Goal: Information Seeking & Learning: Compare options

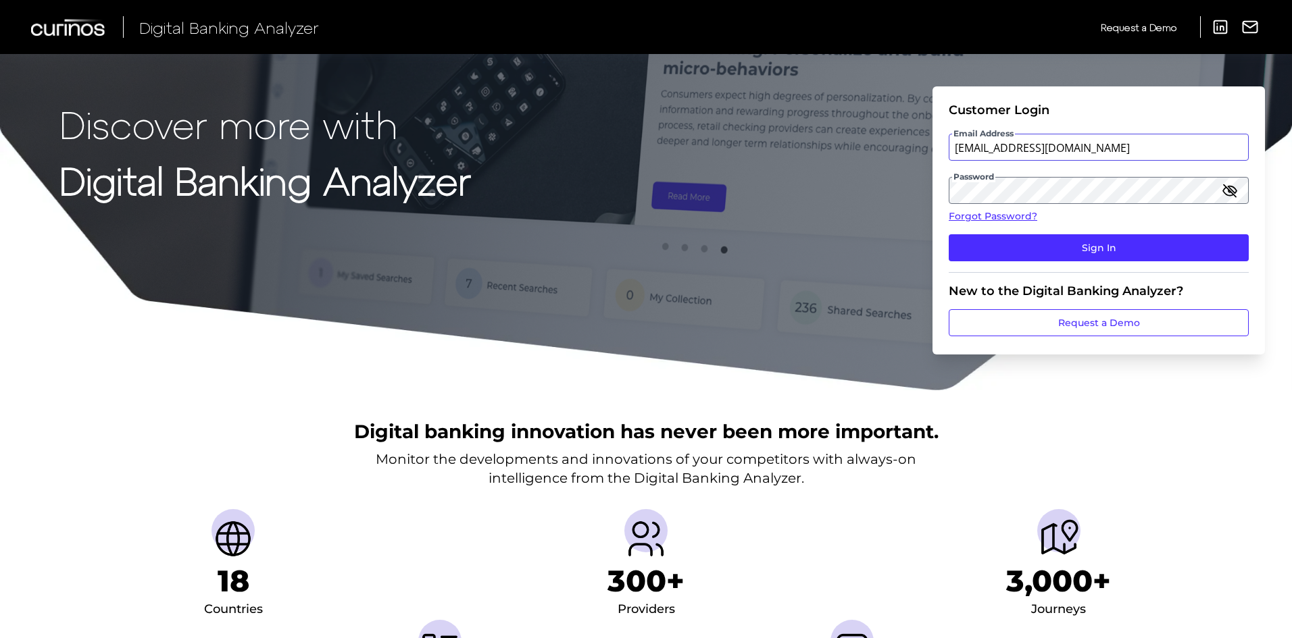
click at [1074, 155] on input "vacuvo@gmail.com" at bounding box center [1098, 147] width 300 height 27
type input "vic.cuvo.demo@curinos.com"
click at [1086, 411] on div "Digital banking innovation has never been more important. Monitor the developme…" at bounding box center [646, 575] width 1292 height 367
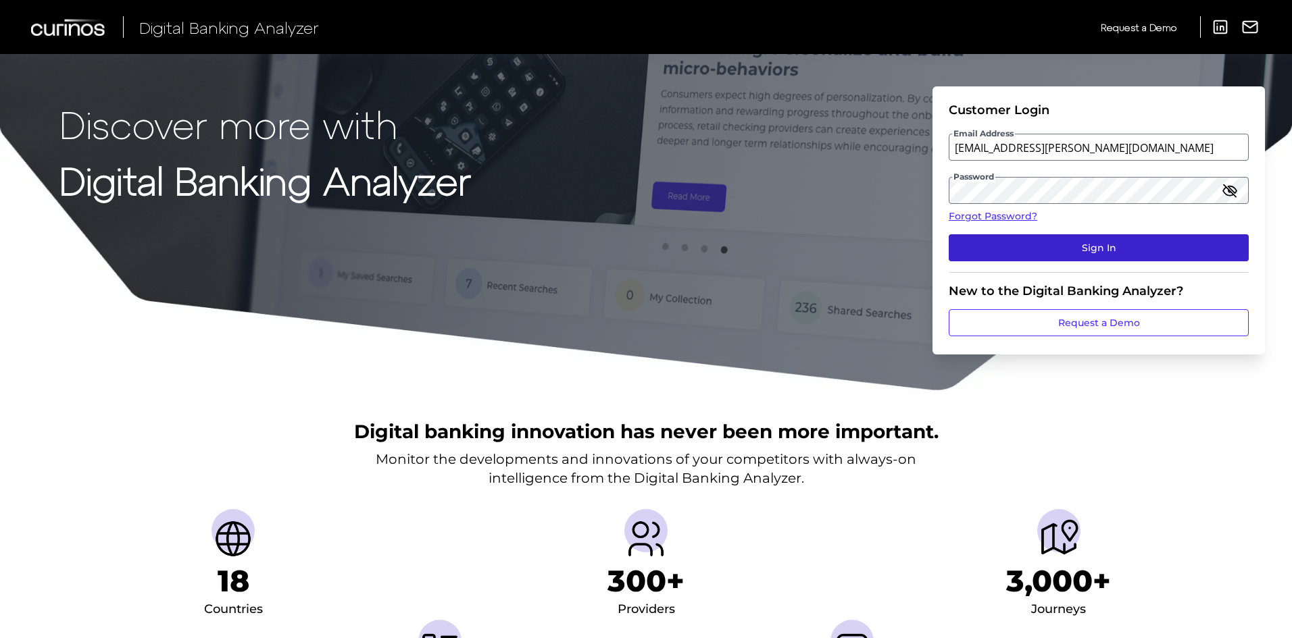
drag, startPoint x: 1098, startPoint y: 247, endPoint x: 1094, endPoint y: 254, distance: 7.6
click at [1098, 247] on button "Sign In" at bounding box center [1098, 247] width 300 height 27
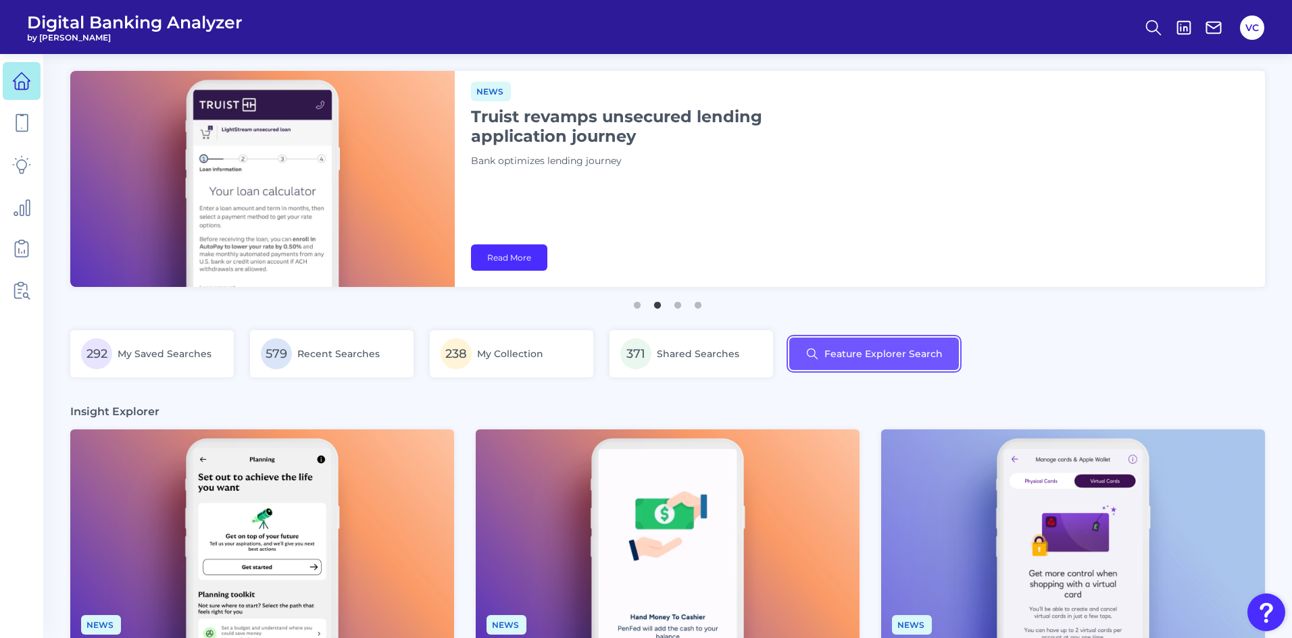
drag, startPoint x: 842, startPoint y: 352, endPoint x: 843, endPoint y: 387, distance: 35.2
click at [843, 387] on div "292 My Saved Searches 579 Recent Searches 238 My Collection 371 Shared Searches…" at bounding box center [667, 361] width 1194 height 63
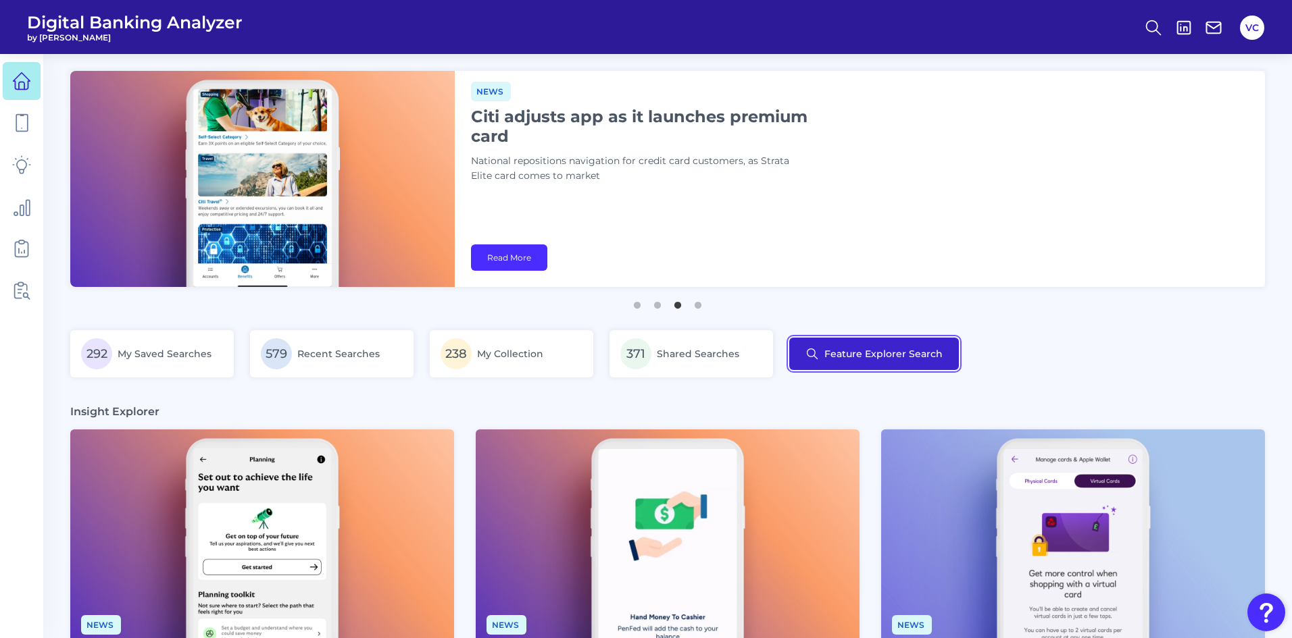
click at [843, 356] on button "Feature Explorer Search" at bounding box center [874, 354] width 170 height 32
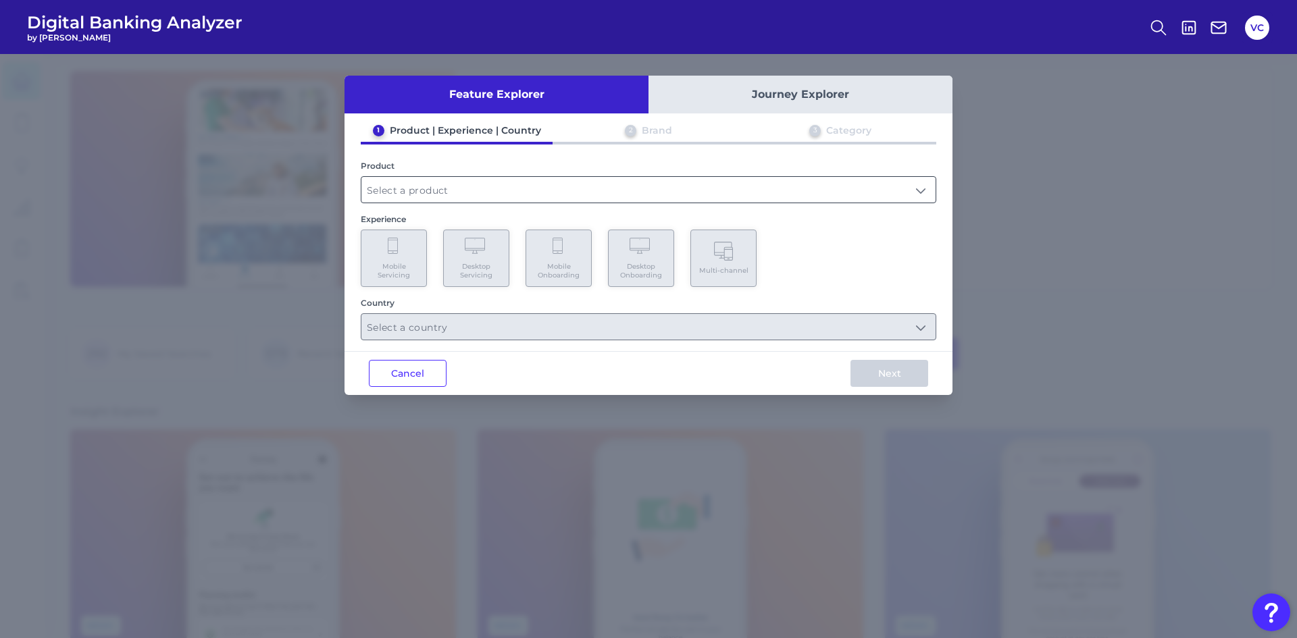
click at [412, 189] on input "text" at bounding box center [648, 190] width 574 height 26
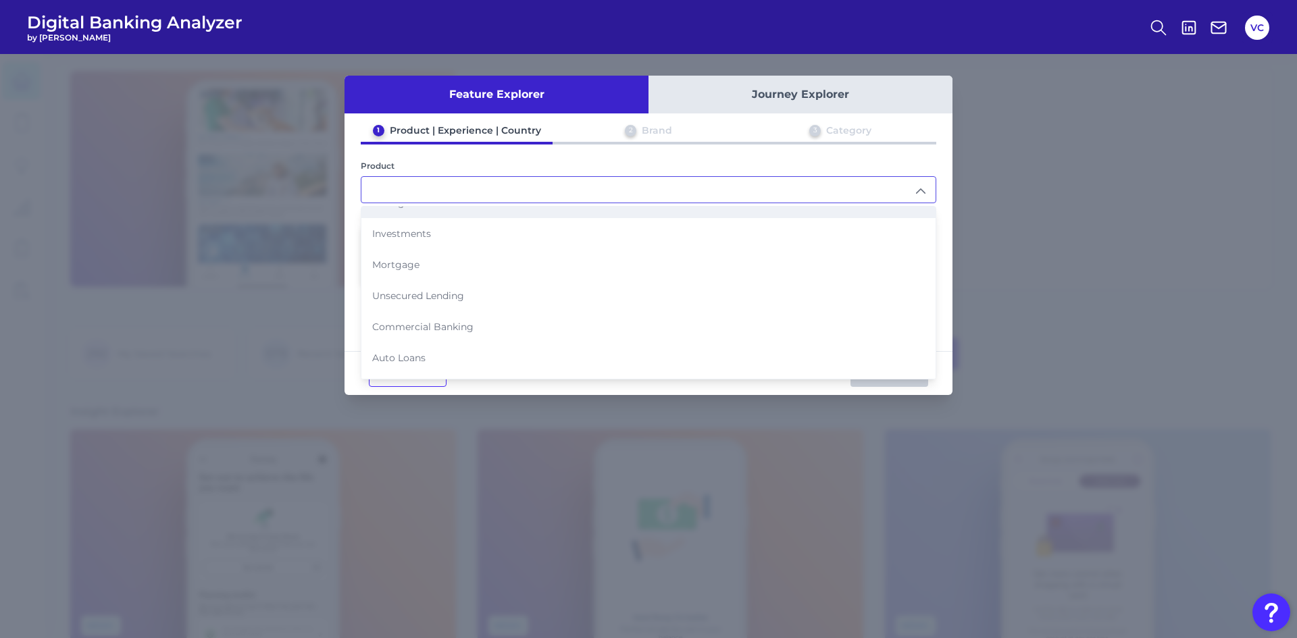
scroll to position [135, 0]
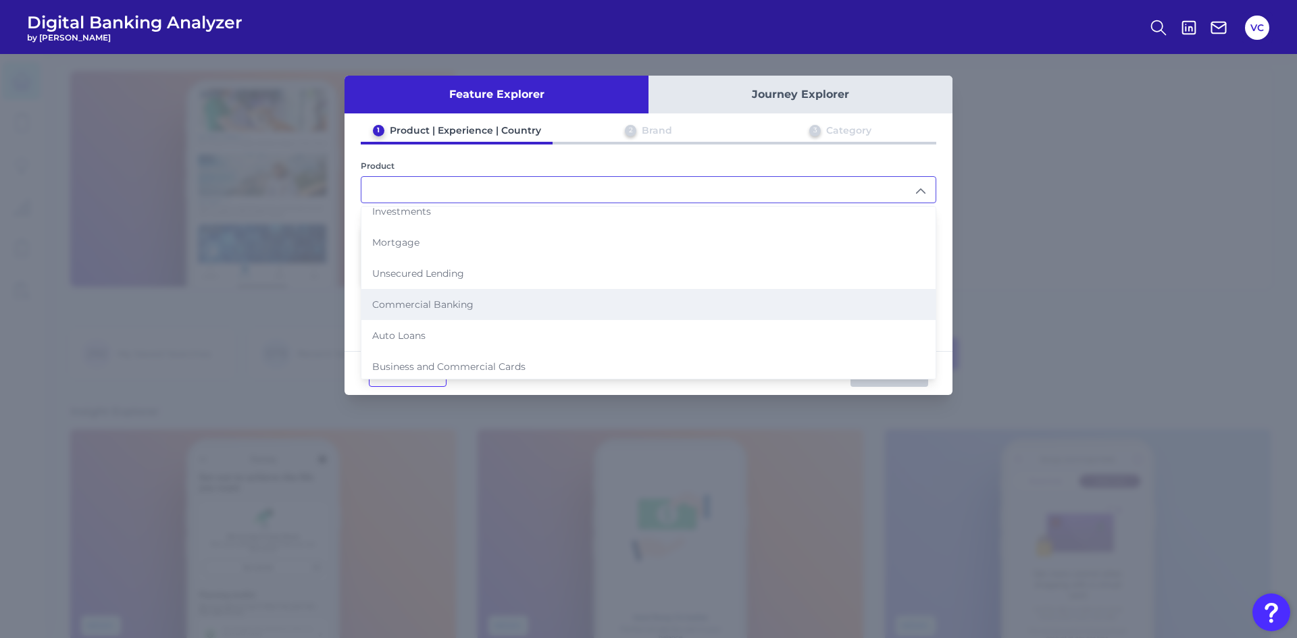
click at [422, 307] on span "Commercial Banking" at bounding box center [422, 305] width 101 height 12
type input "Commercial Banking"
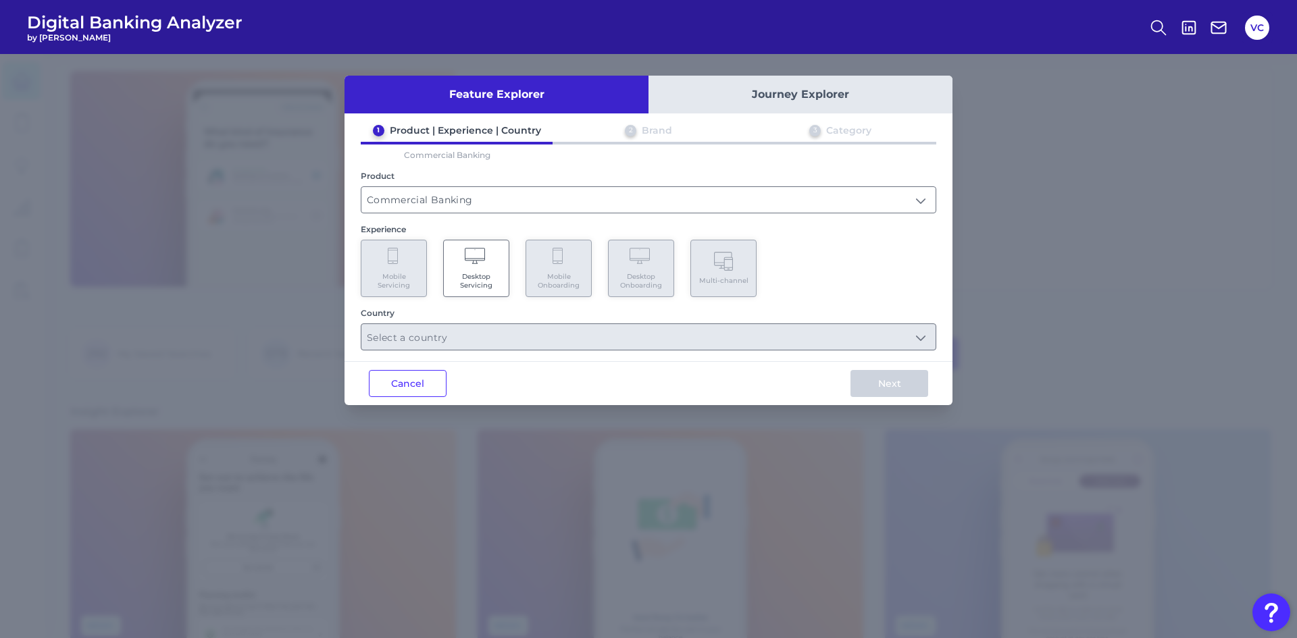
click at [421, 377] on button "Cancel" at bounding box center [408, 383] width 78 height 27
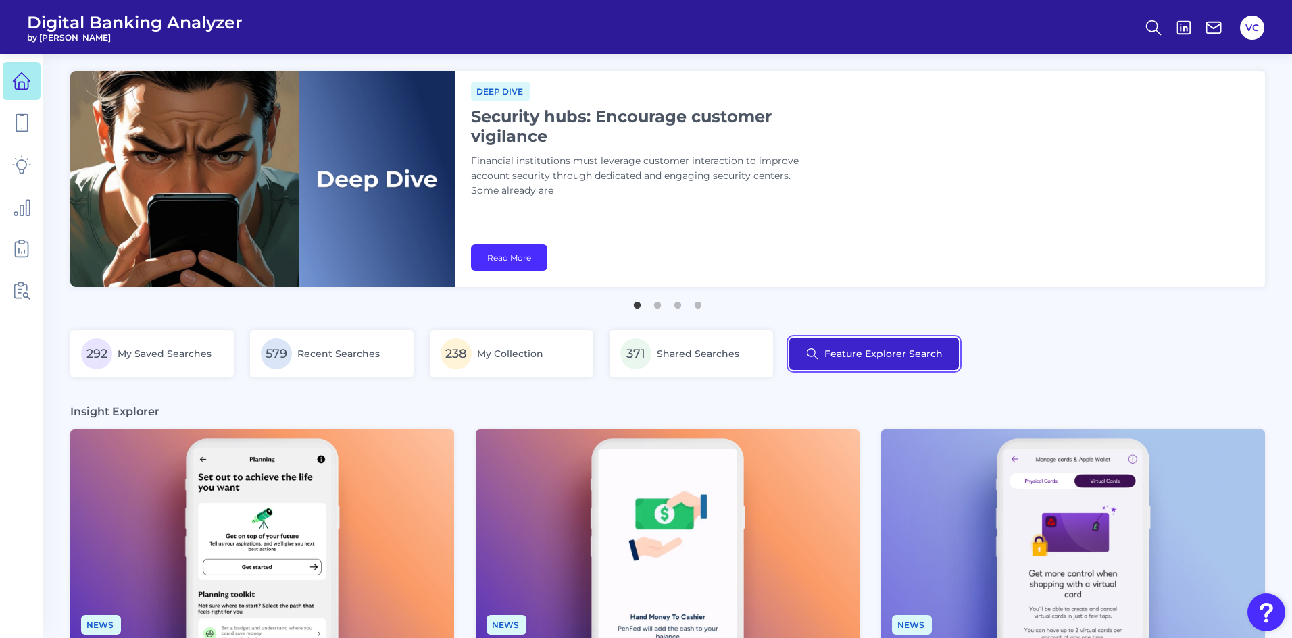
click at [833, 359] on button "Feature Explorer Search" at bounding box center [874, 354] width 170 height 32
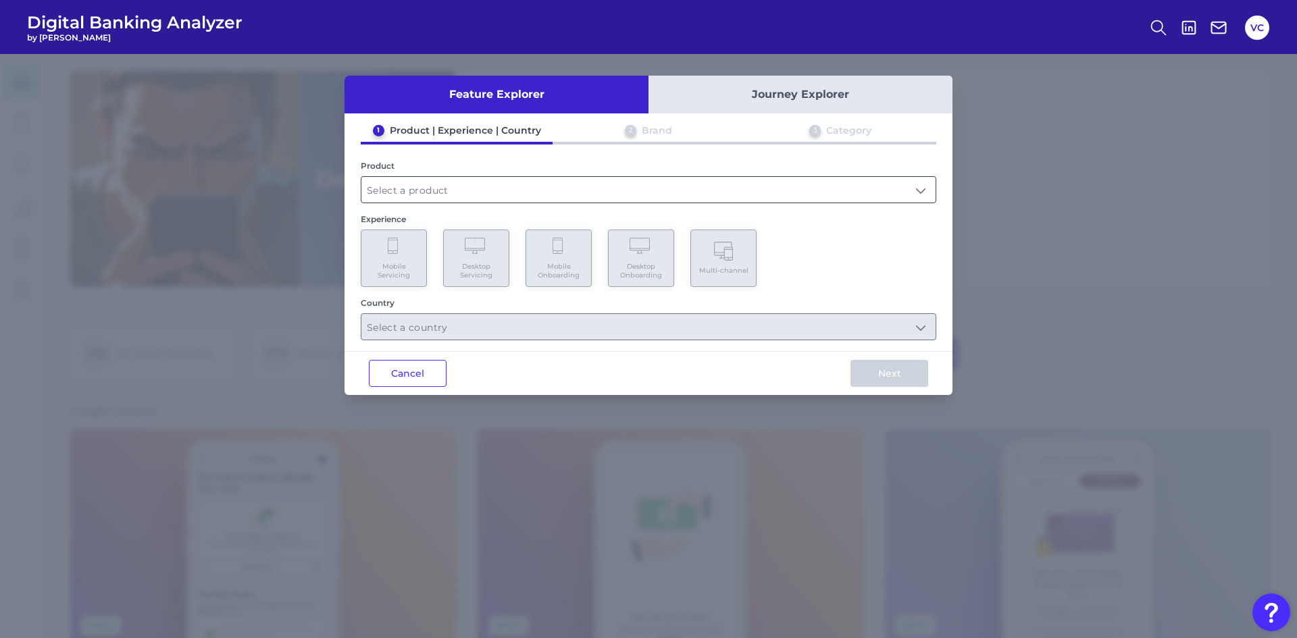
click at [438, 193] on input "text" at bounding box center [648, 190] width 574 height 26
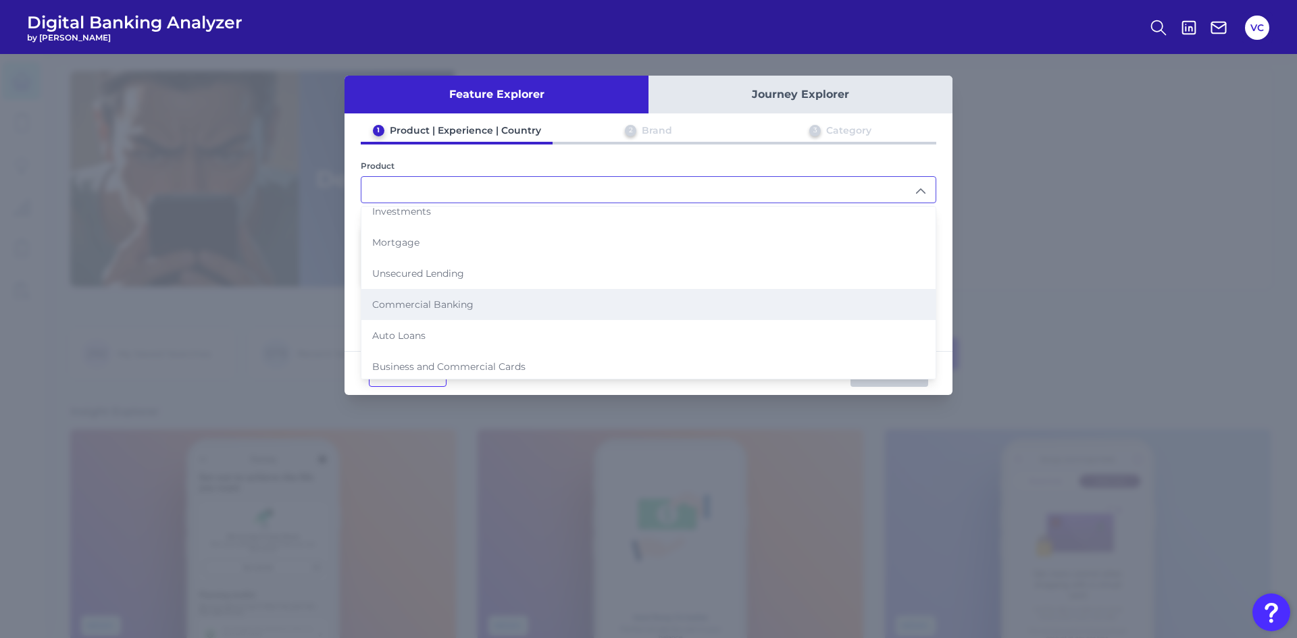
click at [442, 303] on span "Commercial Banking" at bounding box center [422, 305] width 101 height 12
type input "Commercial Banking"
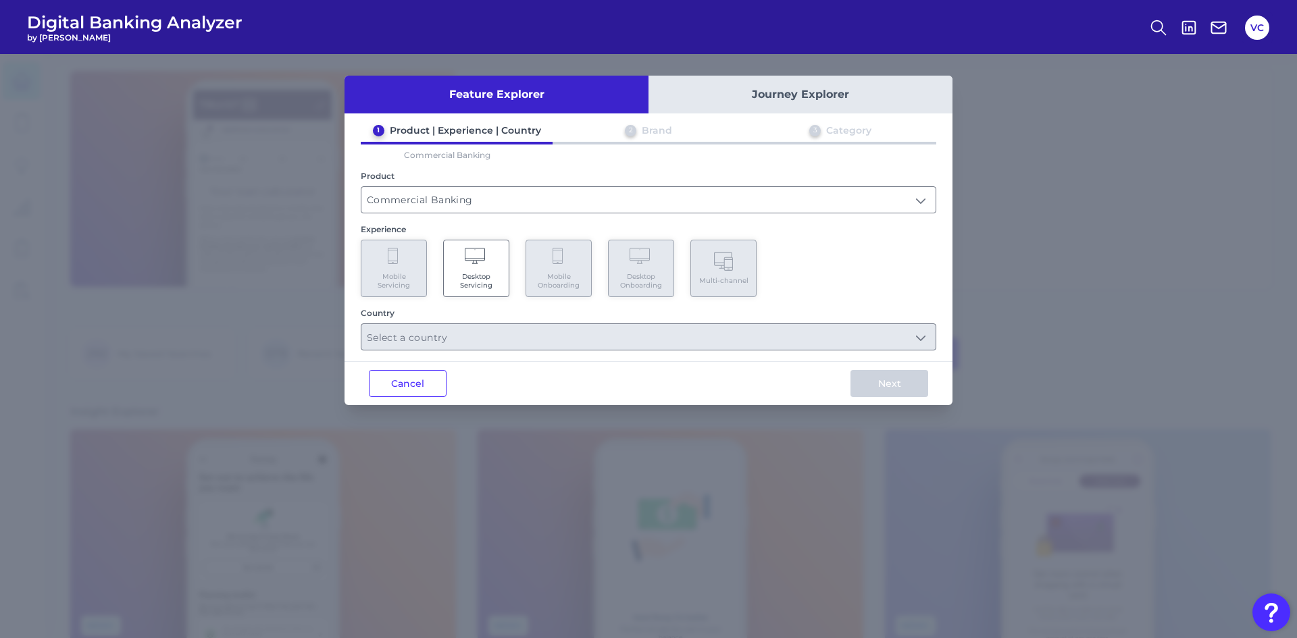
click at [470, 290] on Servicing "Desktop Servicing" at bounding box center [476, 268] width 66 height 57
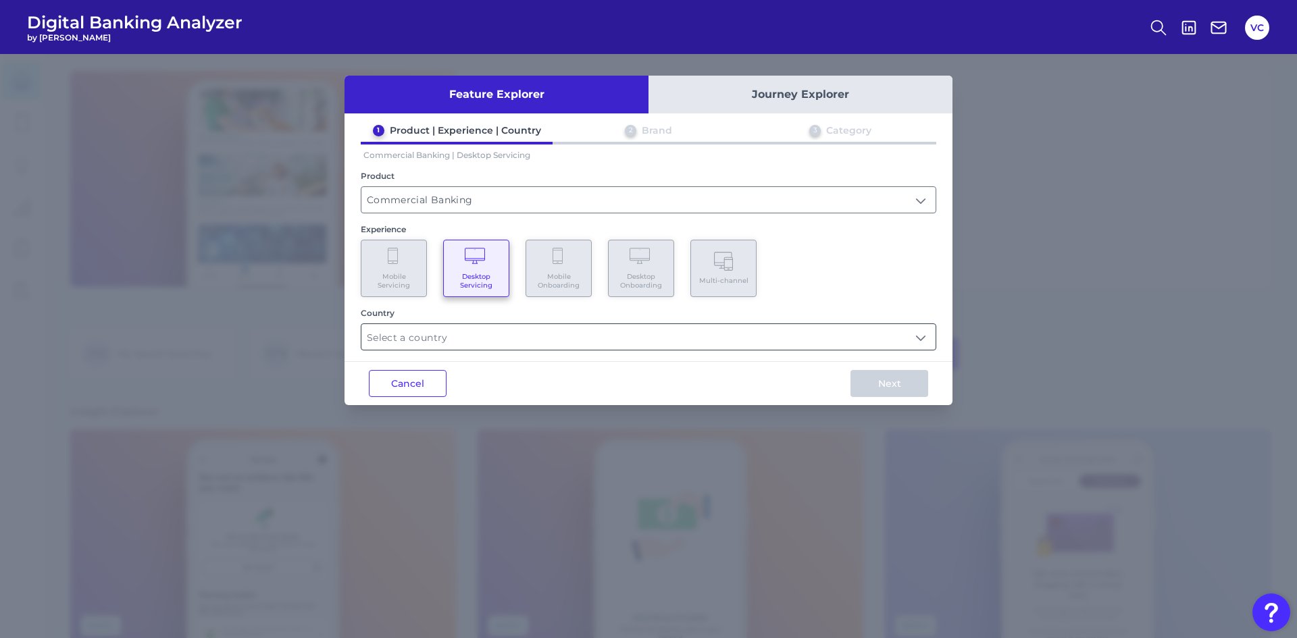
click at [919, 340] on input "text" at bounding box center [648, 337] width 574 height 26
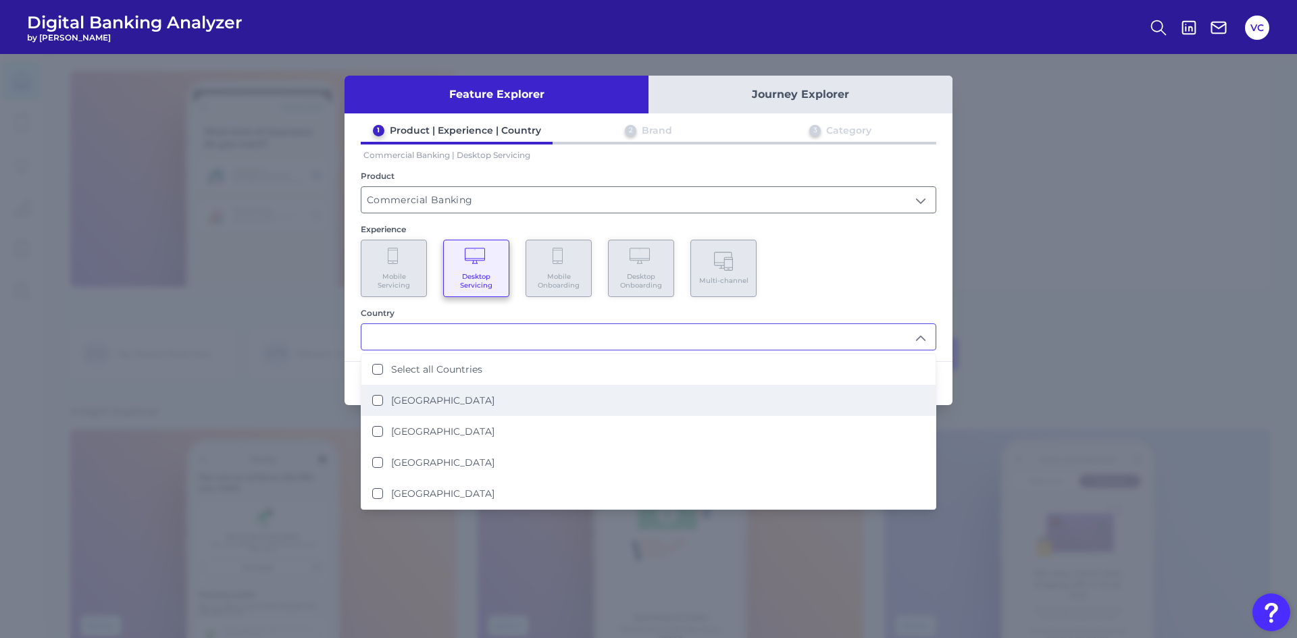
click at [376, 401] on States "[GEOGRAPHIC_DATA]" at bounding box center [377, 400] width 11 height 11
type input "[GEOGRAPHIC_DATA]"
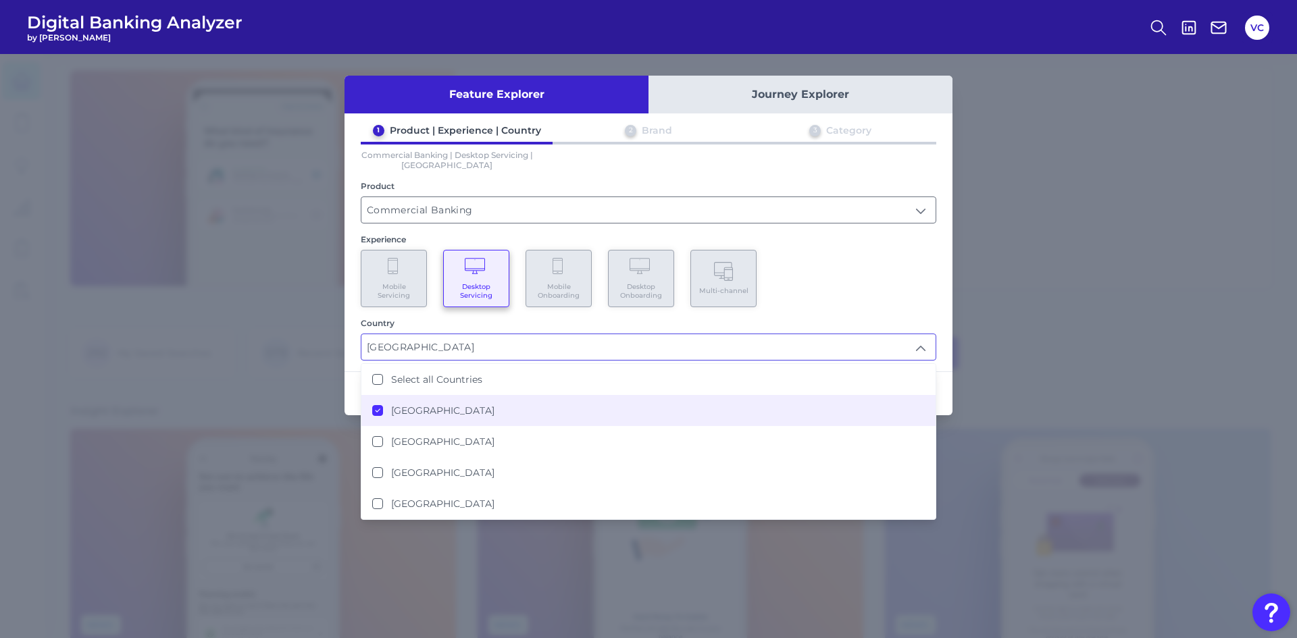
click at [998, 394] on div "Feature Explorer Journey Explorer 1 Product | Experience | Country 2 Brand 3 Ca…" at bounding box center [648, 346] width 1297 height 584
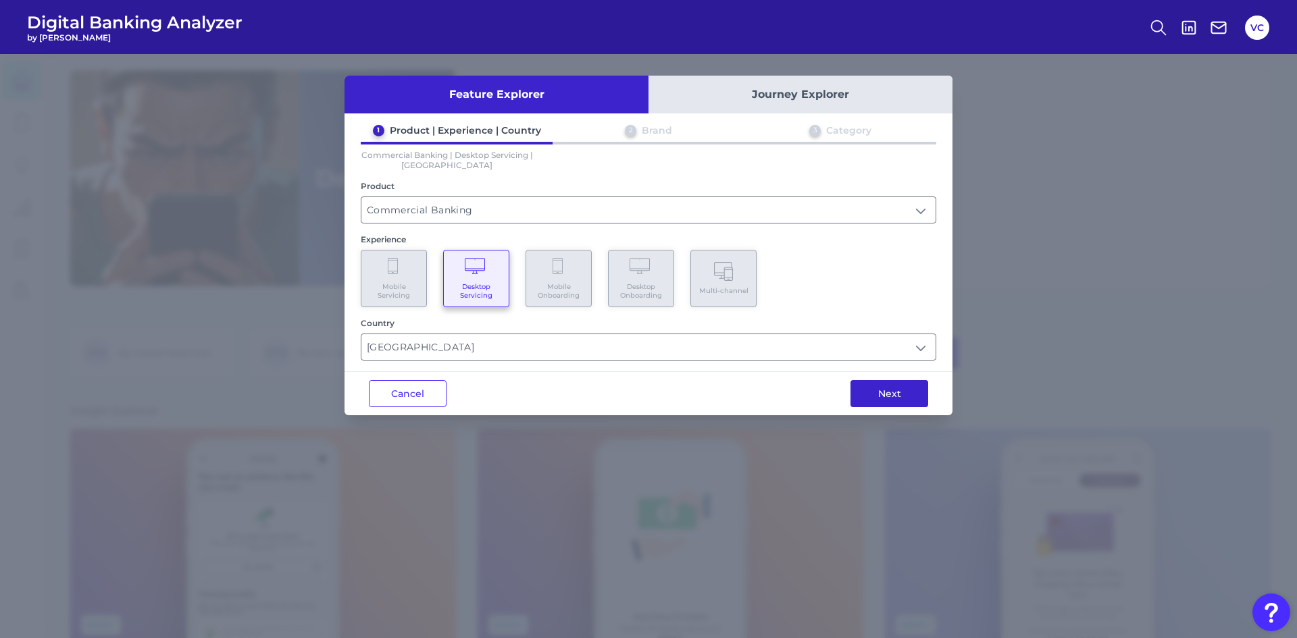
click at [880, 398] on button "Next" at bounding box center [889, 393] width 78 height 27
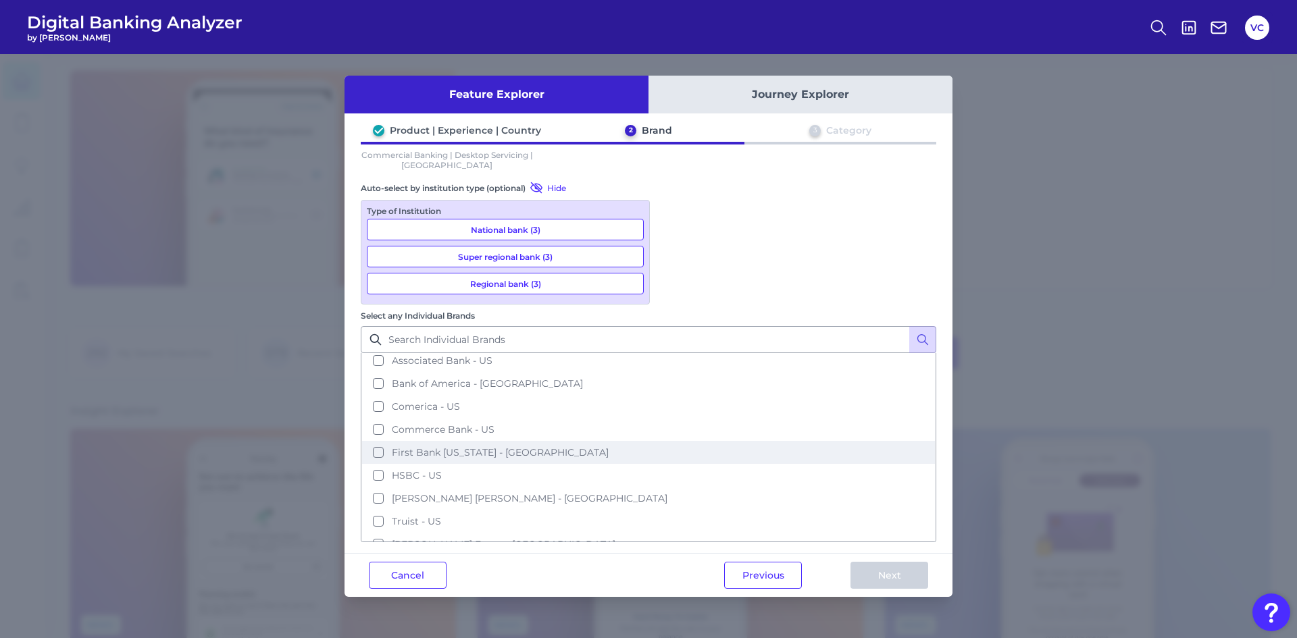
scroll to position [43, 0]
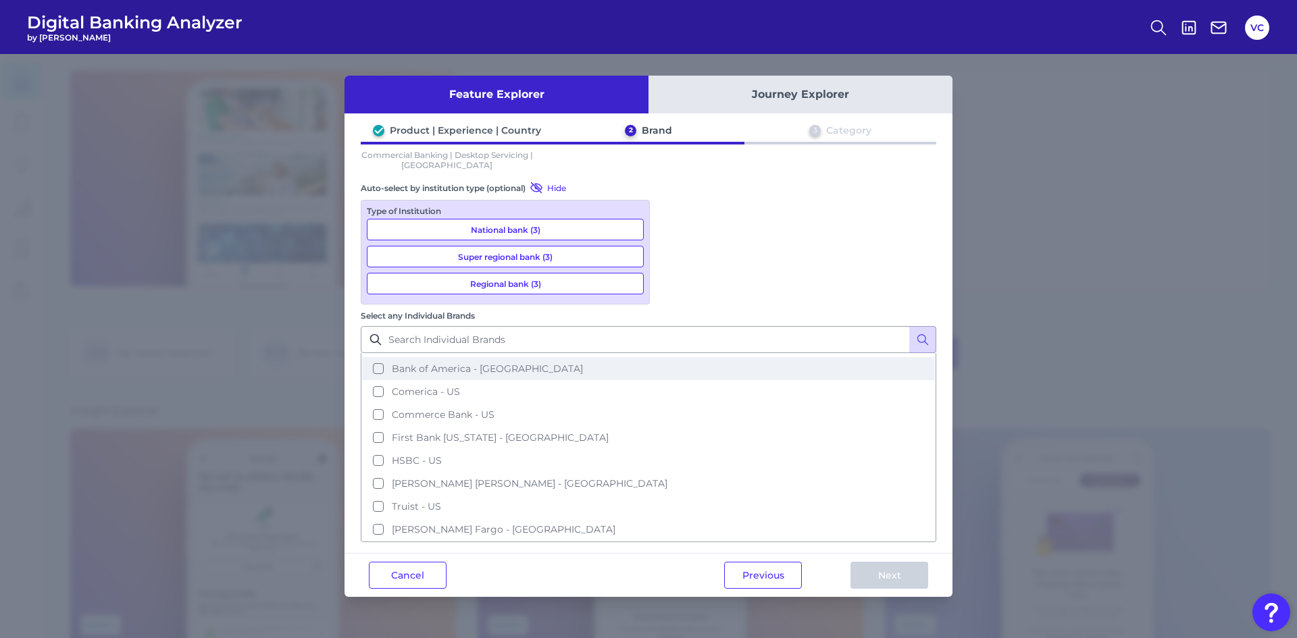
click at [677, 357] on button "Bank of America - [GEOGRAPHIC_DATA]" at bounding box center [648, 368] width 573 height 23
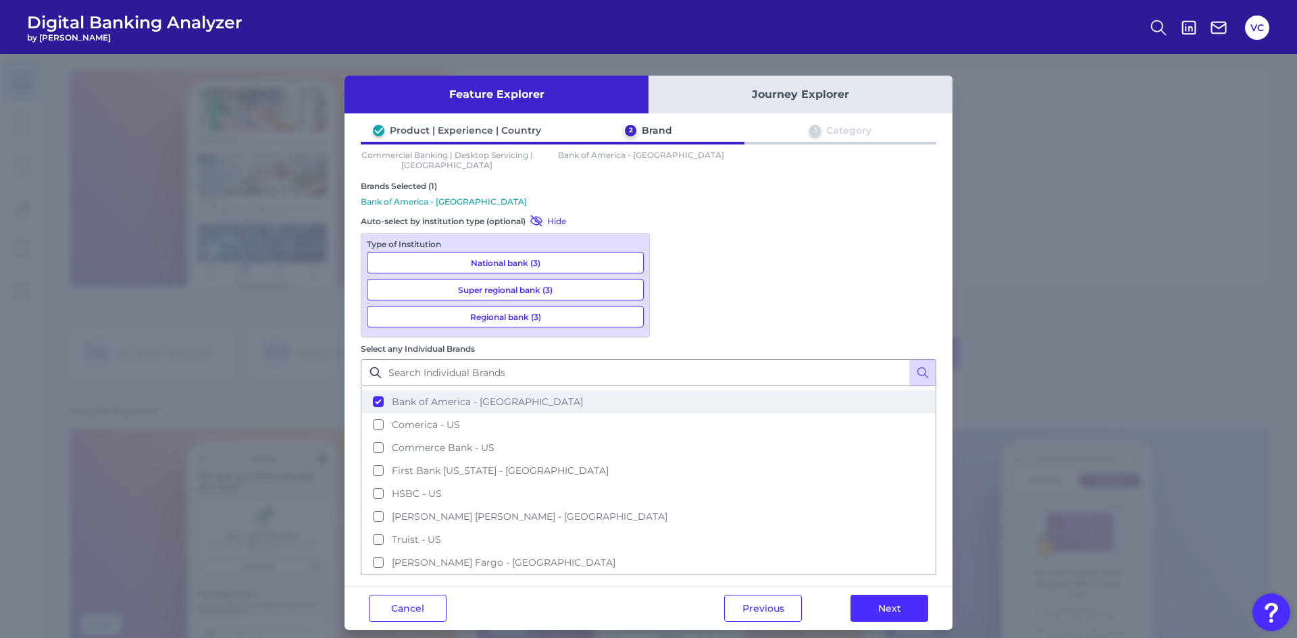
click at [672, 390] on button "Bank of America - [GEOGRAPHIC_DATA]" at bounding box center [648, 401] width 573 height 23
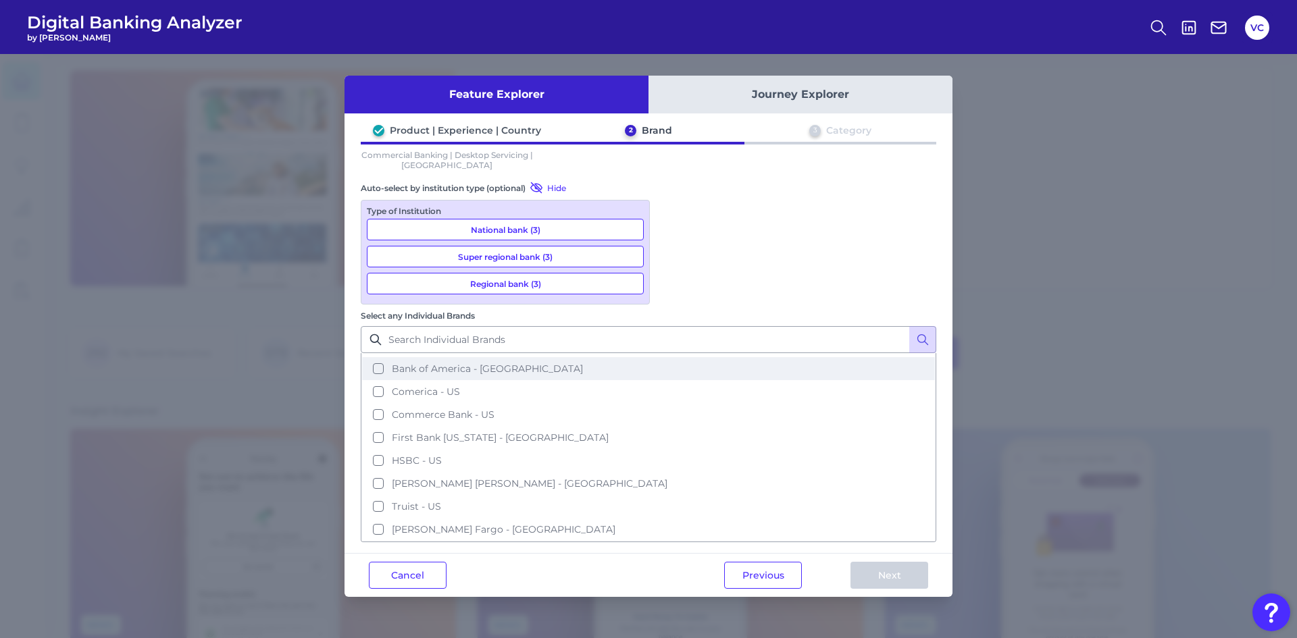
click at [677, 357] on button "Bank of America - [GEOGRAPHIC_DATA]" at bounding box center [648, 368] width 573 height 23
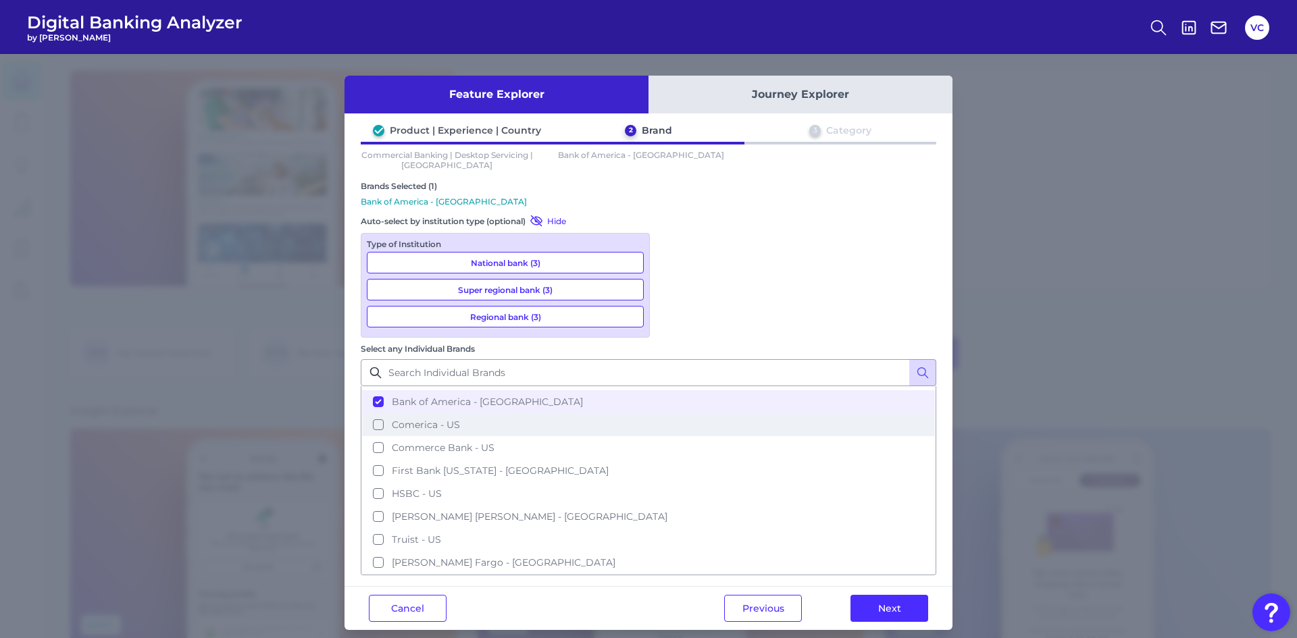
click at [671, 413] on button "Comerica - US" at bounding box center [648, 424] width 573 height 23
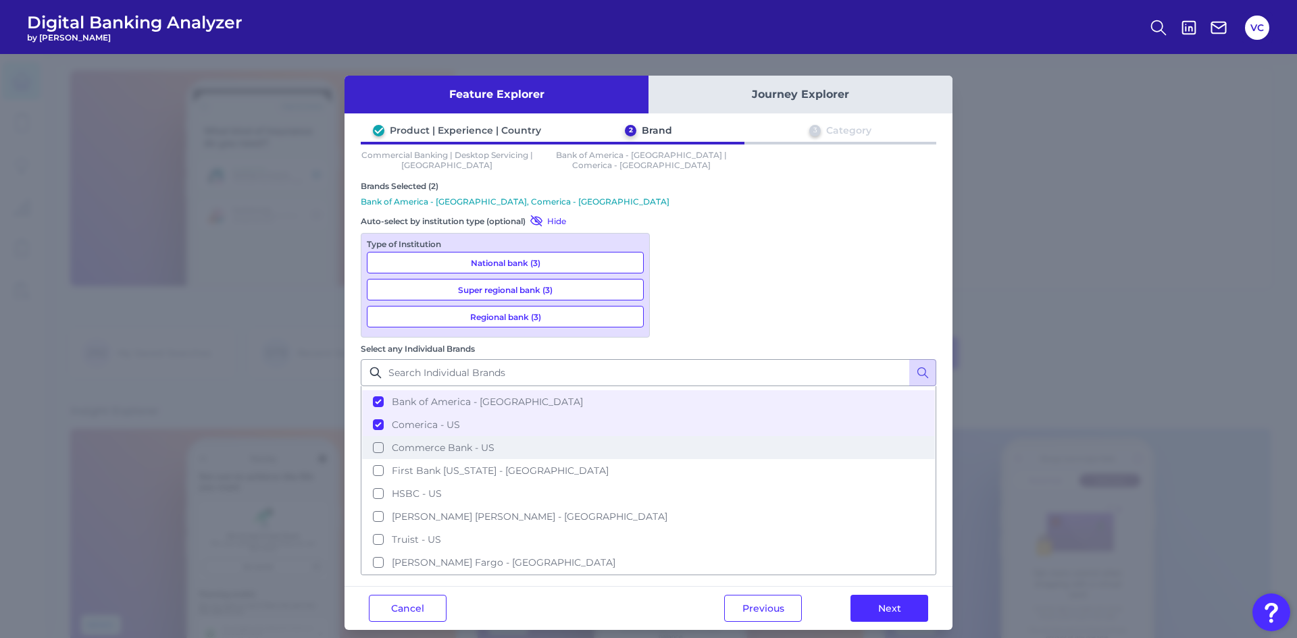
click at [669, 436] on button "Commerce Bank - US" at bounding box center [648, 447] width 573 height 23
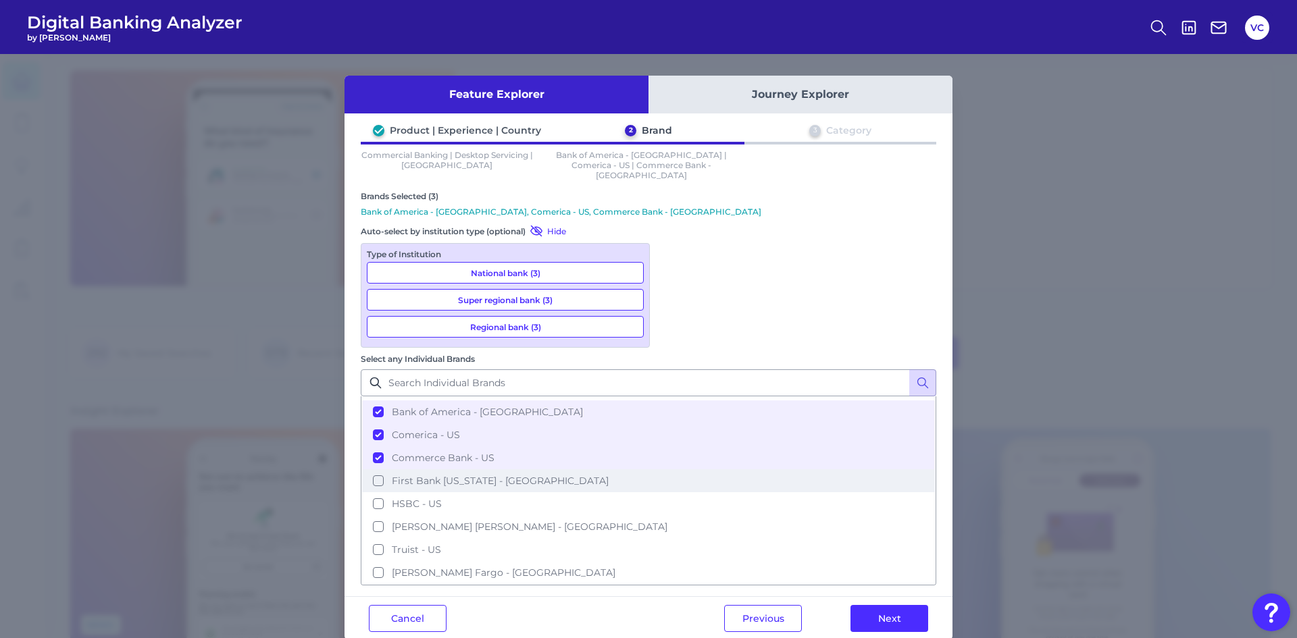
click at [675, 469] on button "First Bank [US_STATE] - [GEOGRAPHIC_DATA]" at bounding box center [648, 480] width 573 height 23
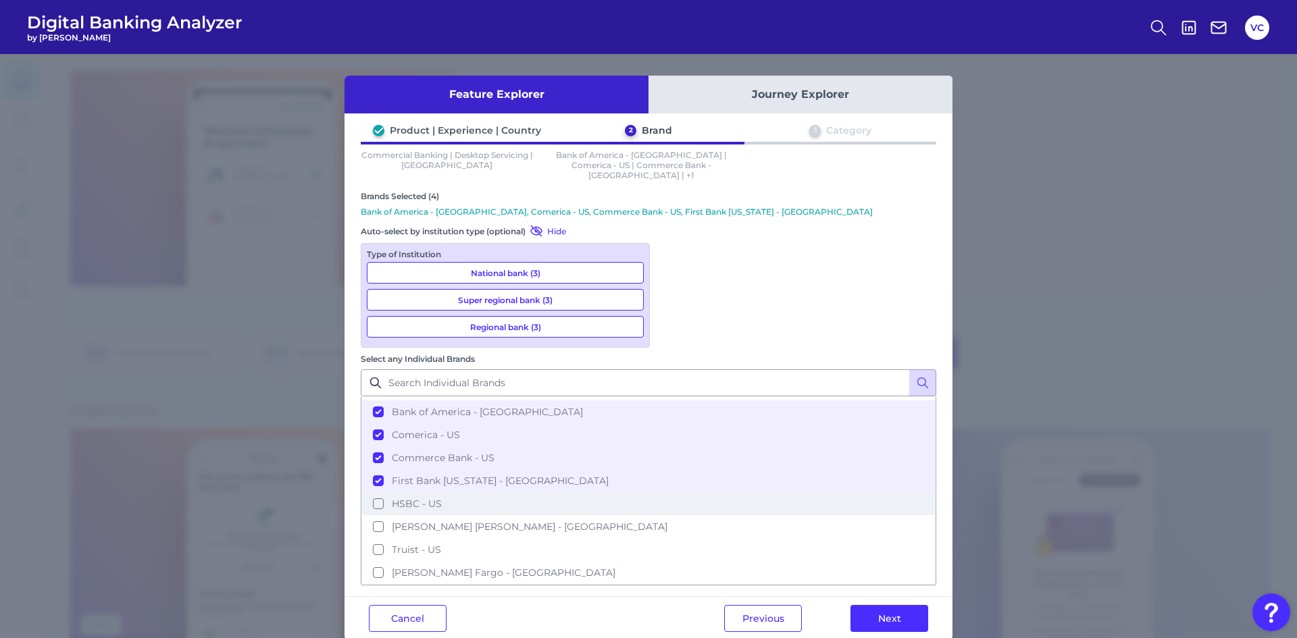
click at [671, 492] on button "HSBC - US" at bounding box center [648, 503] width 573 height 23
drag, startPoint x: 671, startPoint y: 388, endPoint x: 678, endPoint y: 402, distance: 15.4
click at [671, 515] on button "[PERSON_NAME] [PERSON_NAME] - [GEOGRAPHIC_DATA]" at bounding box center [648, 526] width 573 height 23
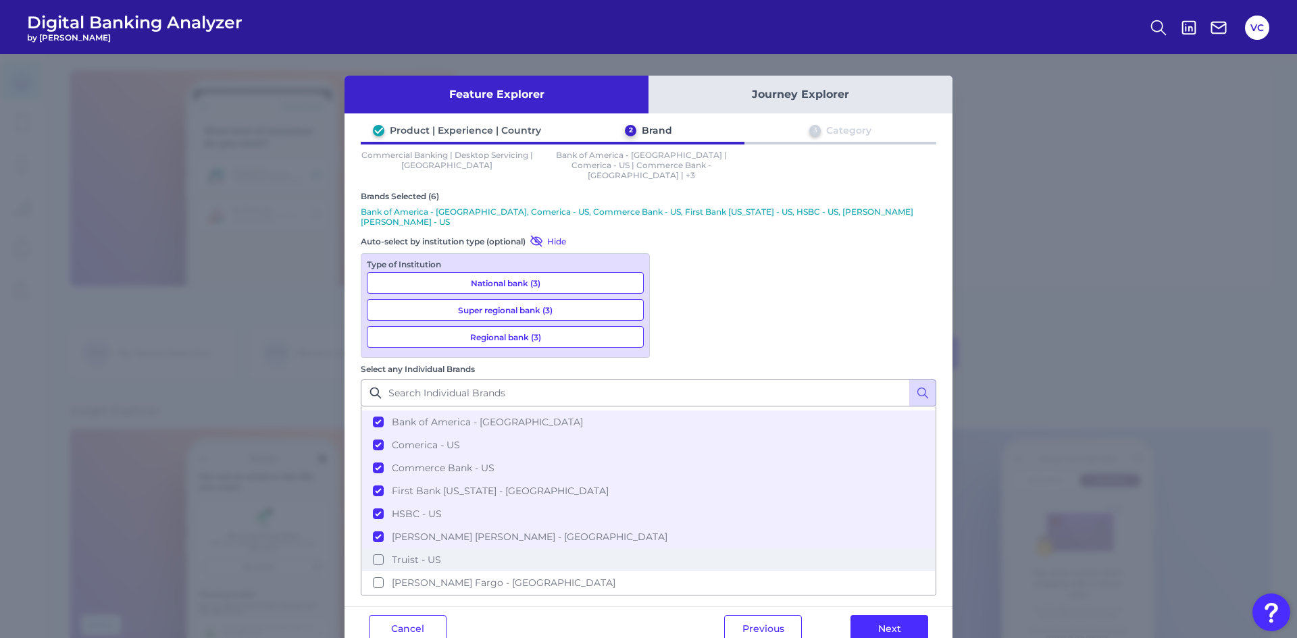
drag, startPoint x: 676, startPoint y: 412, endPoint x: 675, endPoint y: 428, distance: 15.6
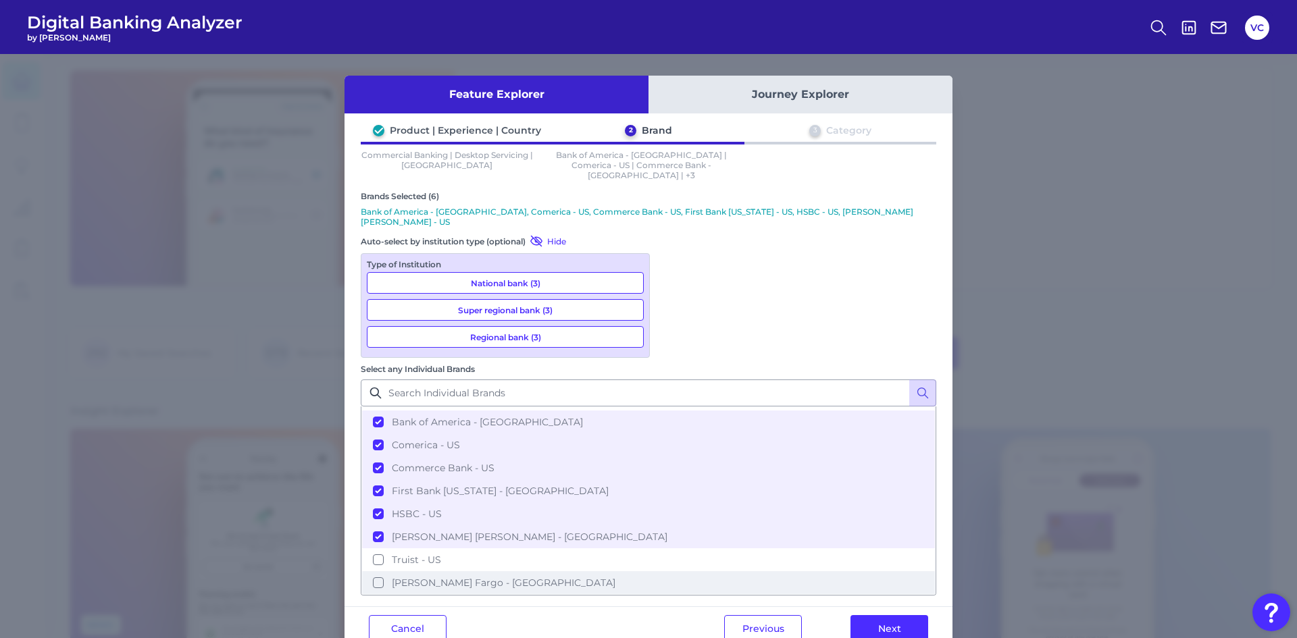
click at [675, 549] on button "Truist - US" at bounding box center [648, 560] width 573 height 23
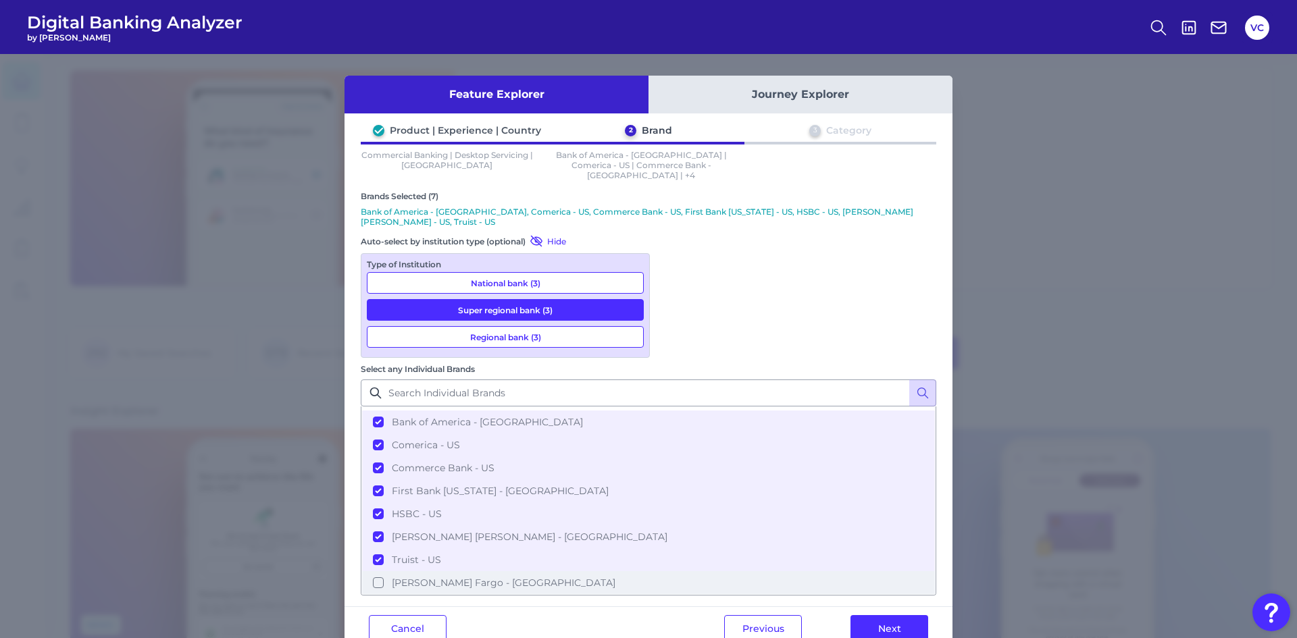
click at [673, 571] on button "[PERSON_NAME] Fargo - [GEOGRAPHIC_DATA]" at bounding box center [648, 582] width 573 height 23
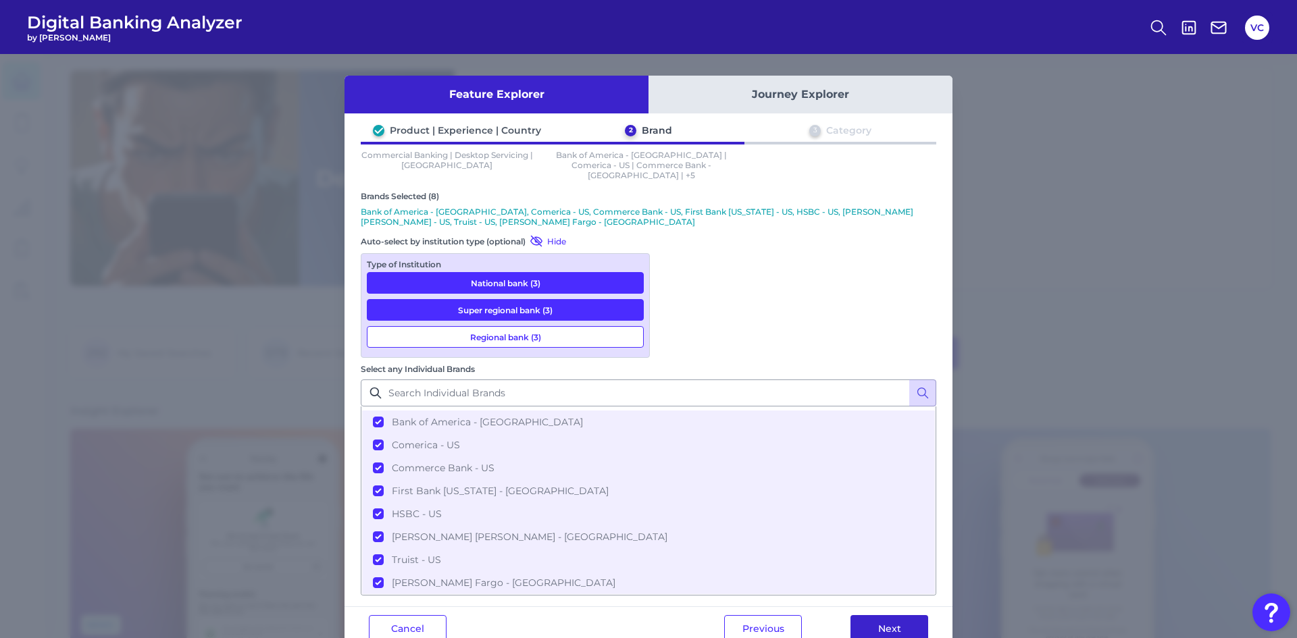
click at [902, 615] on button "Next" at bounding box center [889, 628] width 78 height 27
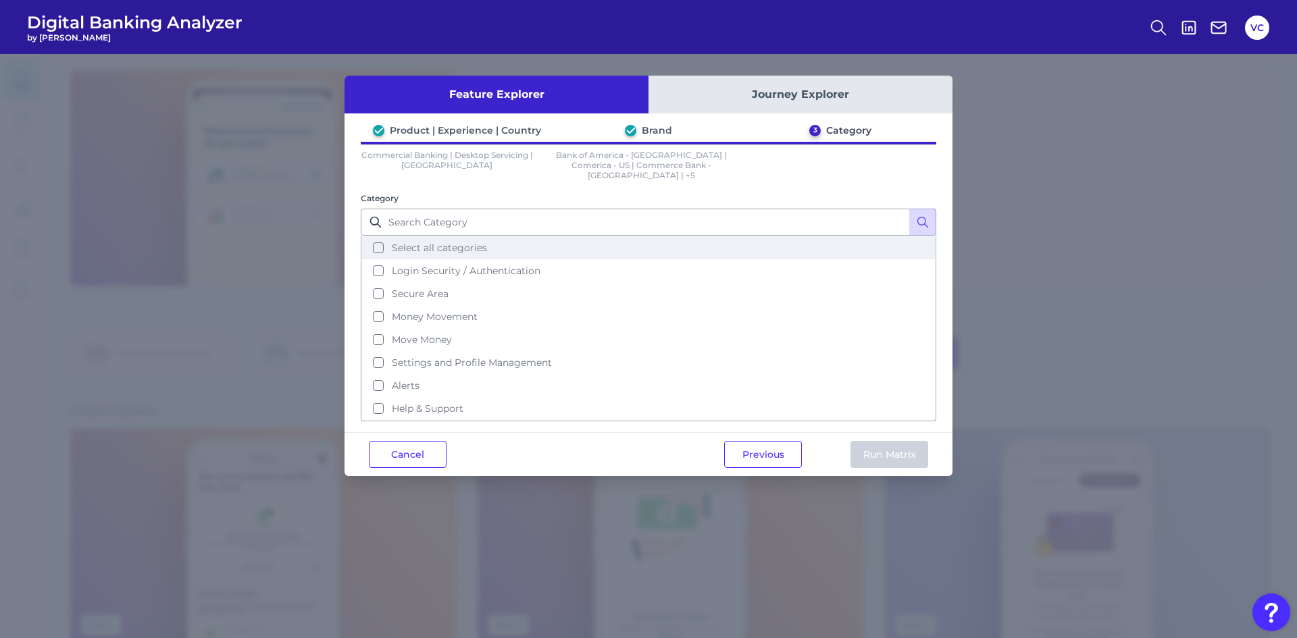
click at [380, 236] on button "Select all categories" at bounding box center [648, 247] width 573 height 23
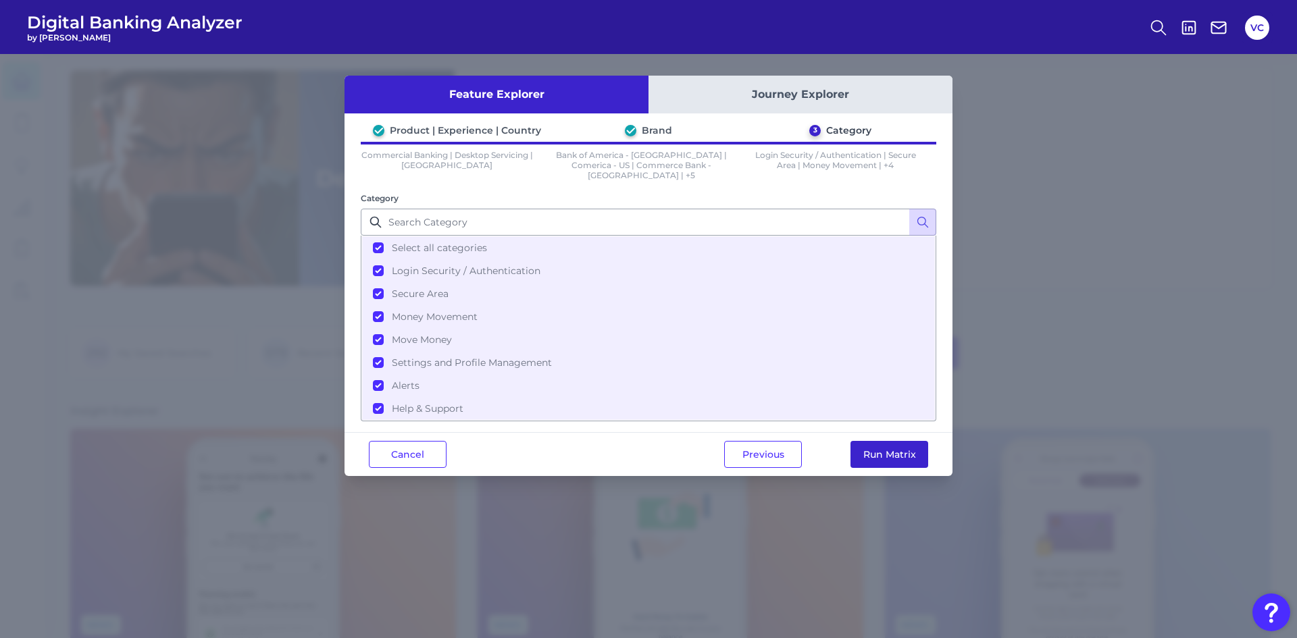
click at [890, 445] on button "Run Matrix" at bounding box center [889, 454] width 78 height 27
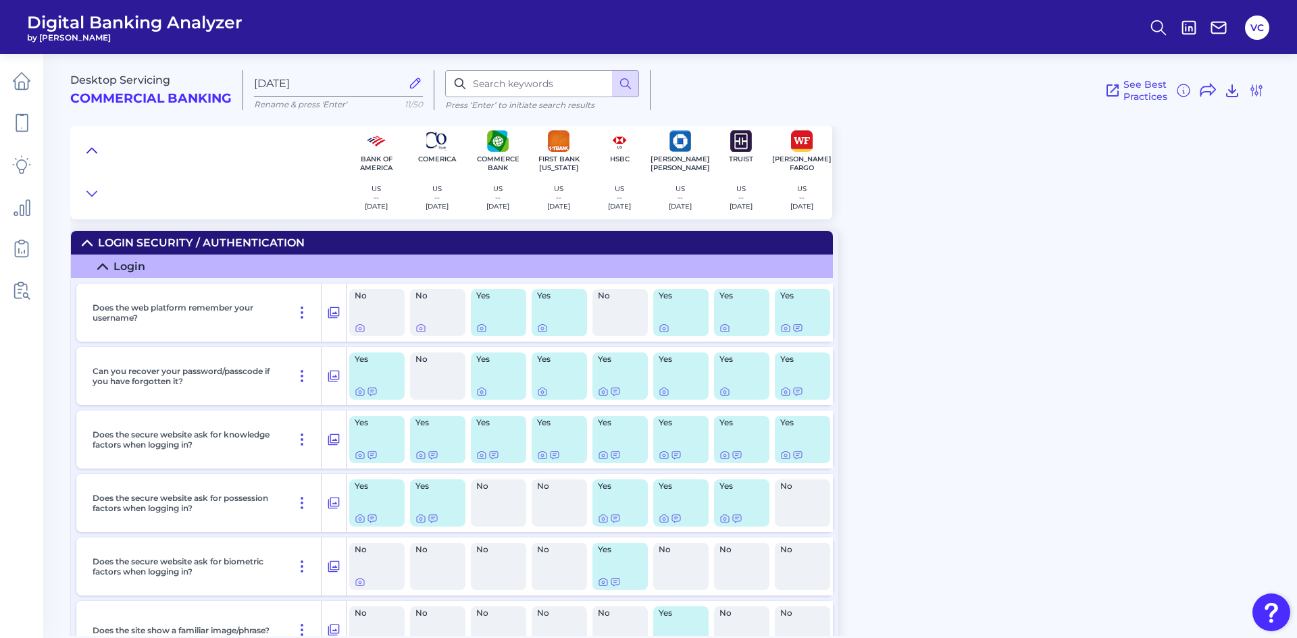
click at [88, 149] on icon at bounding box center [91, 151] width 11 height 14
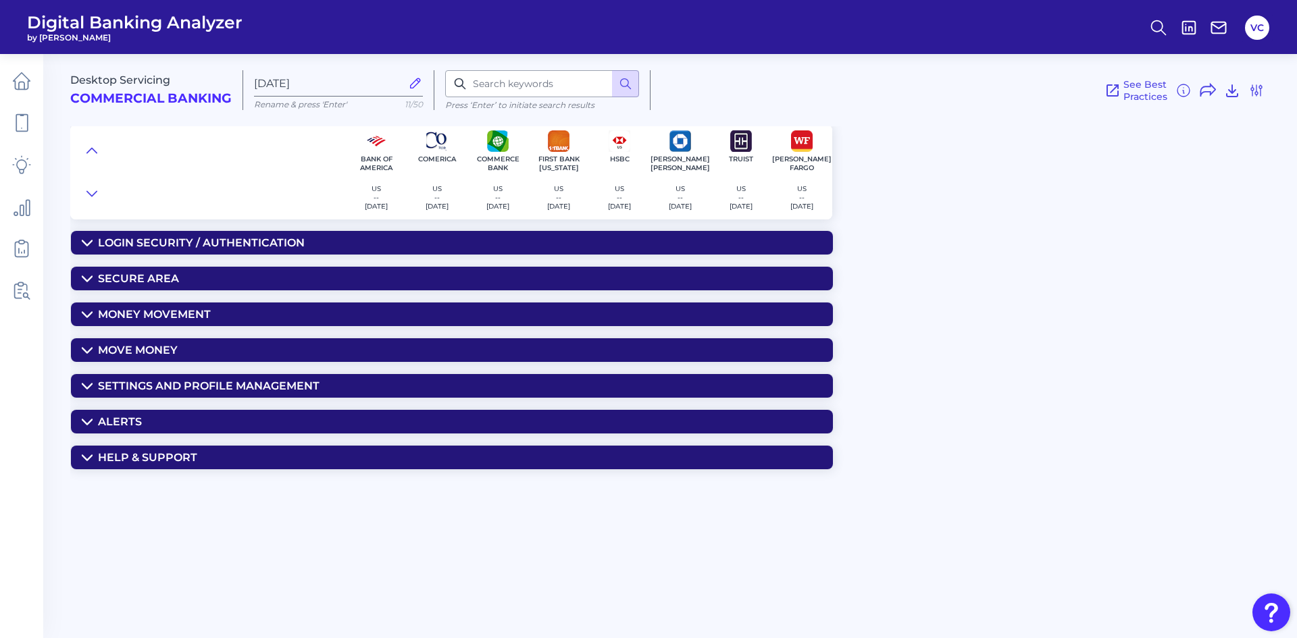
click at [146, 349] on div "Move Money" at bounding box center [138, 350] width 80 height 13
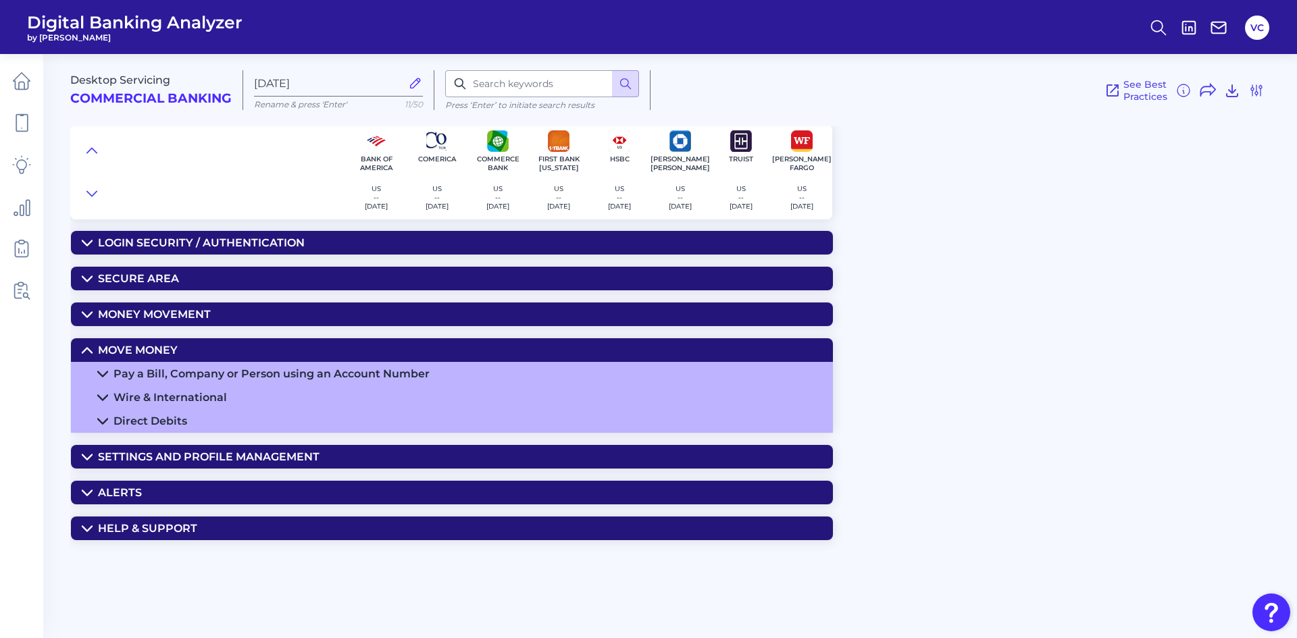
click at [182, 399] on div "Wire & International" at bounding box center [169, 397] width 113 height 13
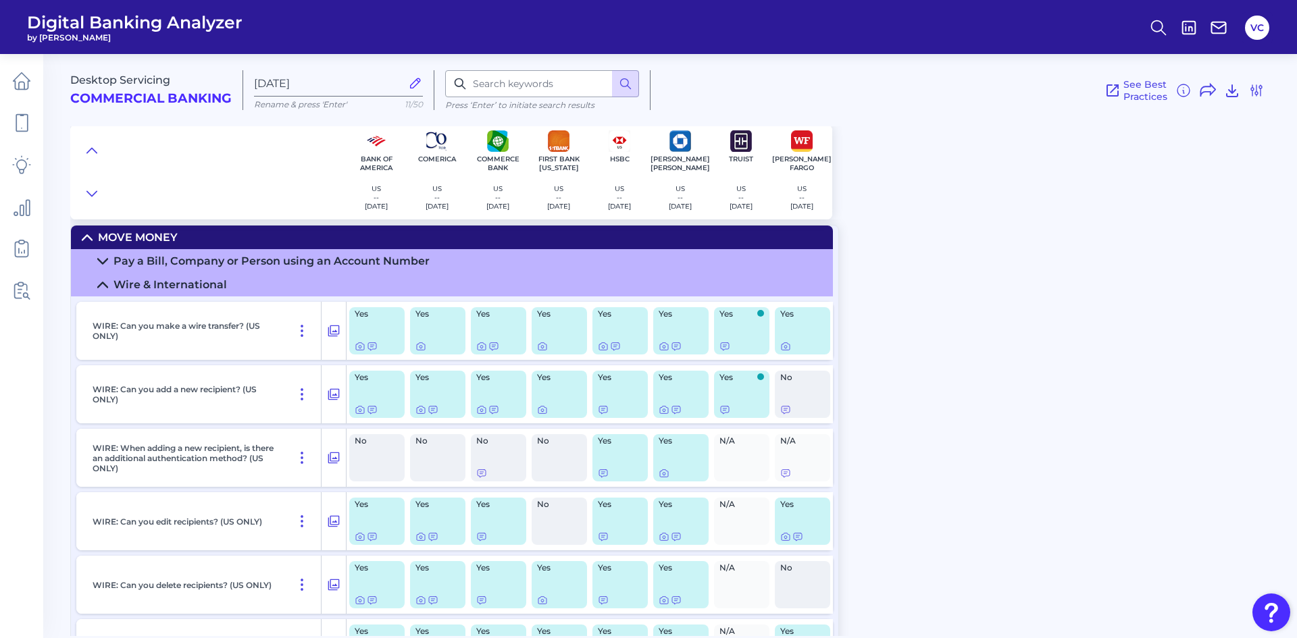
scroll to position [135, 0]
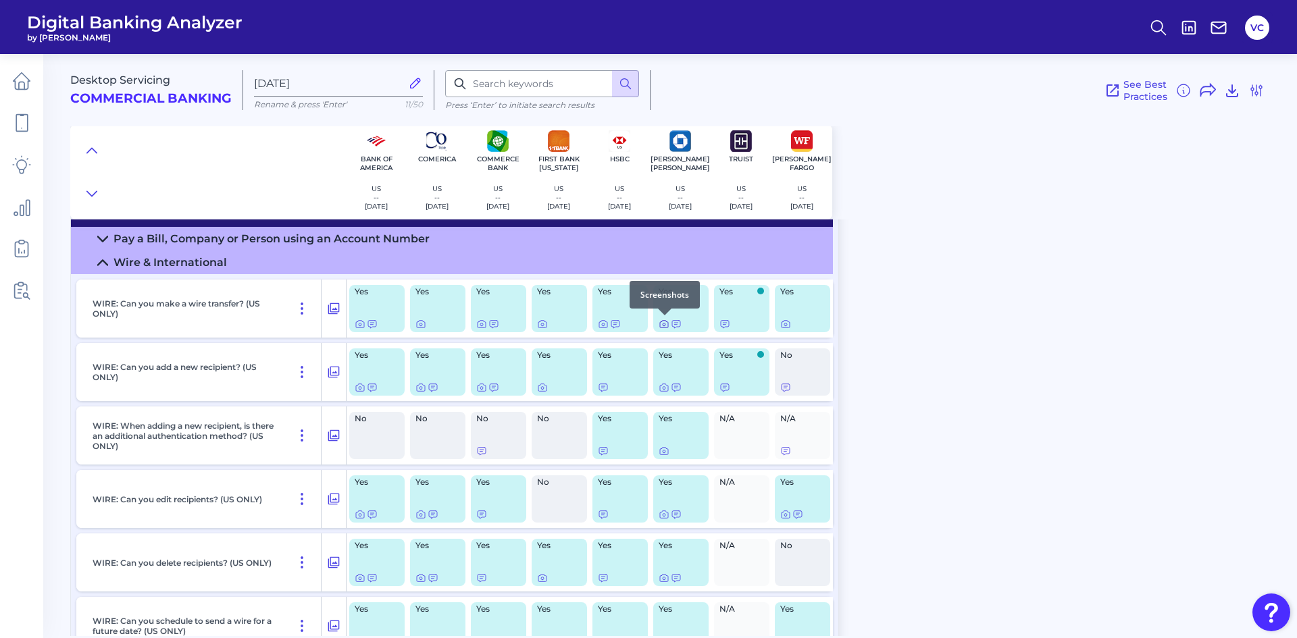
drag, startPoint x: 675, startPoint y: 324, endPoint x: 668, endPoint y: 322, distance: 7.6
click at [667, 321] on body "Digital Banking Analyzer by Curinos VC Desktop Servicing Commercial Banking Aug…" at bounding box center [648, 319] width 1297 height 638
click at [667, 321] on div at bounding box center [665, 316] width 14 height 14
click at [664, 323] on icon at bounding box center [664, 324] width 11 height 11
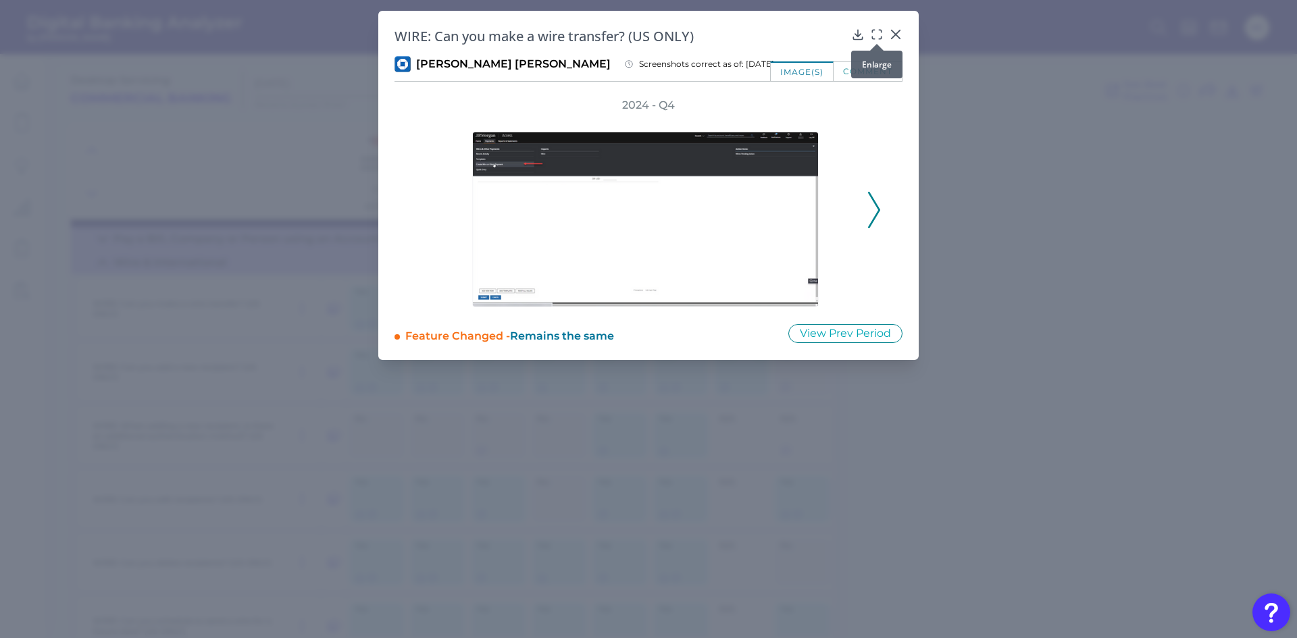
click at [877, 33] on icon at bounding box center [877, 35] width 14 height 14
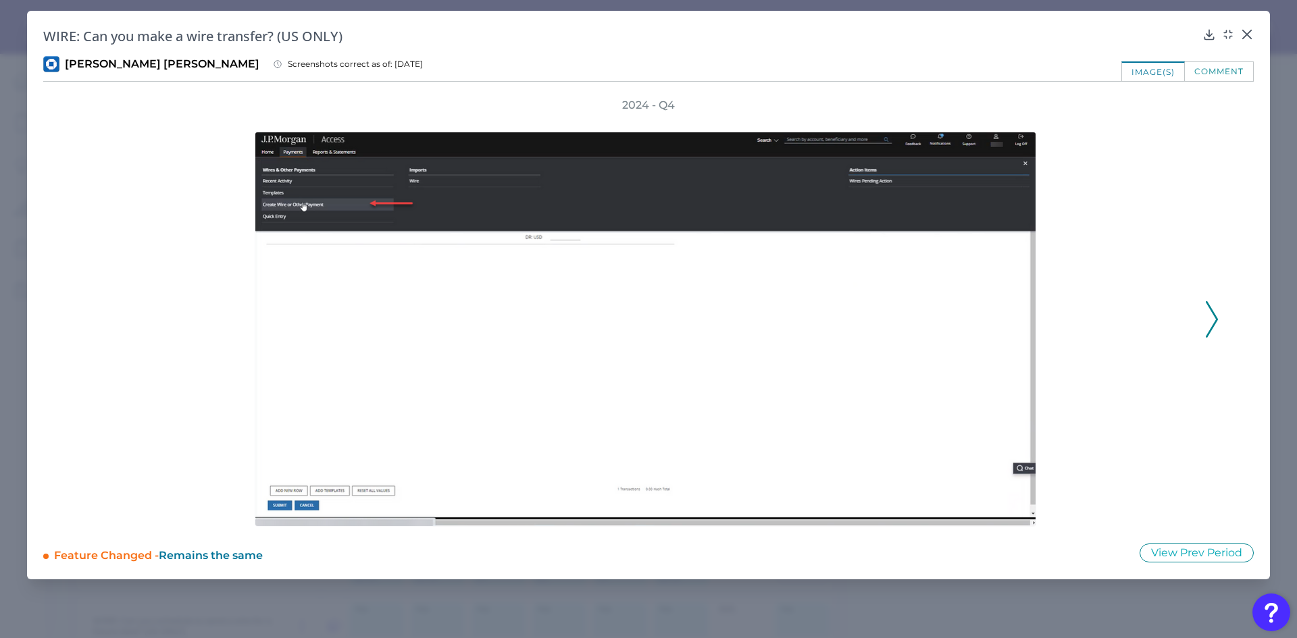
click at [1224, 318] on div "2024 - Q4" at bounding box center [648, 312] width 1210 height 429
click at [1212, 323] on icon at bounding box center [1212, 319] width 12 height 36
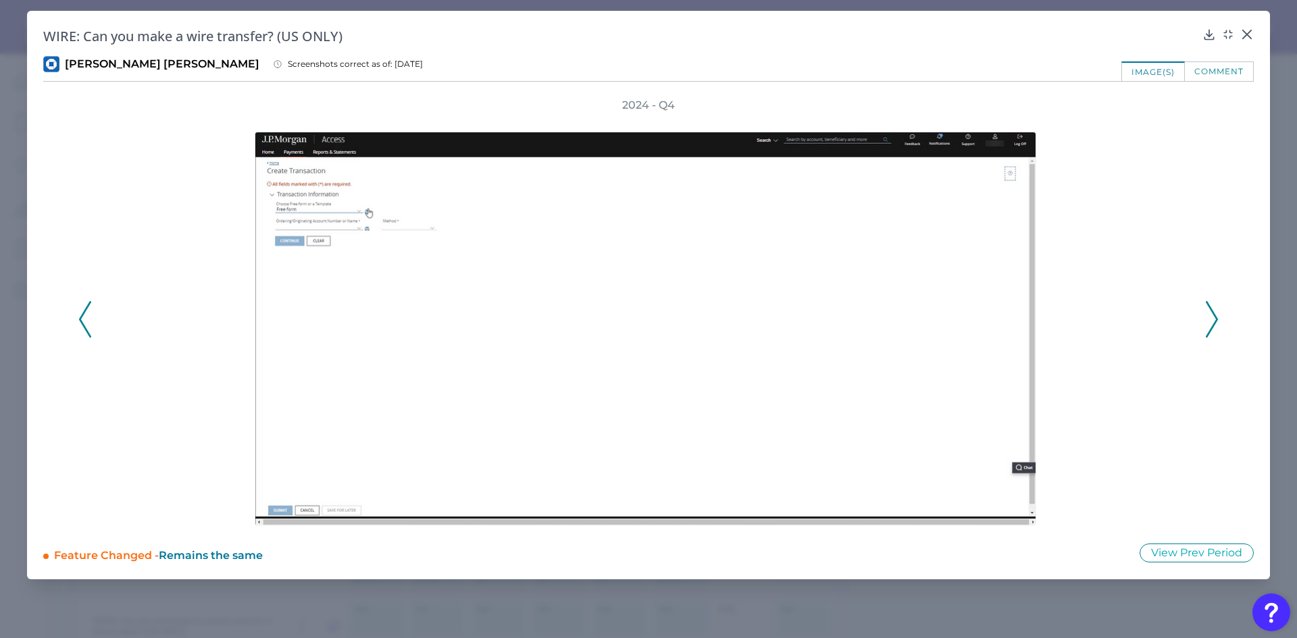
click at [1212, 323] on icon at bounding box center [1212, 319] width 12 height 36
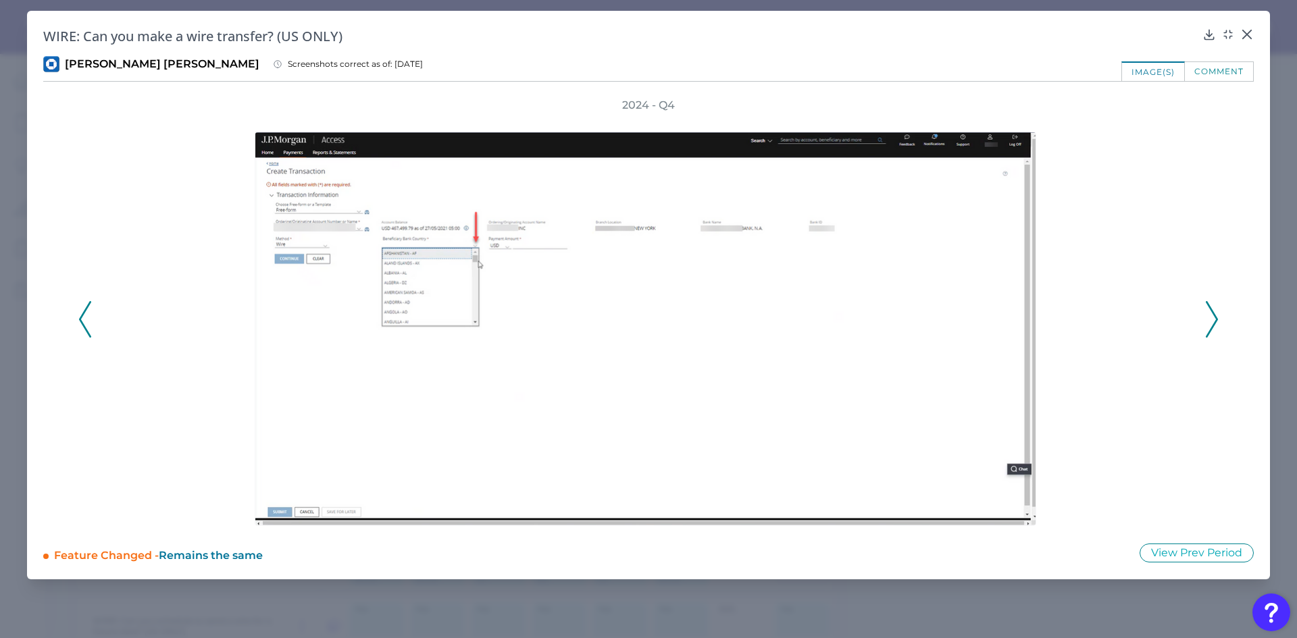
click at [1212, 323] on icon at bounding box center [1212, 319] width 12 height 36
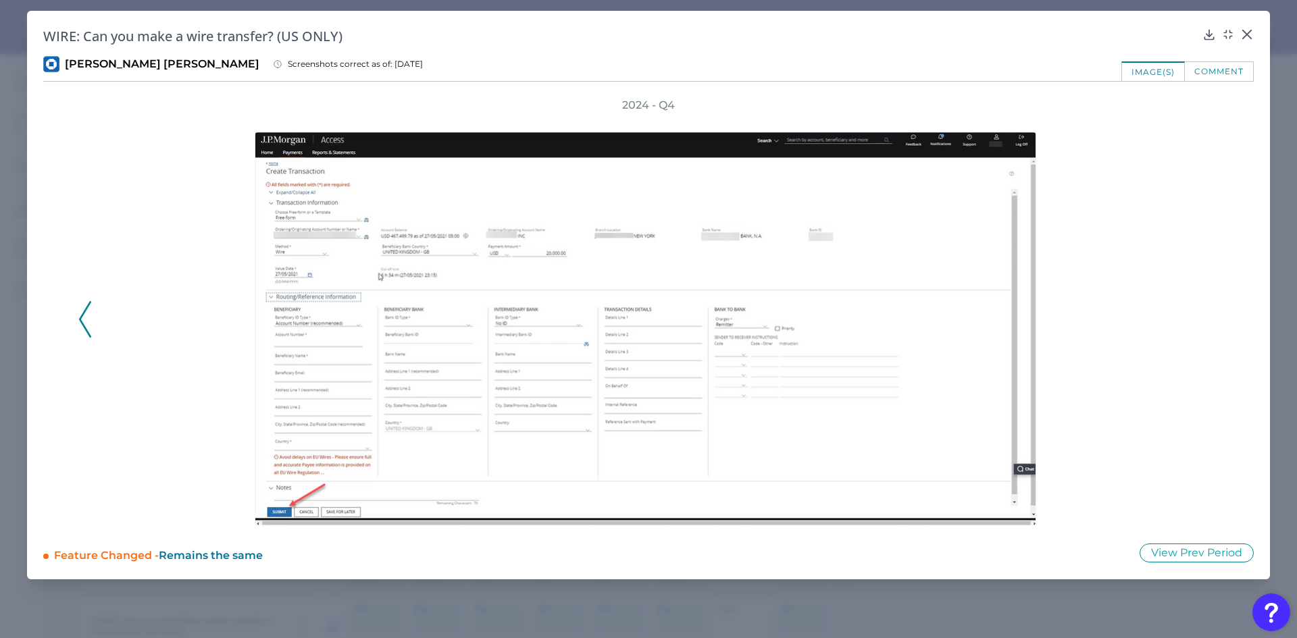
click at [1212, 323] on div "2024 - Q4" at bounding box center [648, 312] width 1140 height 429
click at [1193, 555] on button "View Prev Period" at bounding box center [1197, 553] width 114 height 19
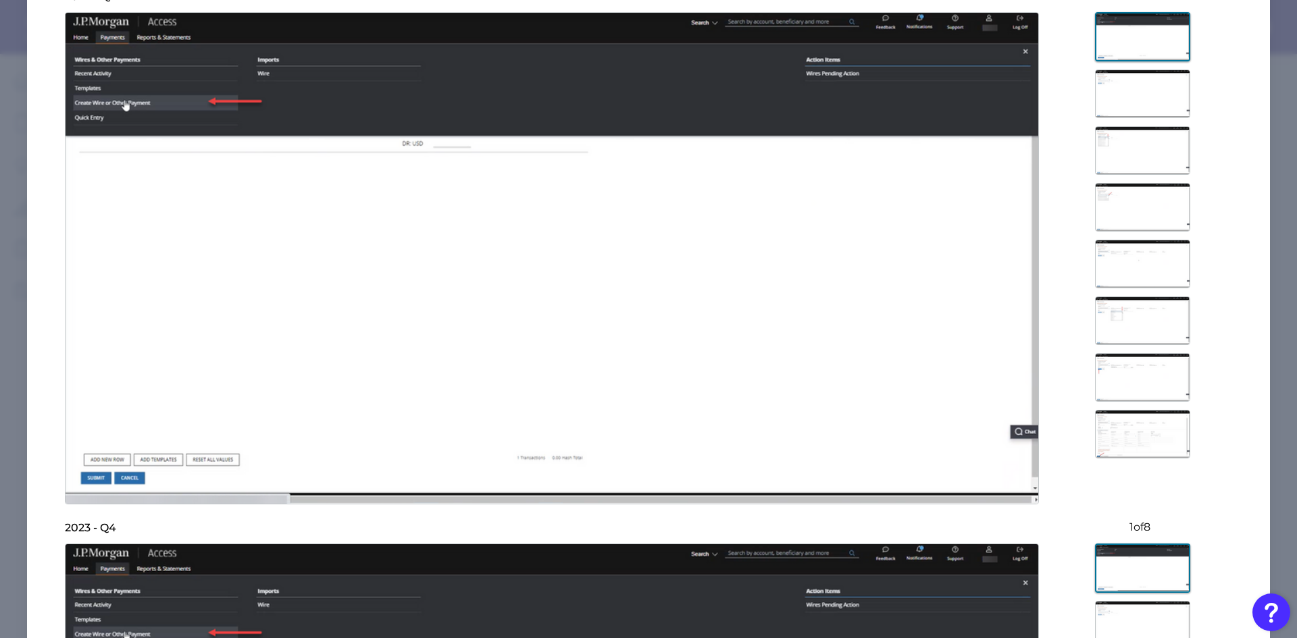
scroll to position [0, 0]
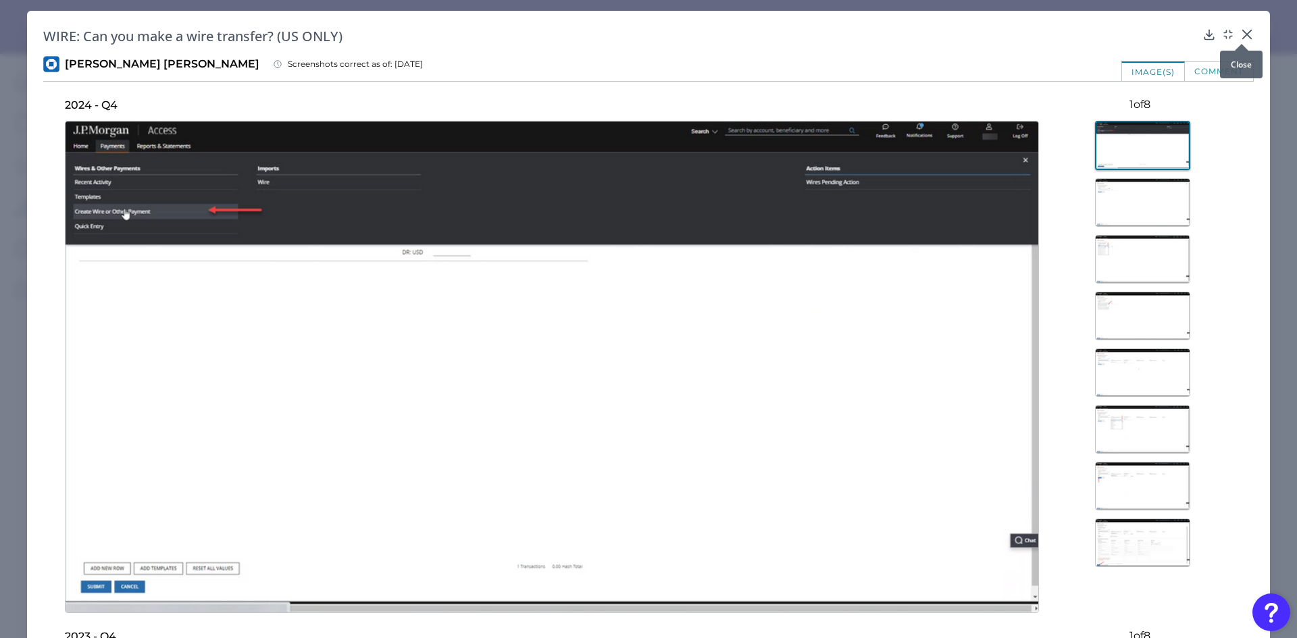
click at [1243, 36] on icon at bounding box center [1247, 34] width 8 height 8
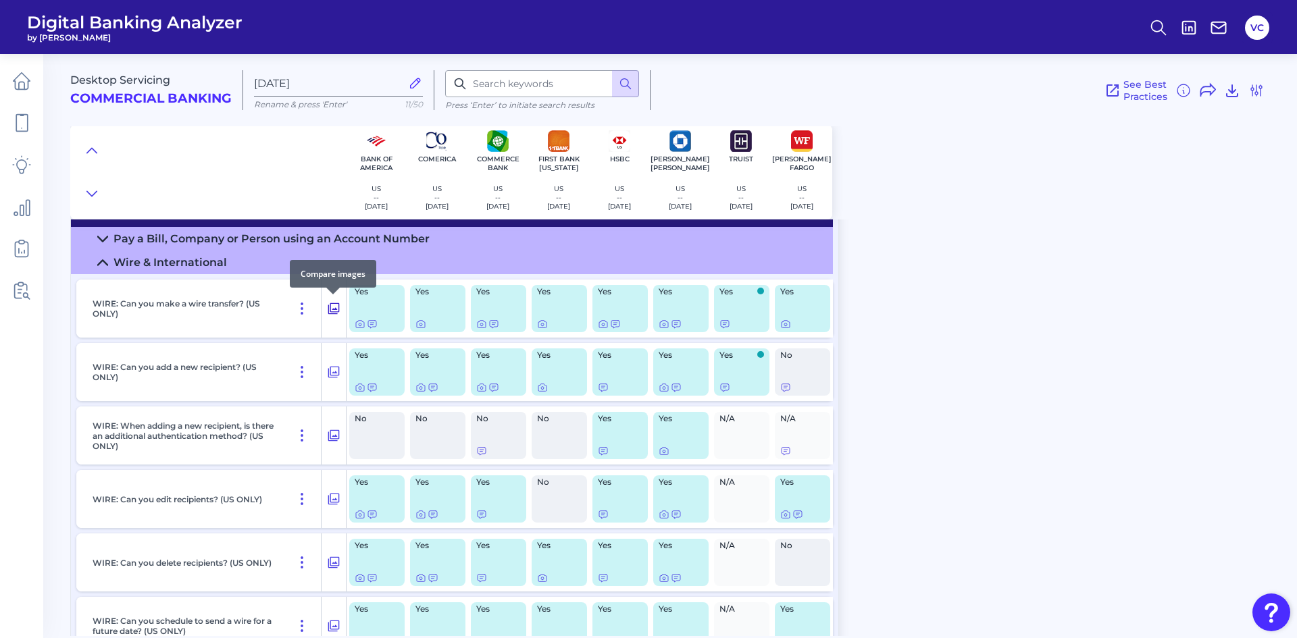
click at [335, 305] on icon at bounding box center [334, 309] width 14 height 16
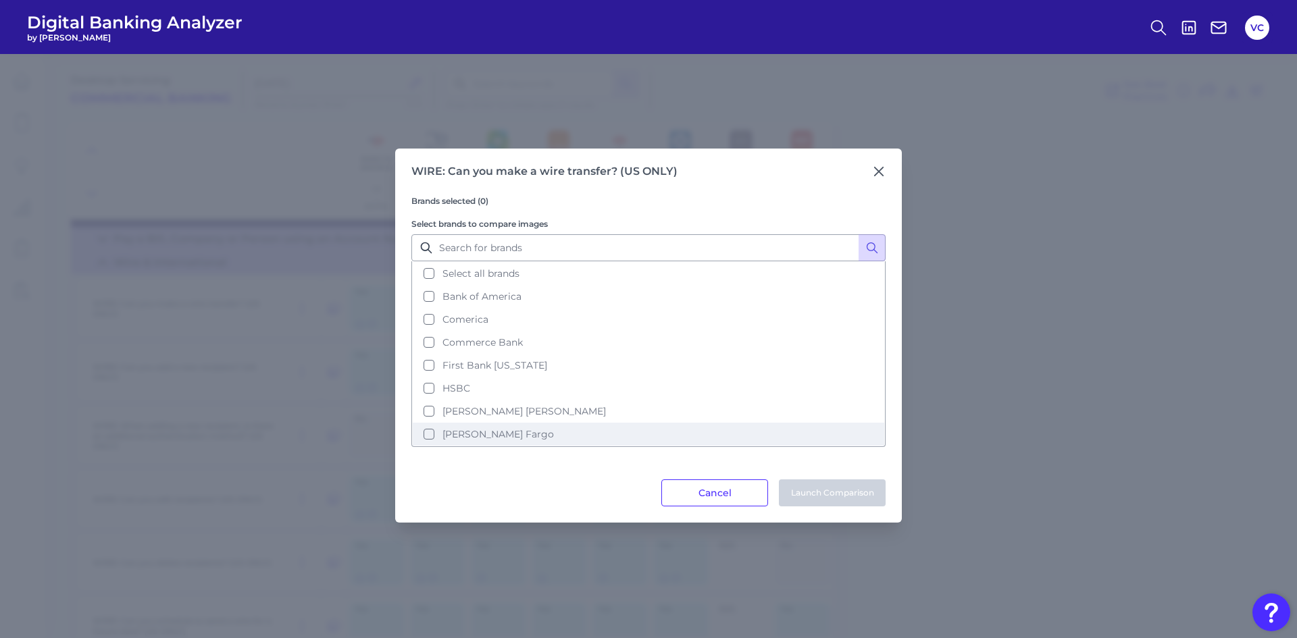
click at [429, 432] on button "[PERSON_NAME] Fargo" at bounding box center [648, 434] width 471 height 23
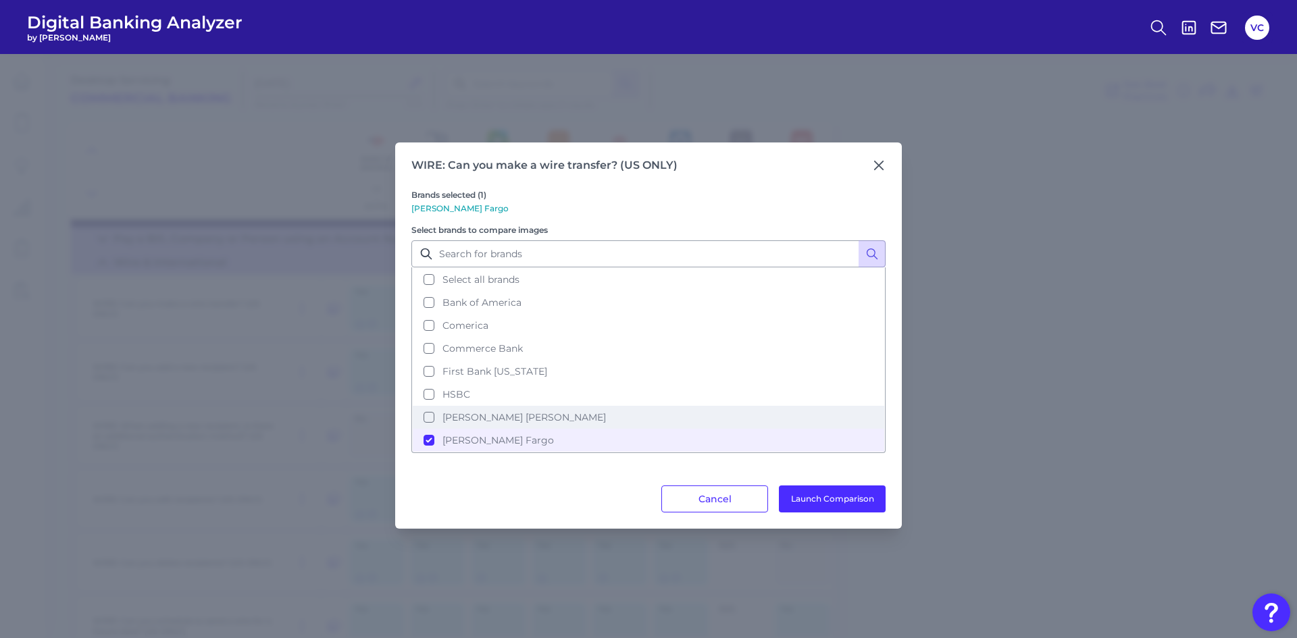
click at [428, 417] on button "[PERSON_NAME] [PERSON_NAME]" at bounding box center [648, 417] width 471 height 23
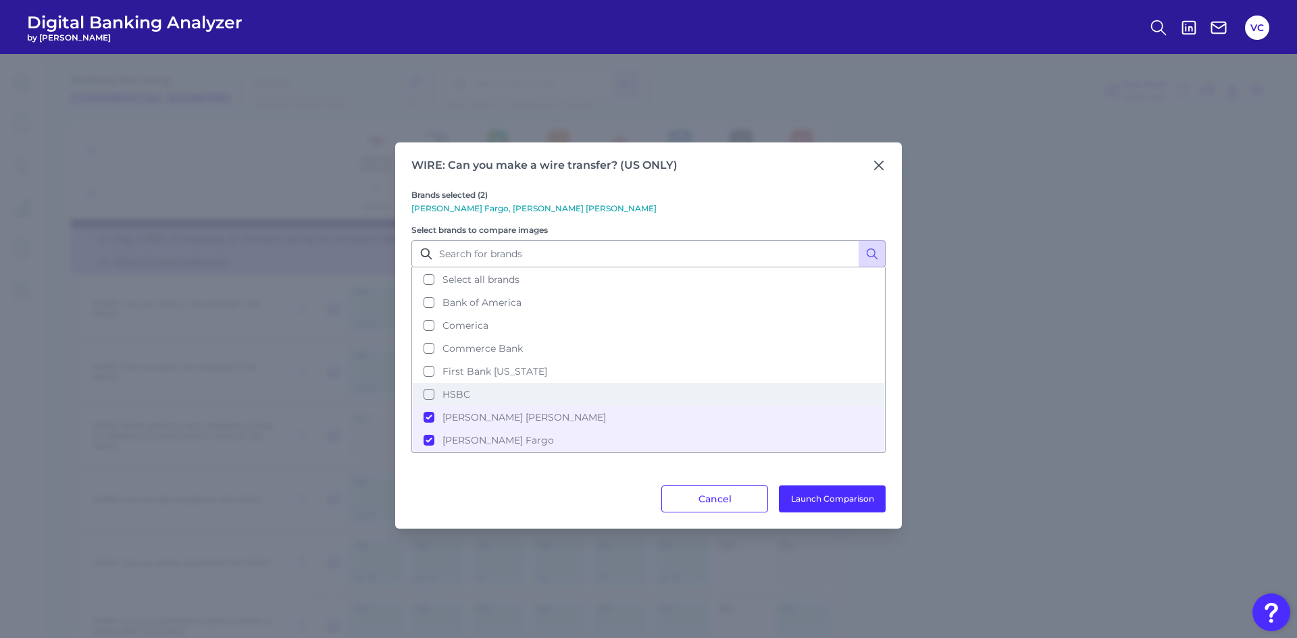
click at [431, 394] on button "HSBC" at bounding box center [648, 394] width 471 height 23
click at [827, 496] on button "Launch Comparison" at bounding box center [832, 499] width 107 height 27
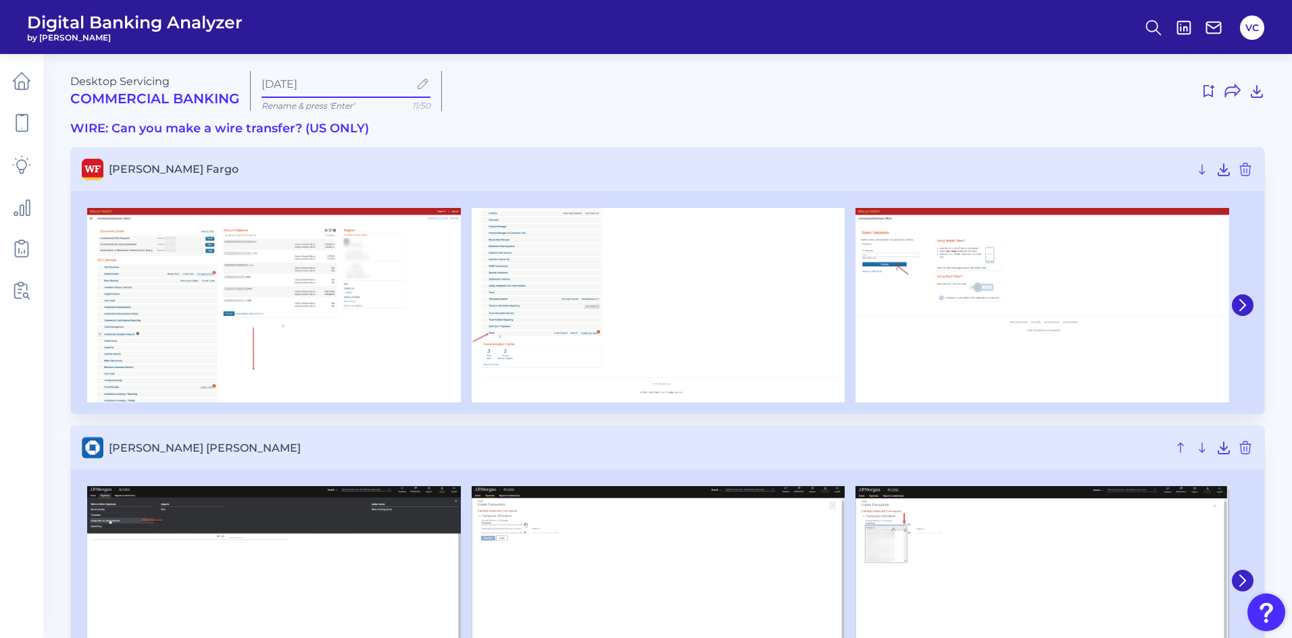
click at [336, 86] on input "[DATE]" at bounding box center [334, 84] width 147 height 13
type input "A"
click at [322, 78] on input at bounding box center [334, 84] width 147 height 13
type input "Wire X fer WF JPM HSBC"
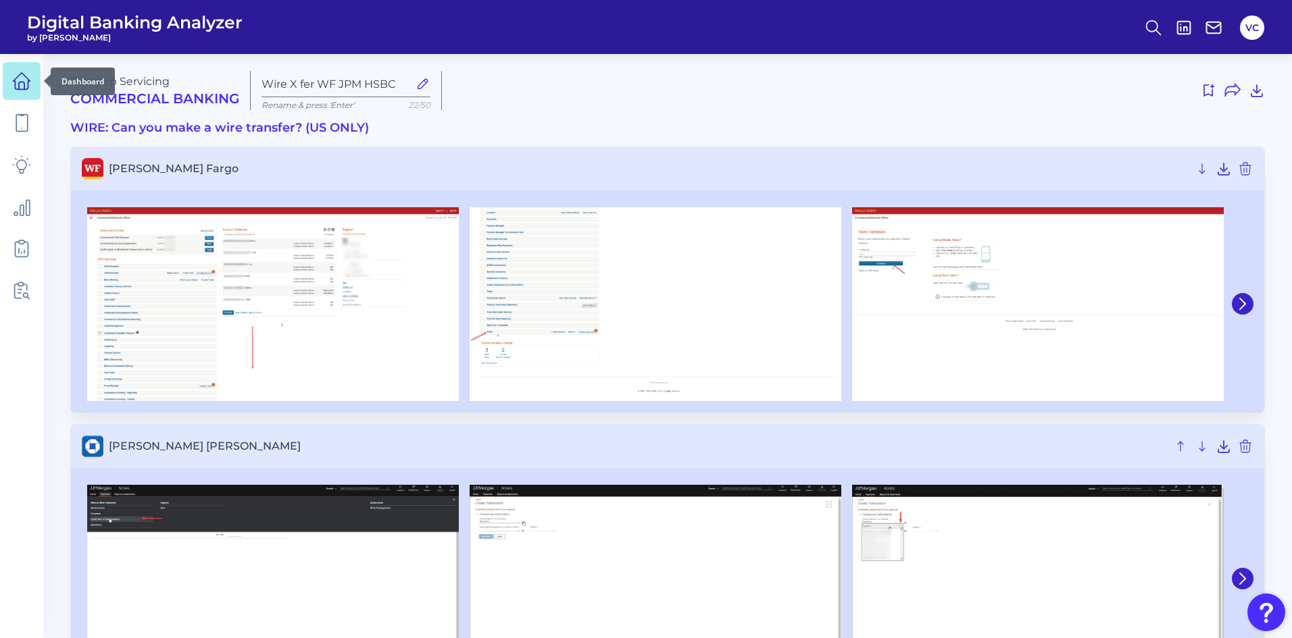
click at [16, 89] on icon at bounding box center [22, 81] width 17 height 17
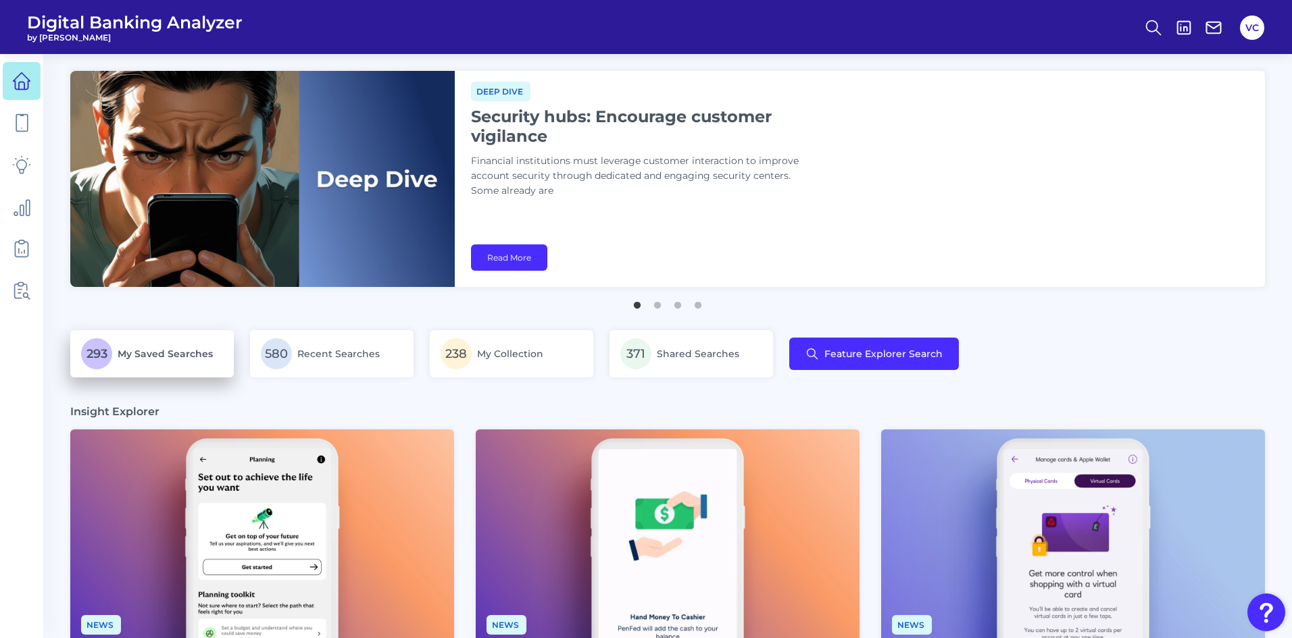
click at [174, 354] on span "My Saved Searches" at bounding box center [165, 354] width 95 height 12
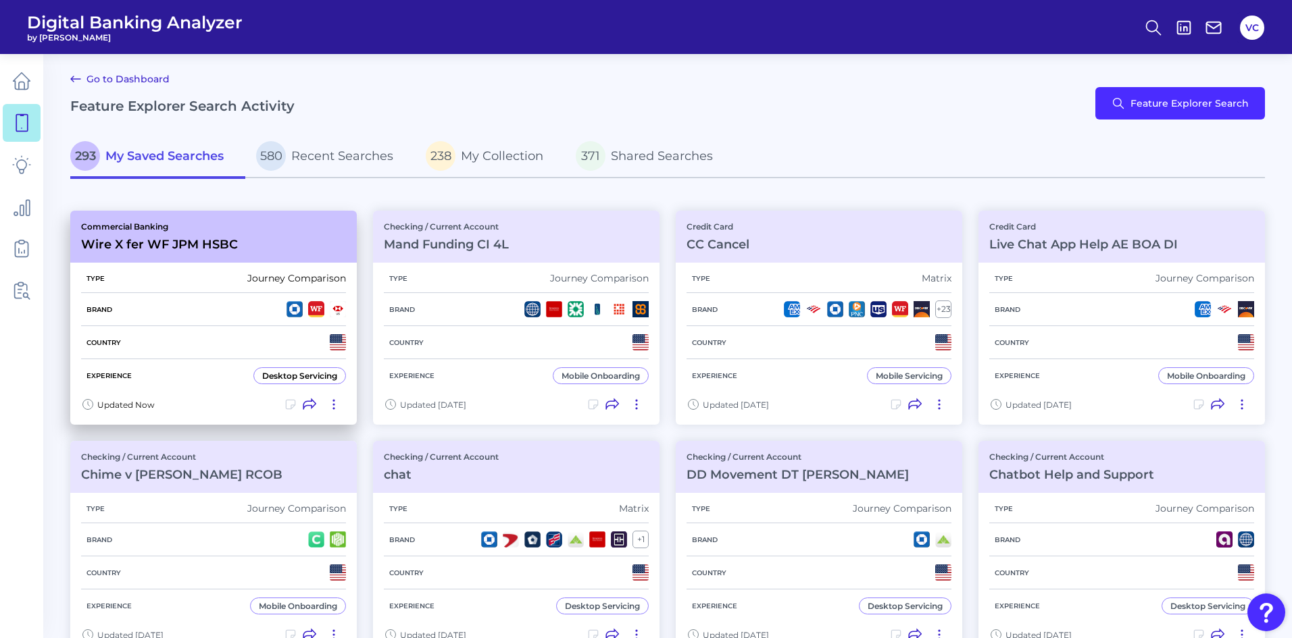
click at [207, 342] on div "Country" at bounding box center [213, 342] width 265 height 33
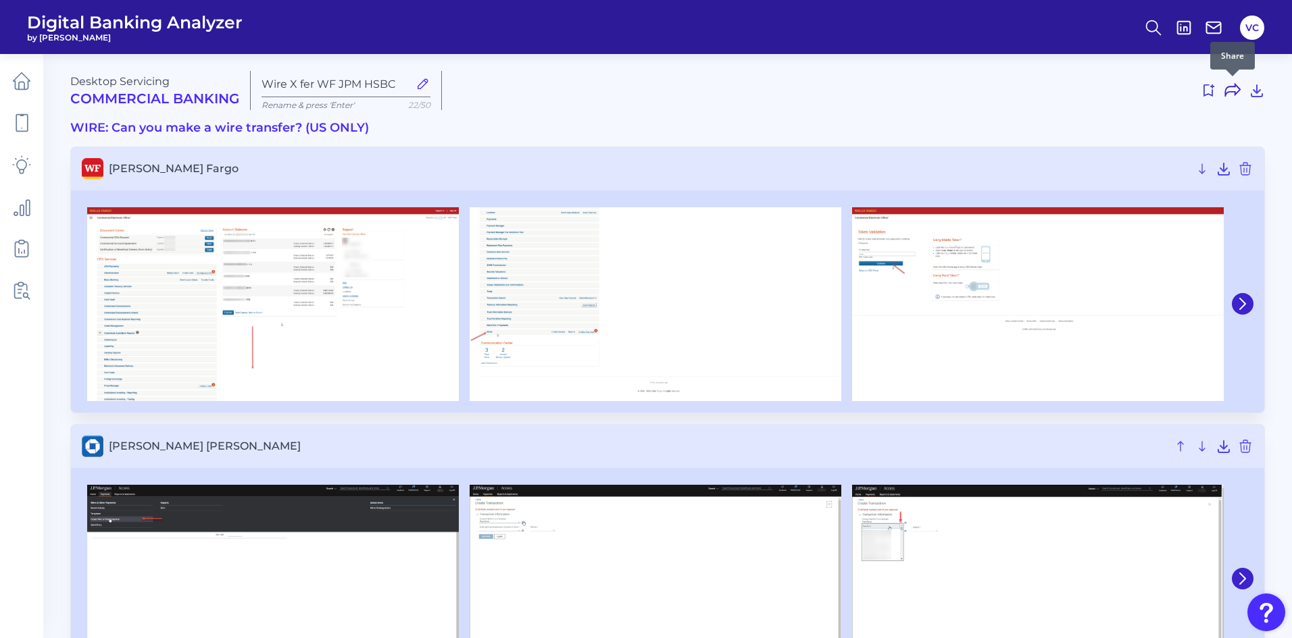
click at [1233, 93] on icon at bounding box center [1232, 90] width 16 height 16
click at [24, 78] on icon at bounding box center [21, 81] width 19 height 19
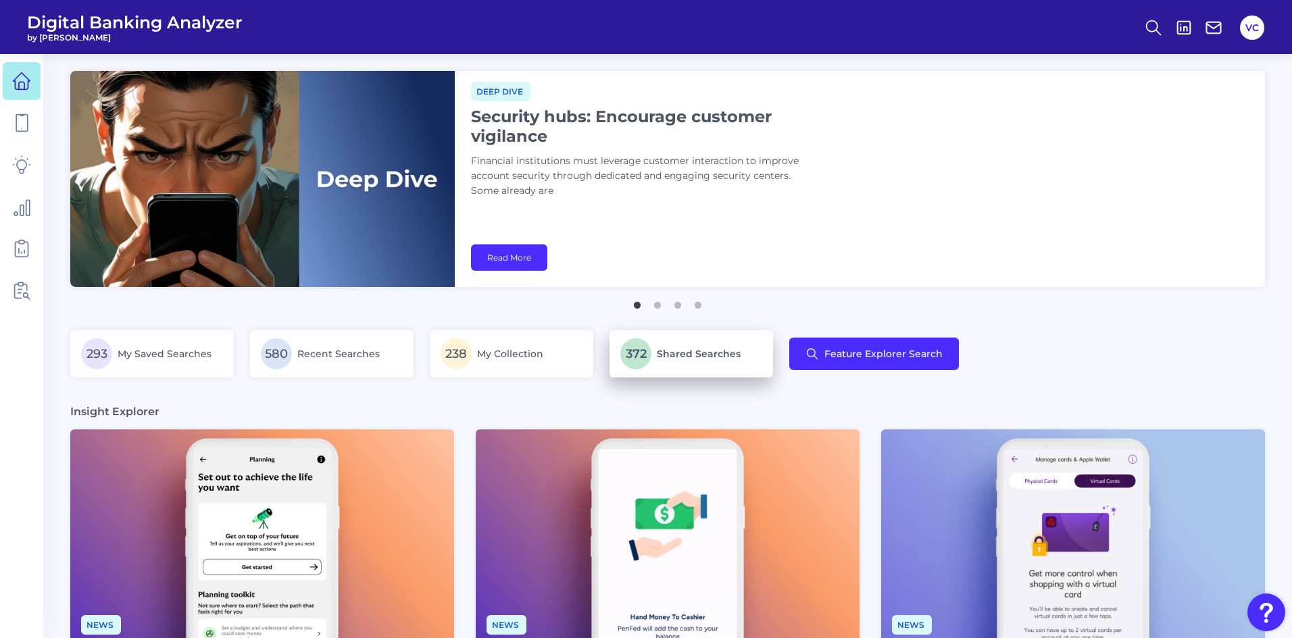
click at [661, 355] on span "Shared Searches" at bounding box center [699, 354] width 84 height 12
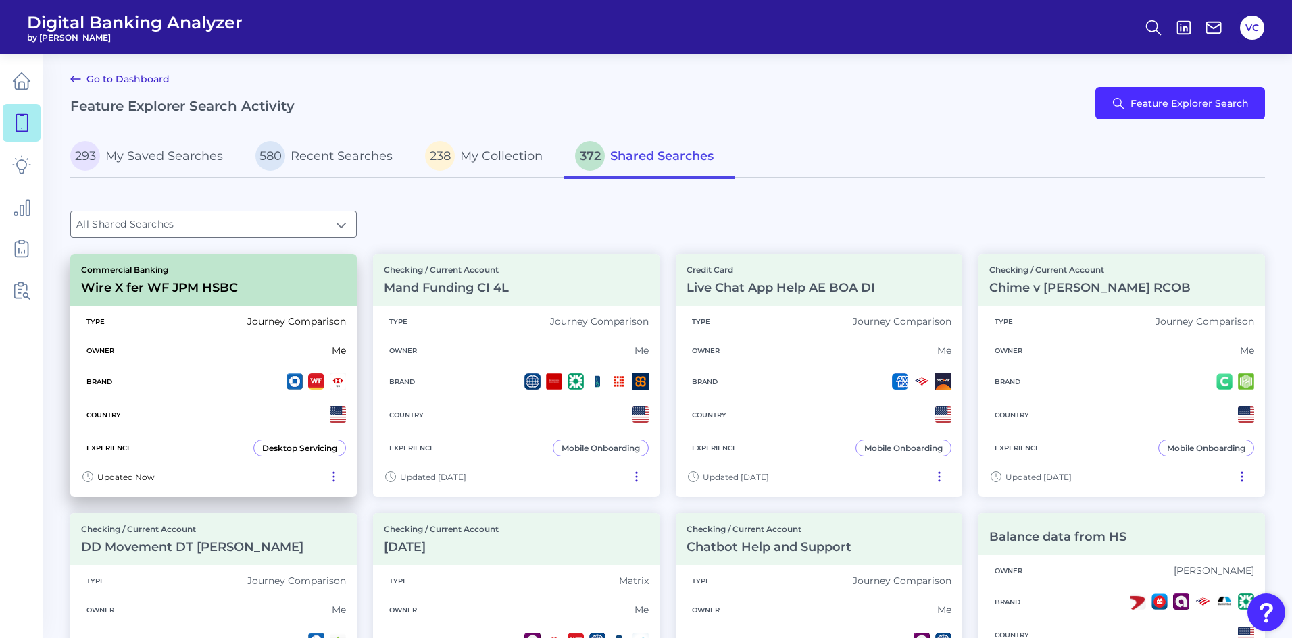
click at [221, 357] on div "Owner Me" at bounding box center [213, 350] width 265 height 29
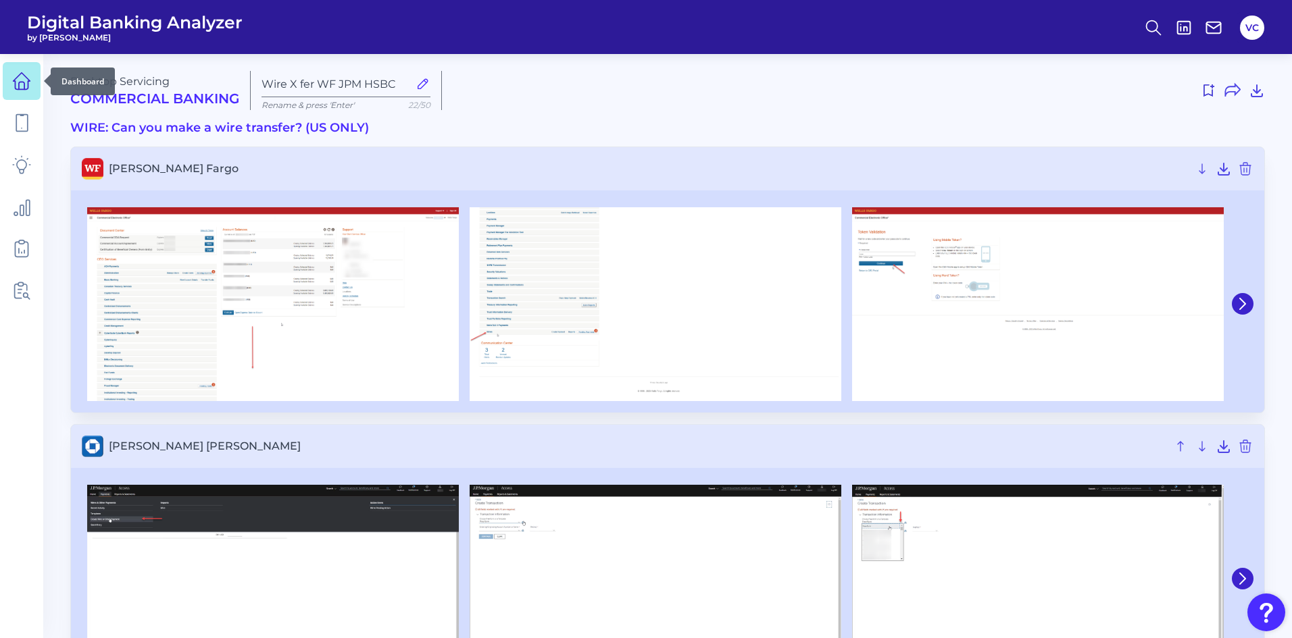
click at [17, 80] on icon at bounding box center [21, 81] width 19 height 19
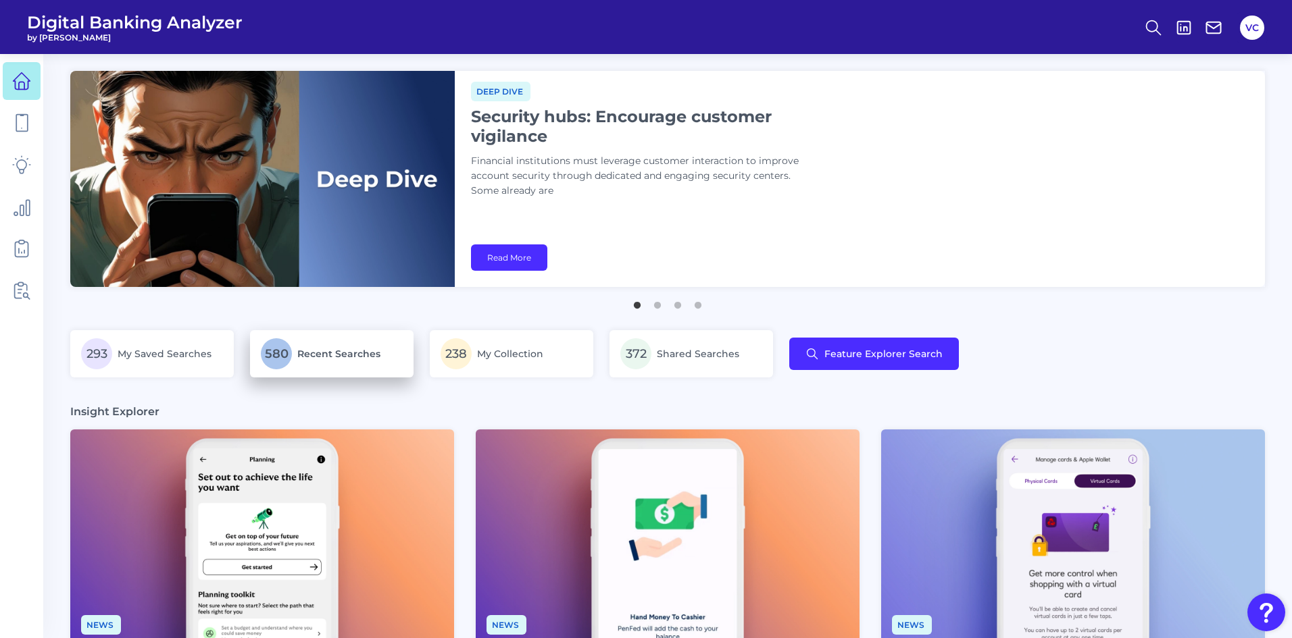
click at [344, 363] on p "580 Recent Searches" at bounding box center [332, 353] width 142 height 31
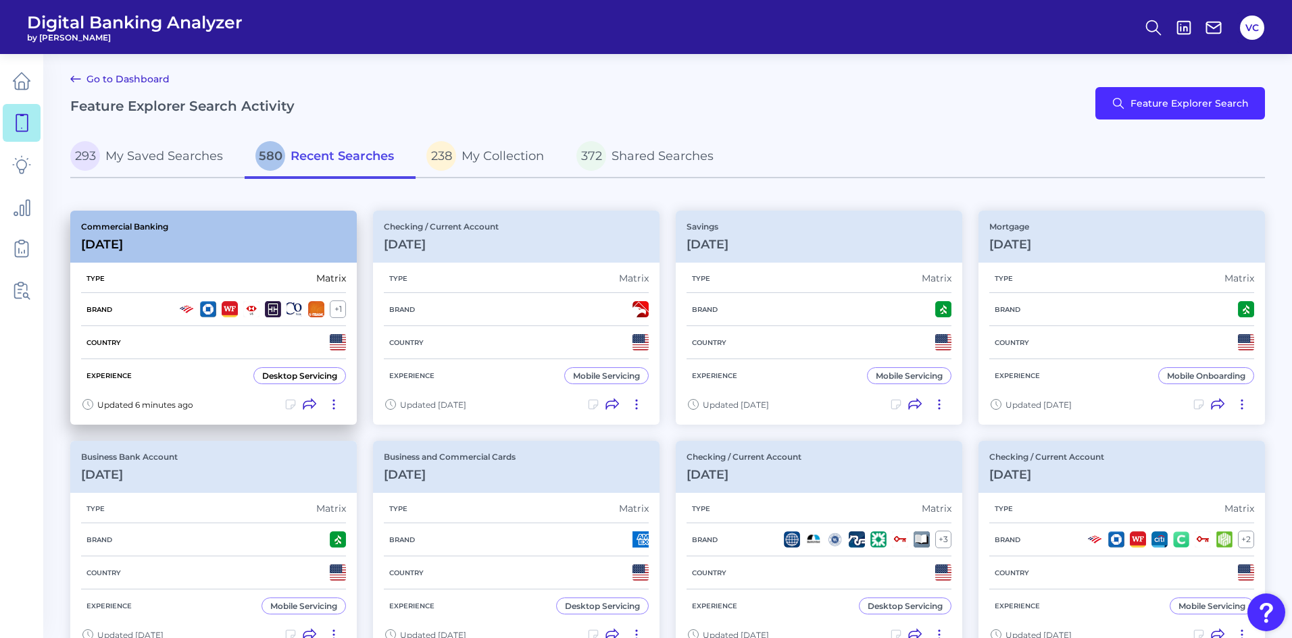
click at [207, 345] on div "Country" at bounding box center [213, 342] width 265 height 33
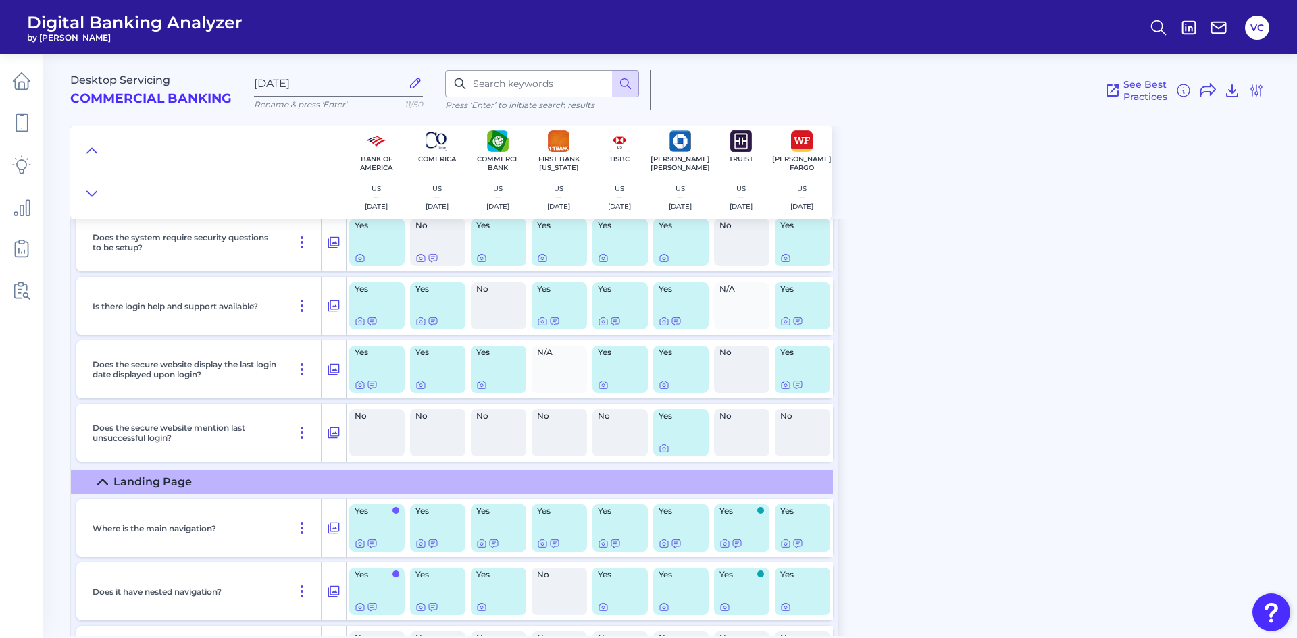
scroll to position [473, 0]
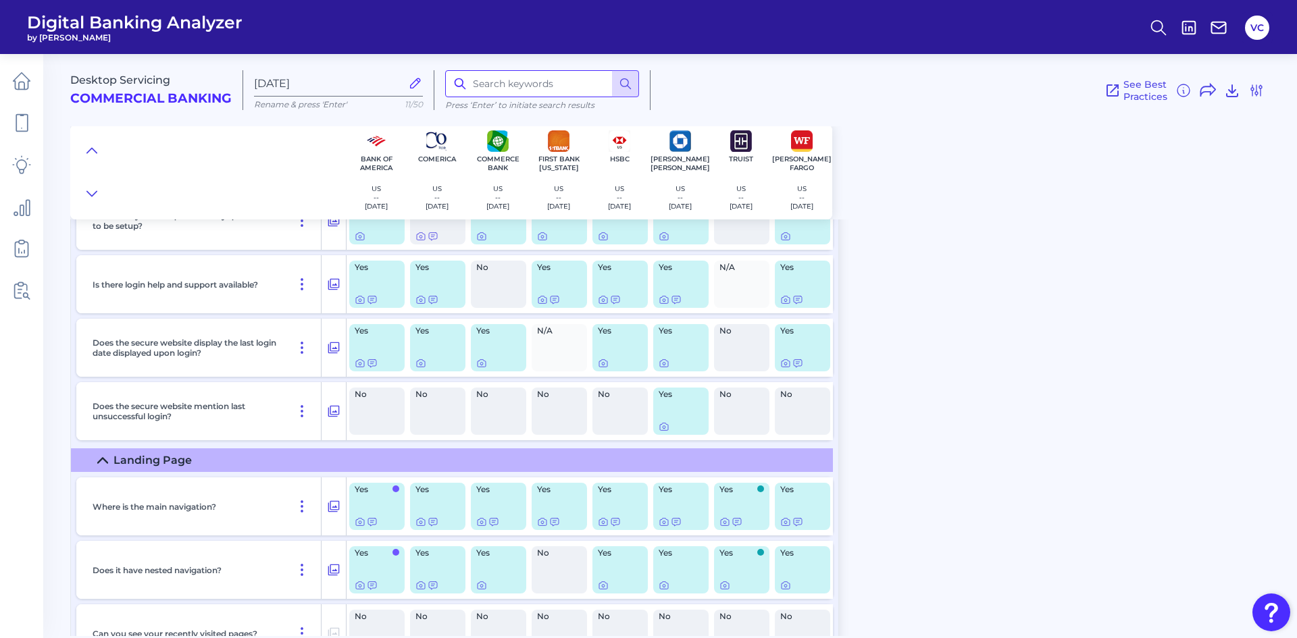
click at [484, 87] on input at bounding box center [542, 83] width 194 height 27
type input "chat"
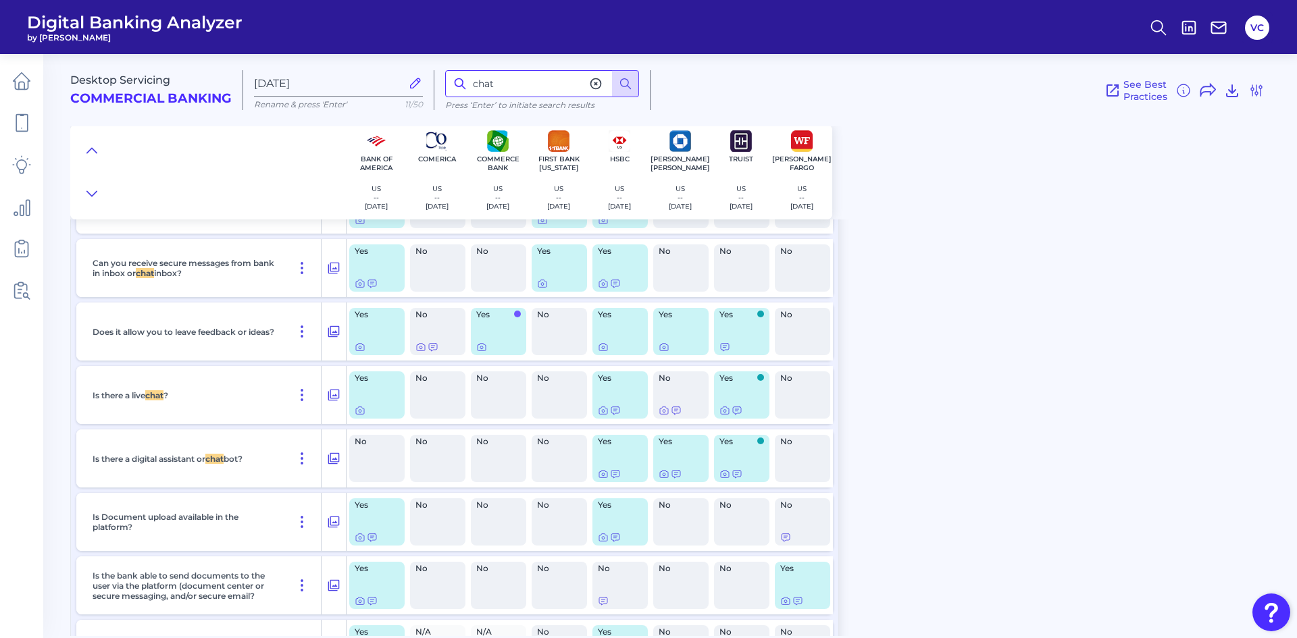
scroll to position [15320, 0]
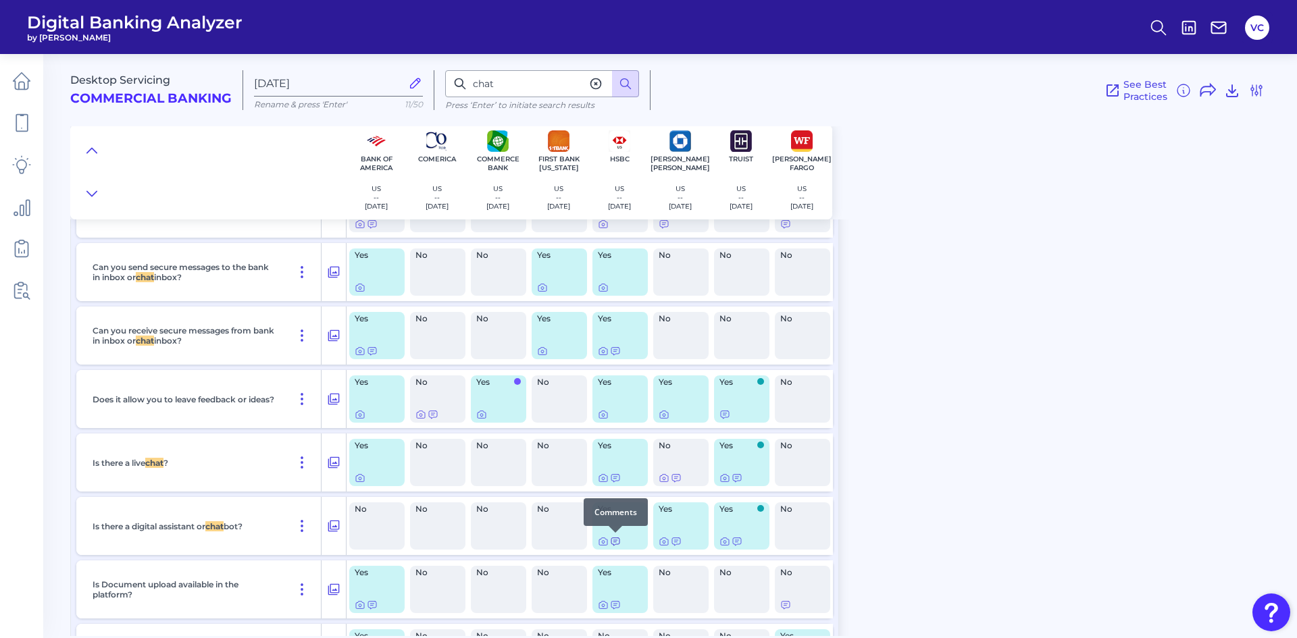
click at [617, 541] on icon at bounding box center [615, 541] width 11 height 11
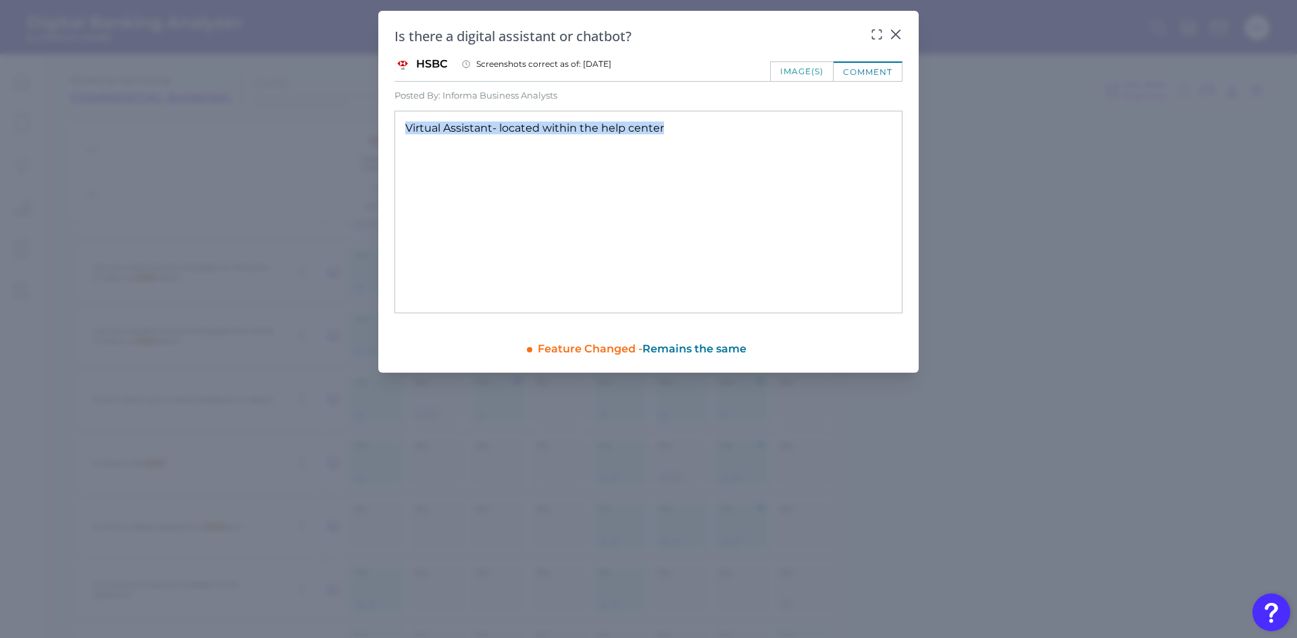
drag, startPoint x: 406, startPoint y: 130, endPoint x: 663, endPoint y: 138, distance: 257.5
click at [663, 138] on div "Virtual Assistant- located within the help center" at bounding box center [648, 212] width 508 height 203
drag, startPoint x: 897, startPoint y: 30, endPoint x: 892, endPoint y: 34, distance: 7.2
click at [896, 30] on icon at bounding box center [896, 35] width 14 height 14
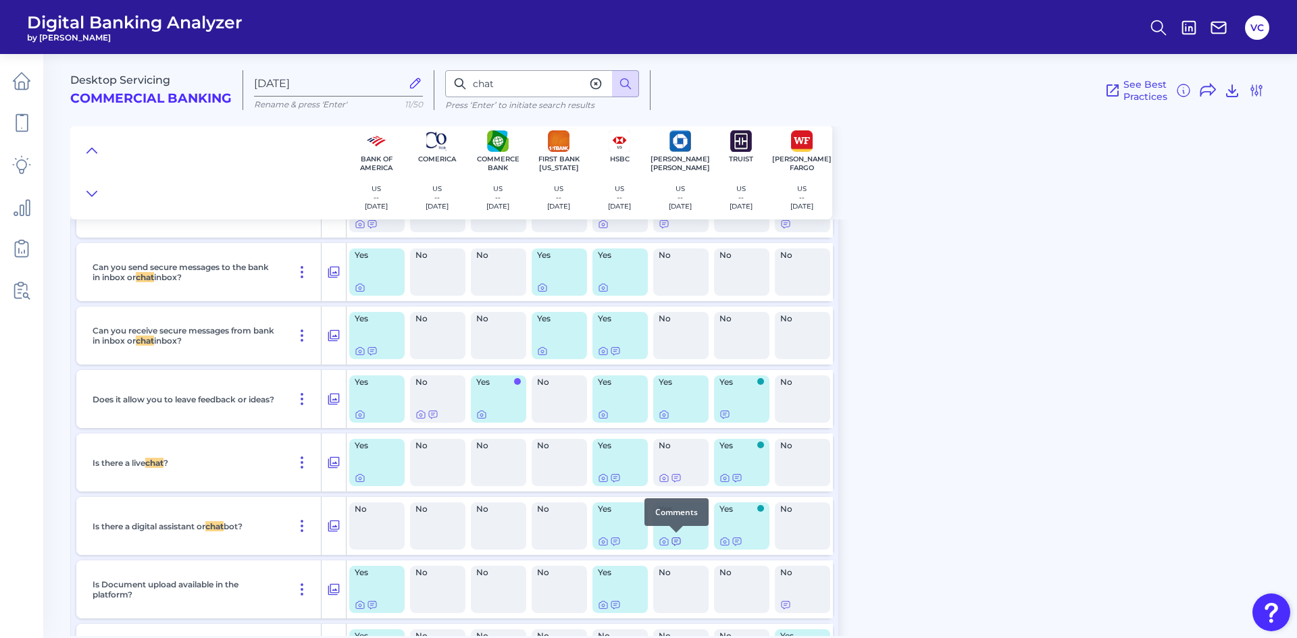
click at [678, 546] on icon at bounding box center [676, 541] width 11 height 11
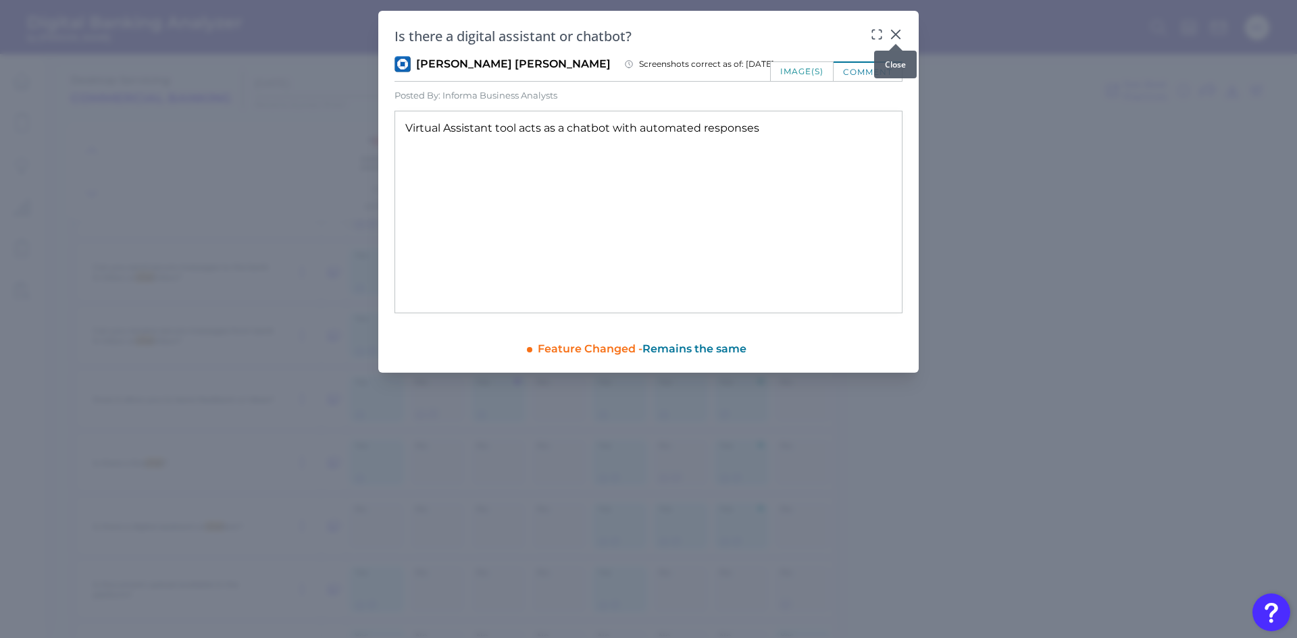
click at [898, 36] on icon at bounding box center [896, 34] width 8 height 8
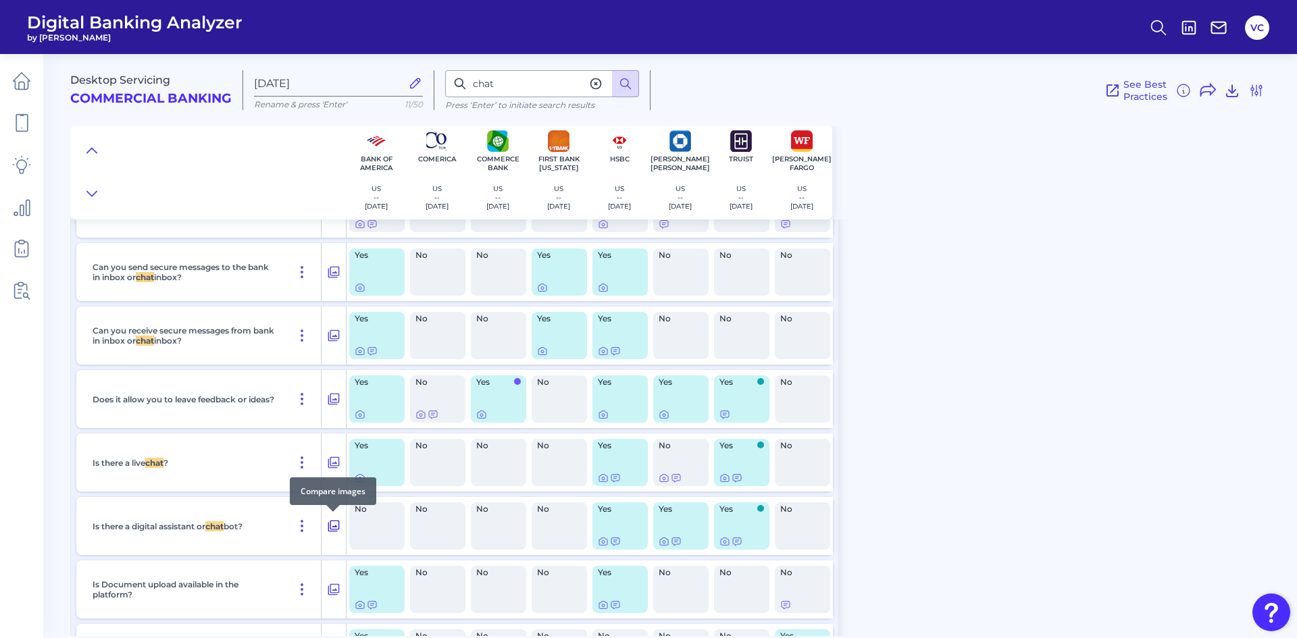
click at [336, 522] on icon at bounding box center [334, 526] width 14 height 16
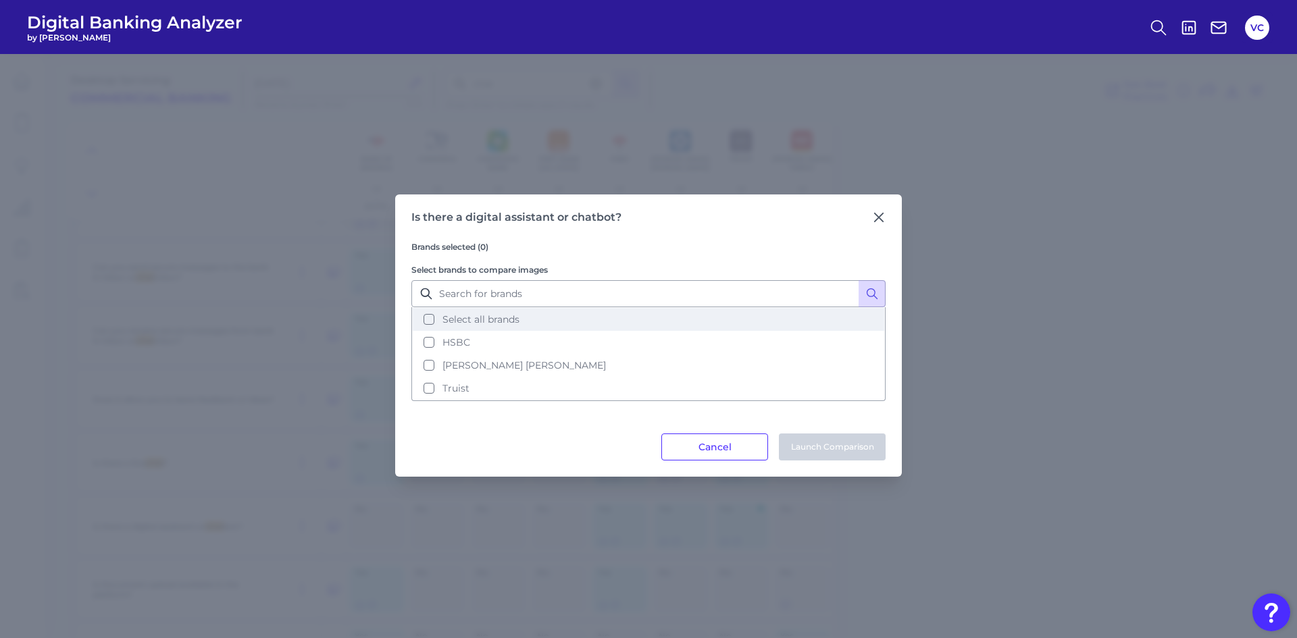
click at [430, 320] on button "Select all brands" at bounding box center [648, 319] width 471 height 23
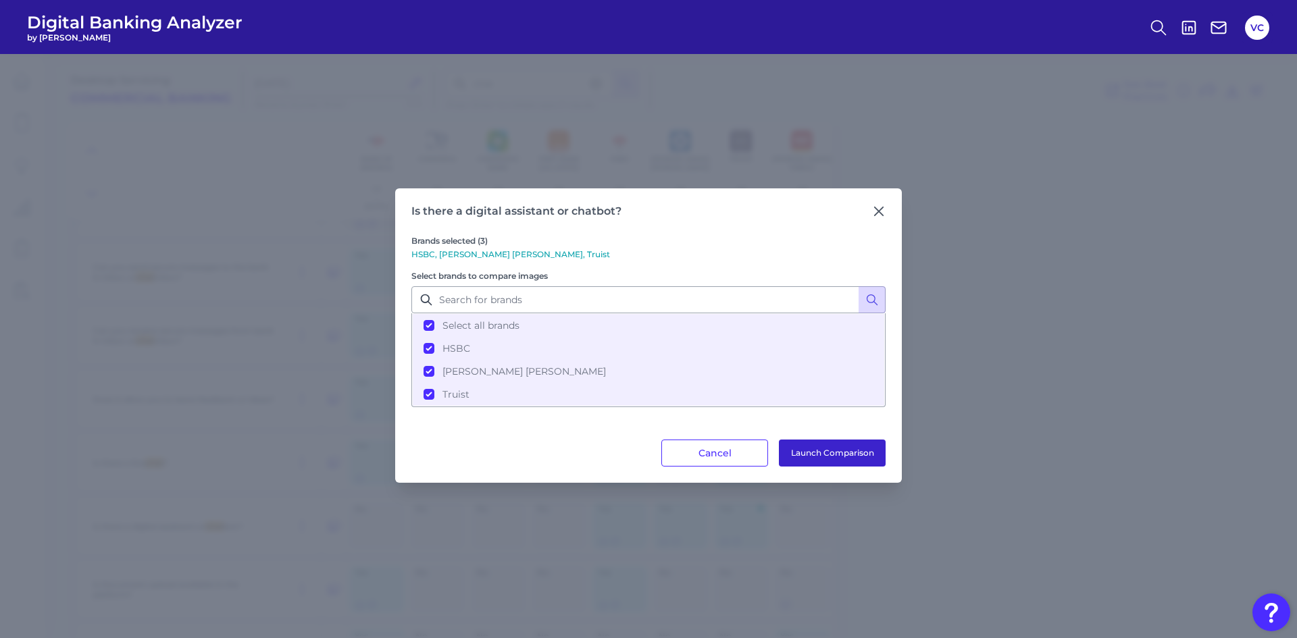
click at [838, 449] on button "Launch Comparison" at bounding box center [832, 453] width 107 height 27
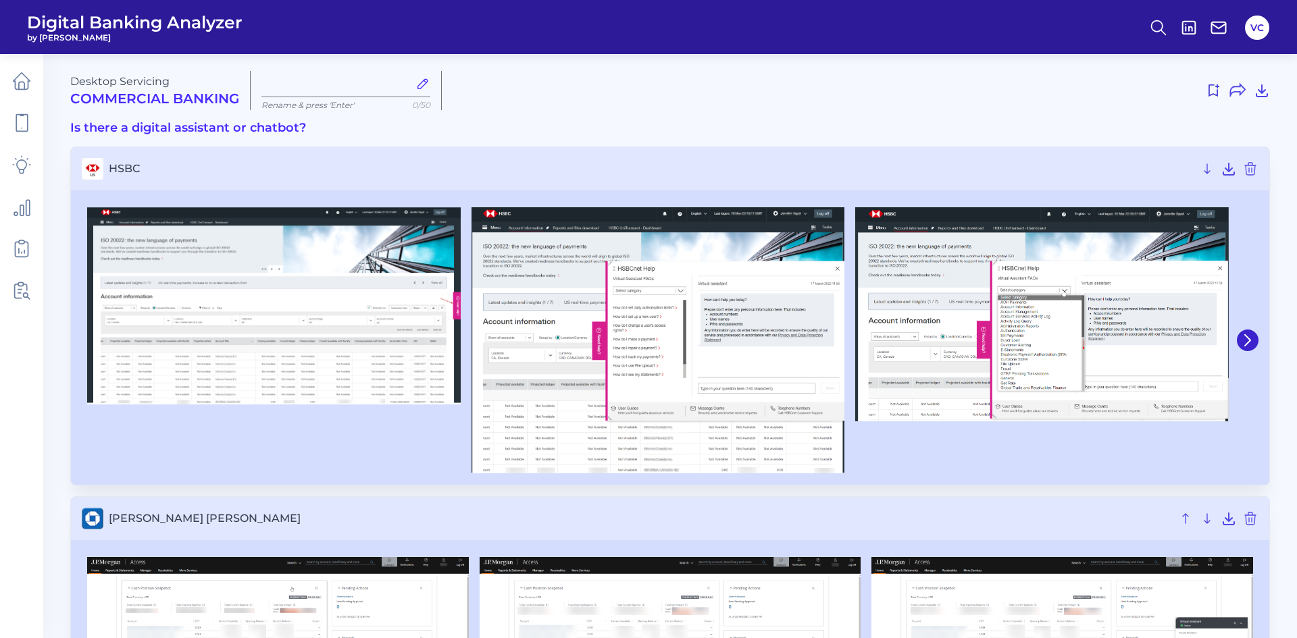
type input "[DATE]"
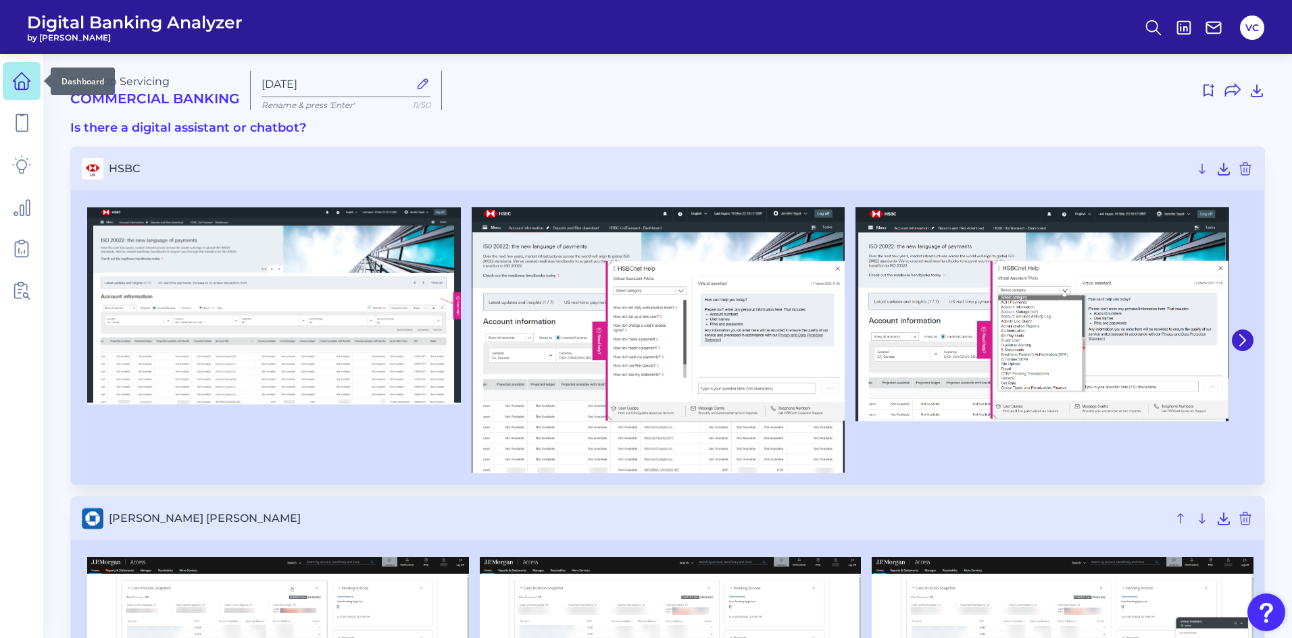
click at [31, 78] on link at bounding box center [22, 81] width 38 height 38
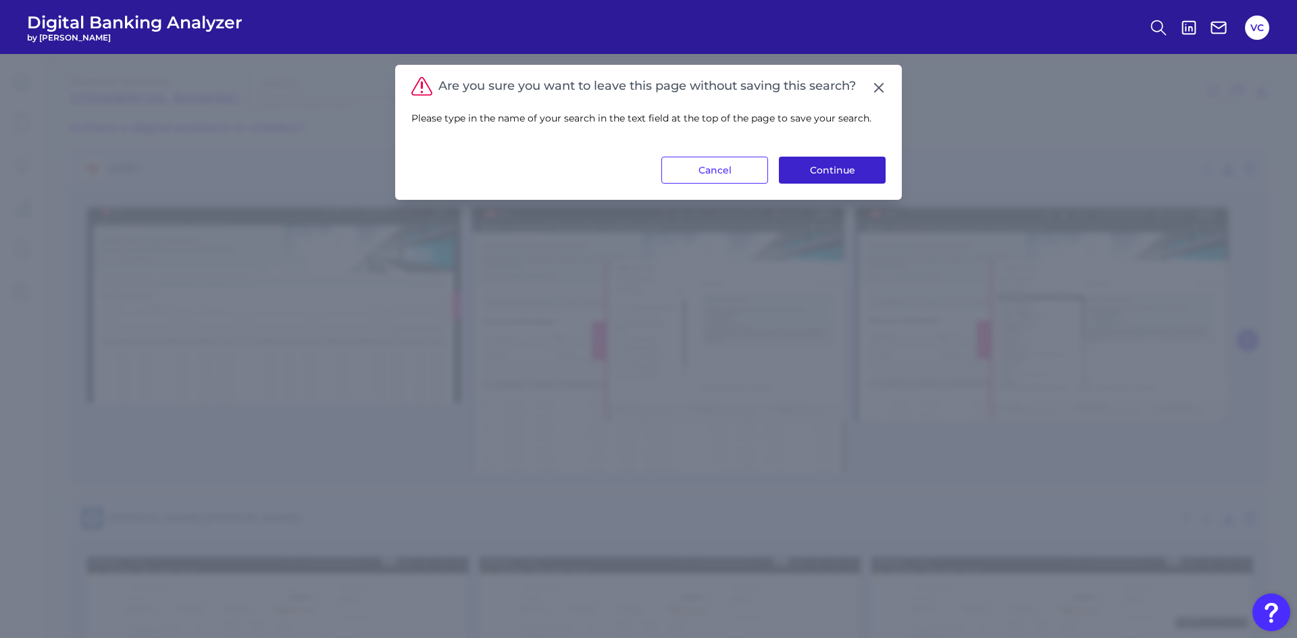
click at [833, 176] on button "Continue" at bounding box center [832, 170] width 107 height 27
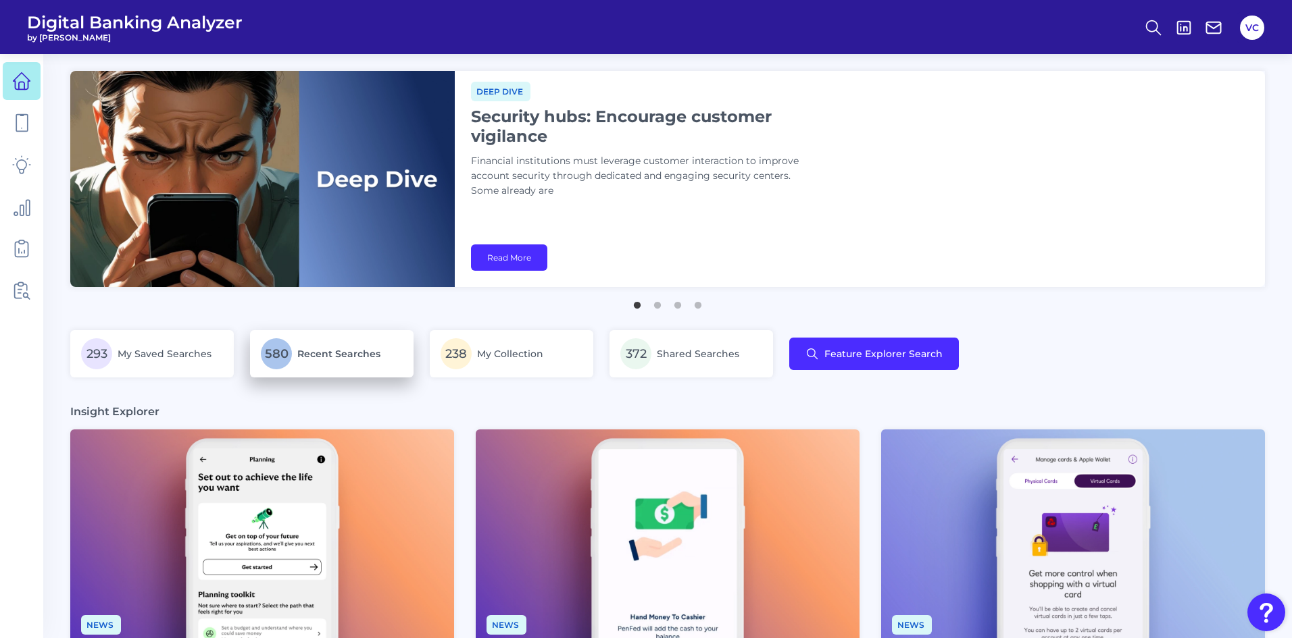
click at [313, 370] on link "580 Recent Searches" at bounding box center [331, 353] width 163 height 47
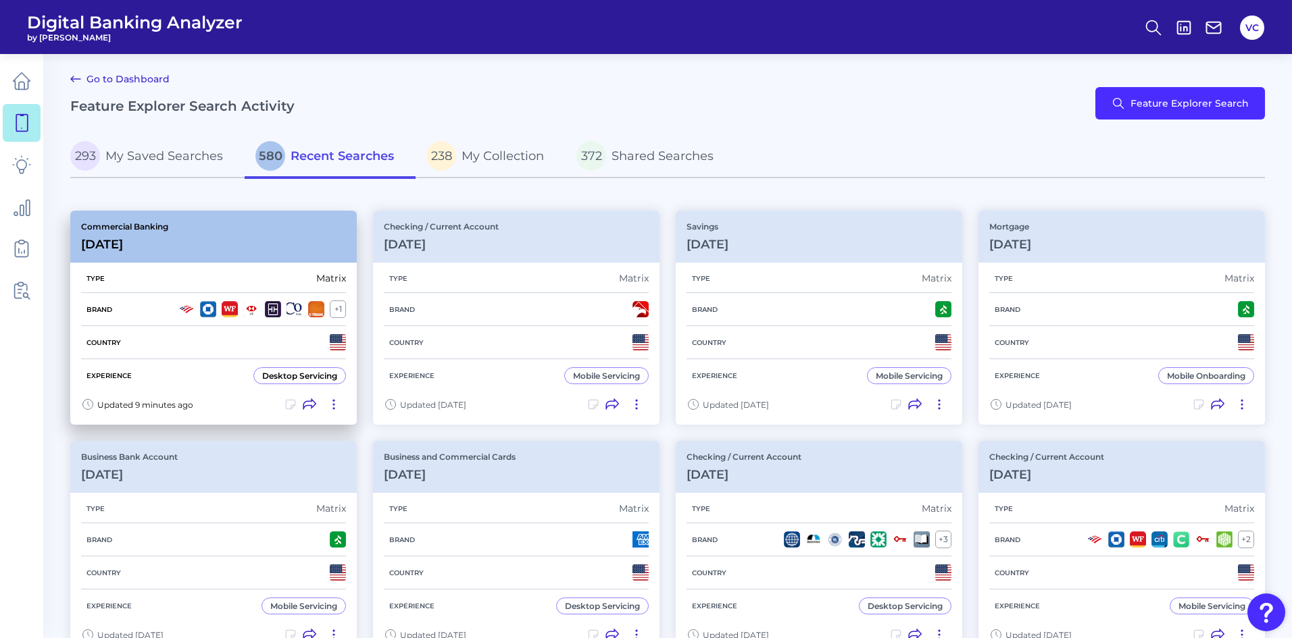
click at [164, 305] on div "Brand + 1" at bounding box center [213, 309] width 265 height 33
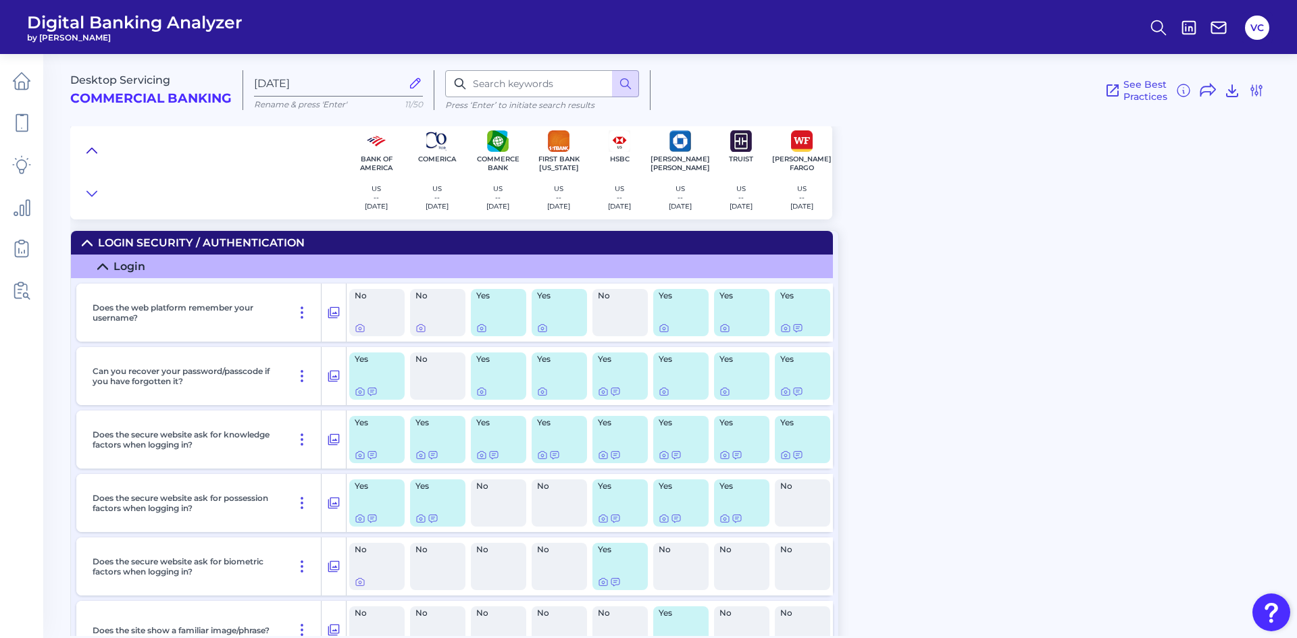
click at [96, 155] on icon at bounding box center [91, 151] width 11 height 14
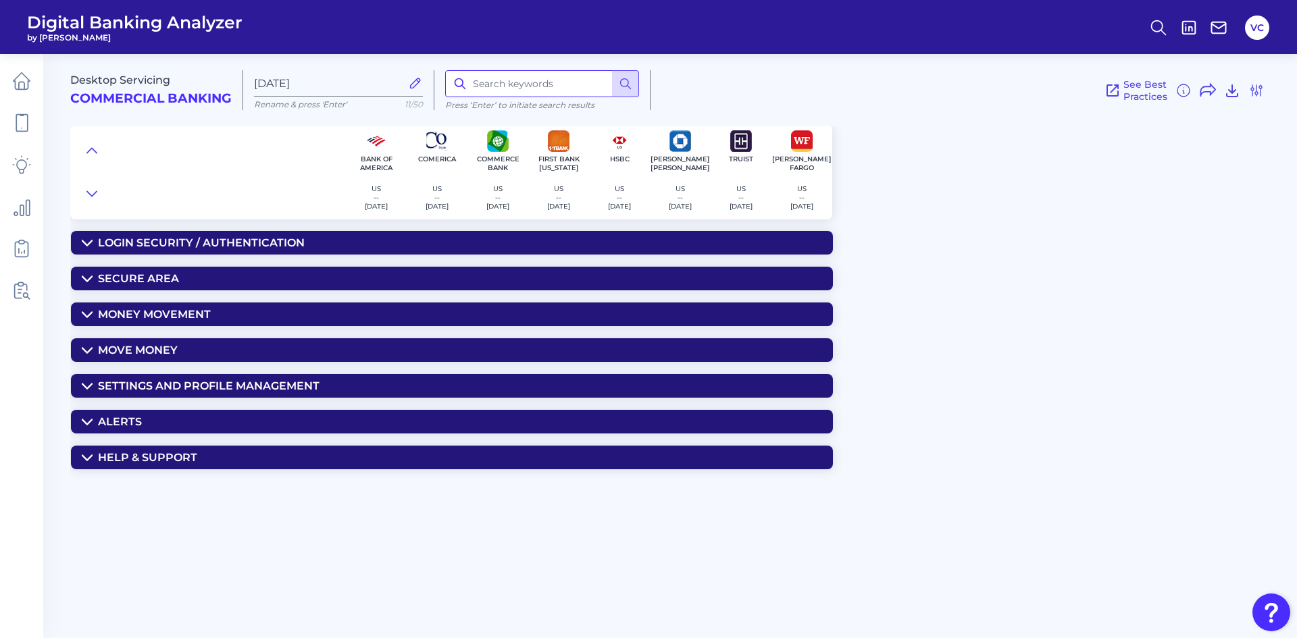
click at [486, 82] on input at bounding box center [542, 83] width 194 height 27
type input "chat"
click at [113, 461] on div "Help & Support" at bounding box center [147, 457] width 99 height 13
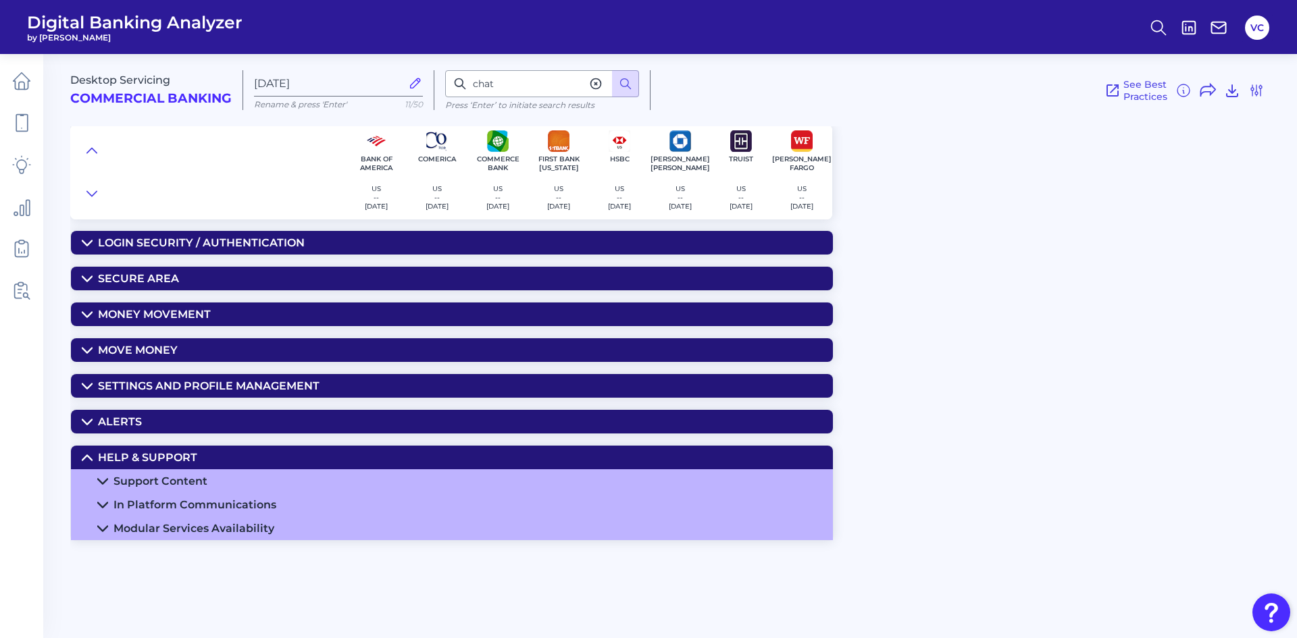
click at [191, 459] on div "Help & Support" at bounding box center [147, 457] width 99 height 13
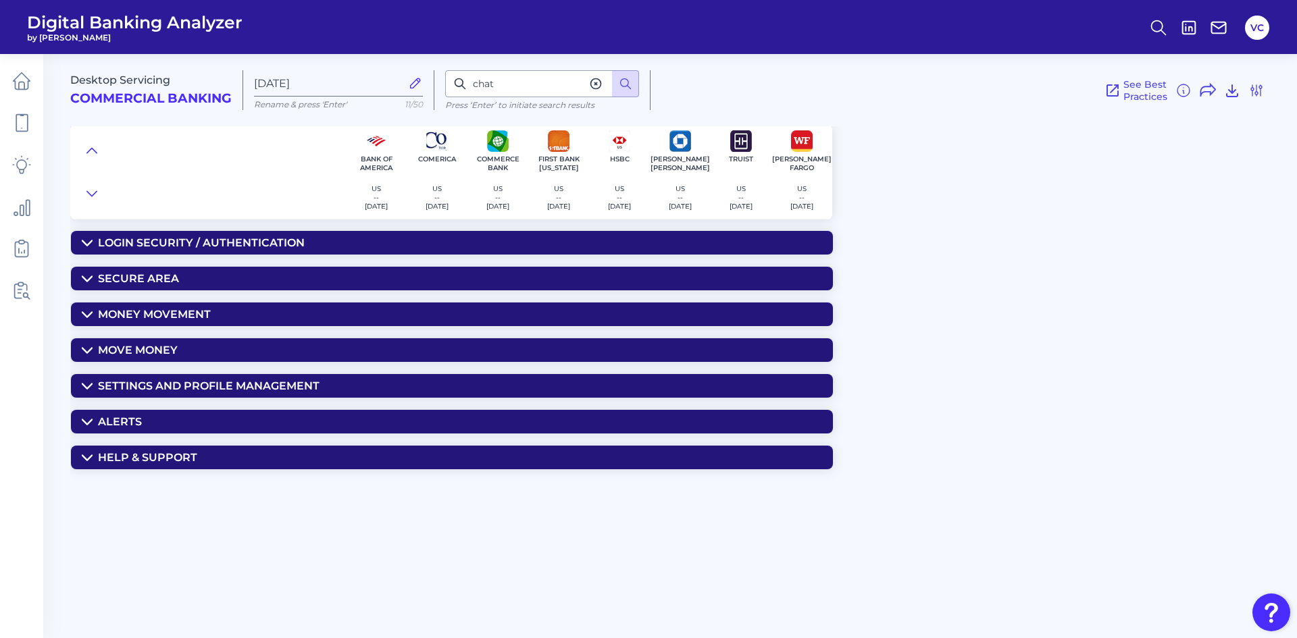
click at [192, 413] on summary "Alerts" at bounding box center [452, 422] width 762 height 24
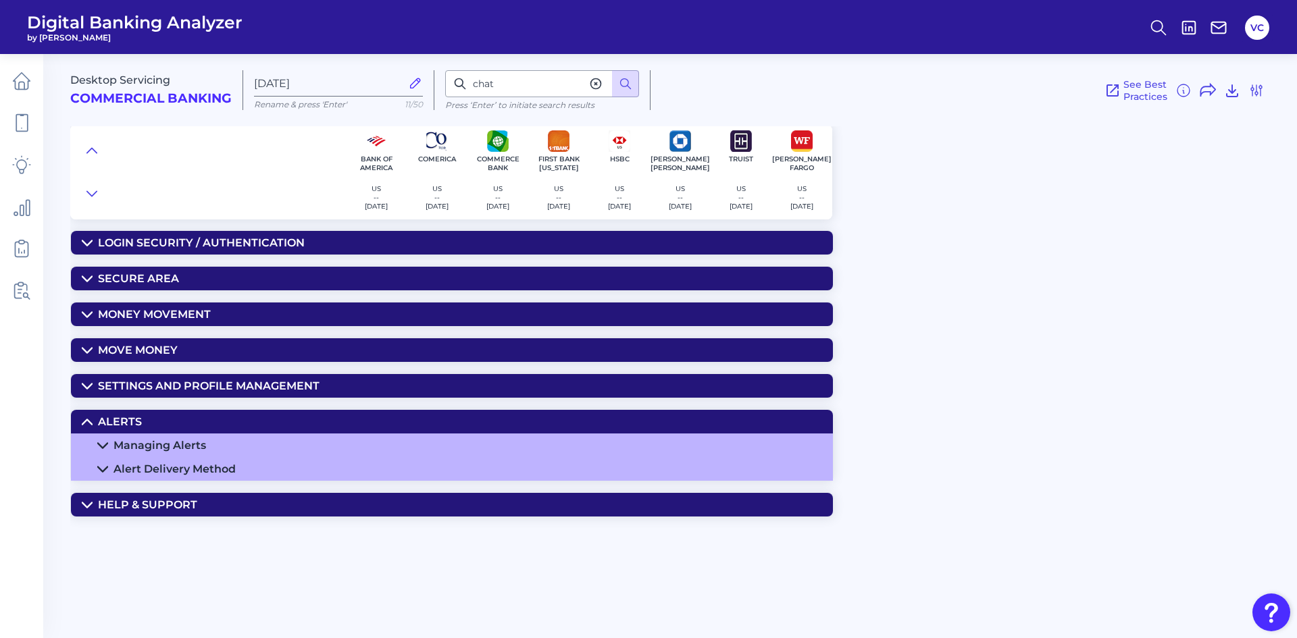
click at [192, 413] on summary "Alerts" at bounding box center [452, 422] width 762 height 24
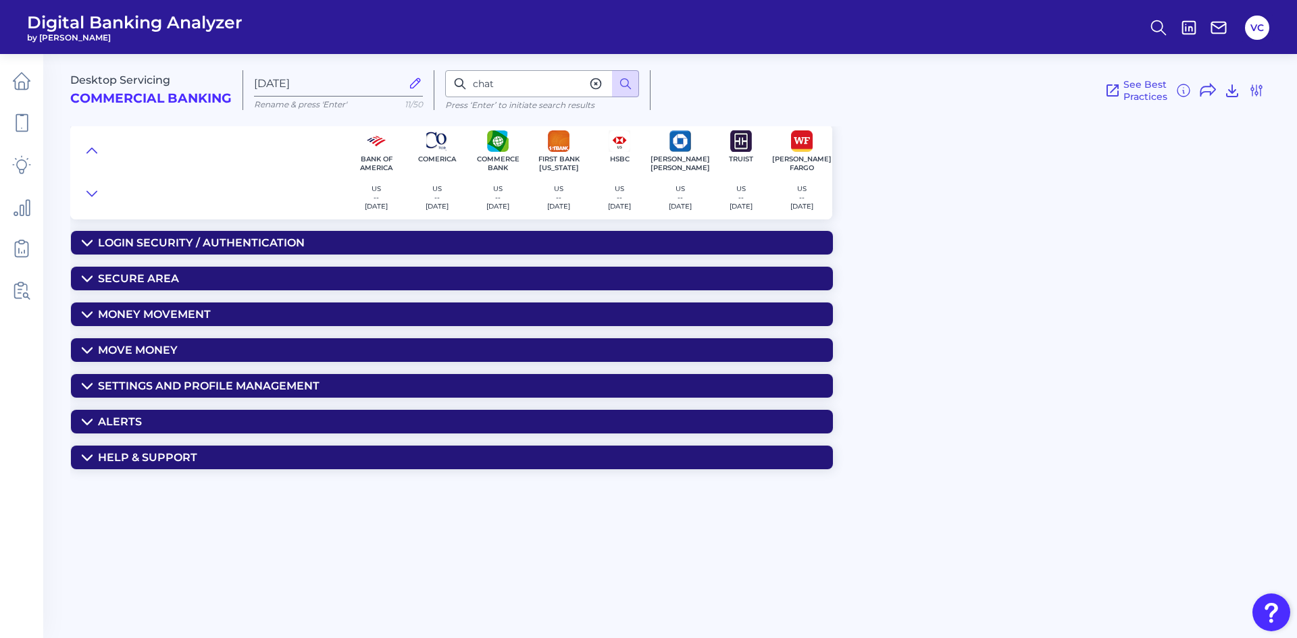
click at [198, 388] on div "Settings and Profile Management" at bounding box center [209, 386] width 222 height 13
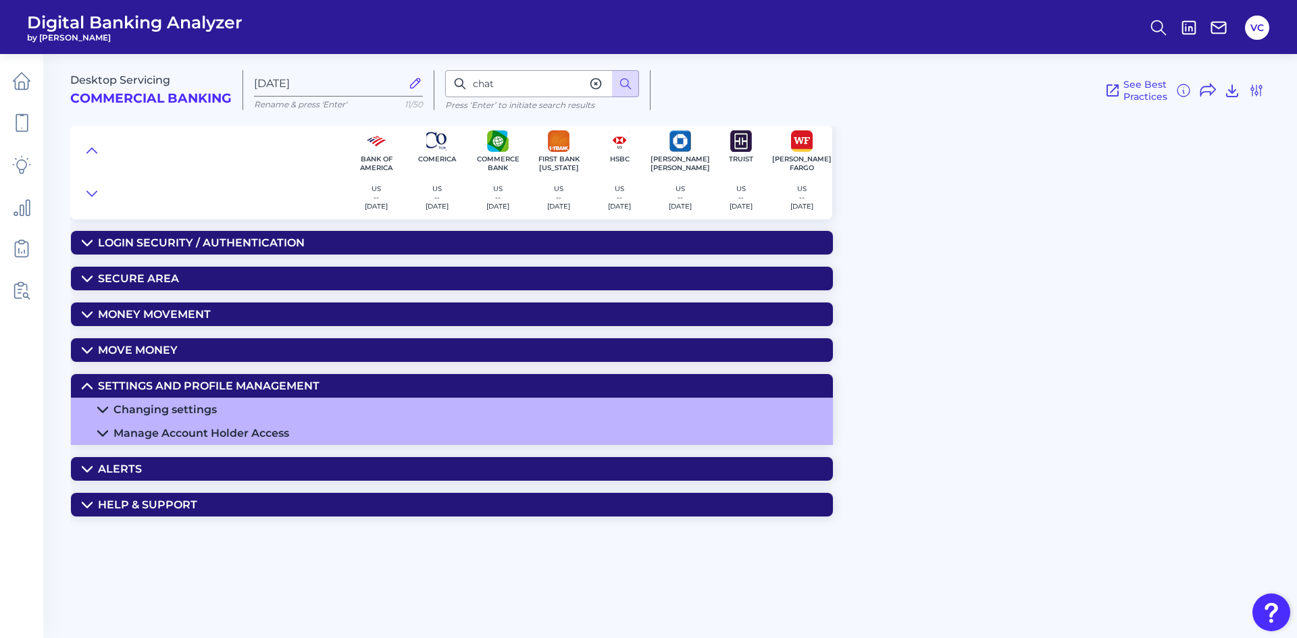
click at [198, 388] on div "Settings and Profile Management" at bounding box center [209, 386] width 222 height 13
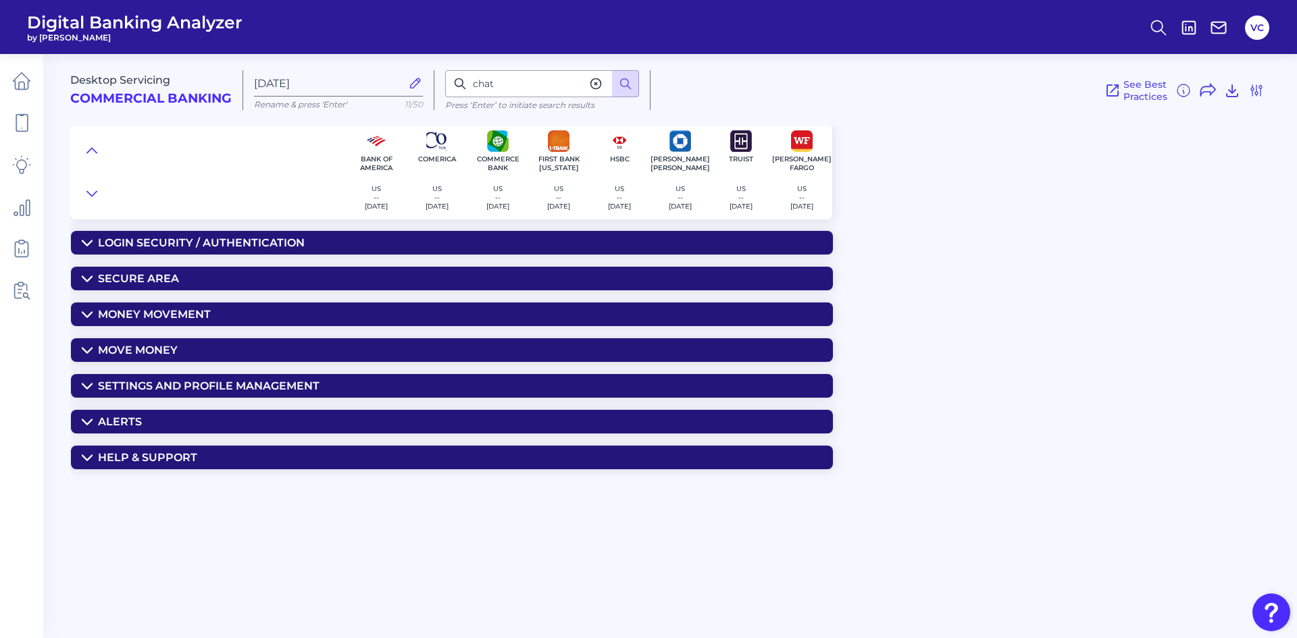
click at [186, 343] on summary "Move Money" at bounding box center [452, 350] width 762 height 24
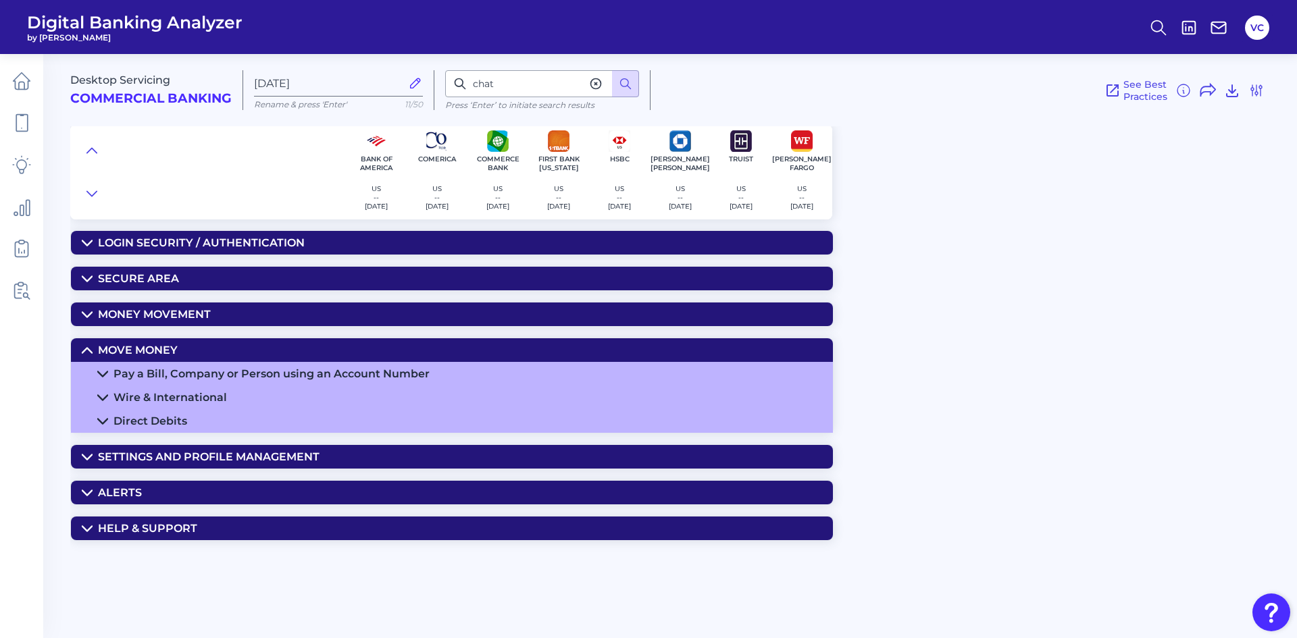
click at [186, 345] on summary "Move Money" at bounding box center [452, 350] width 762 height 24
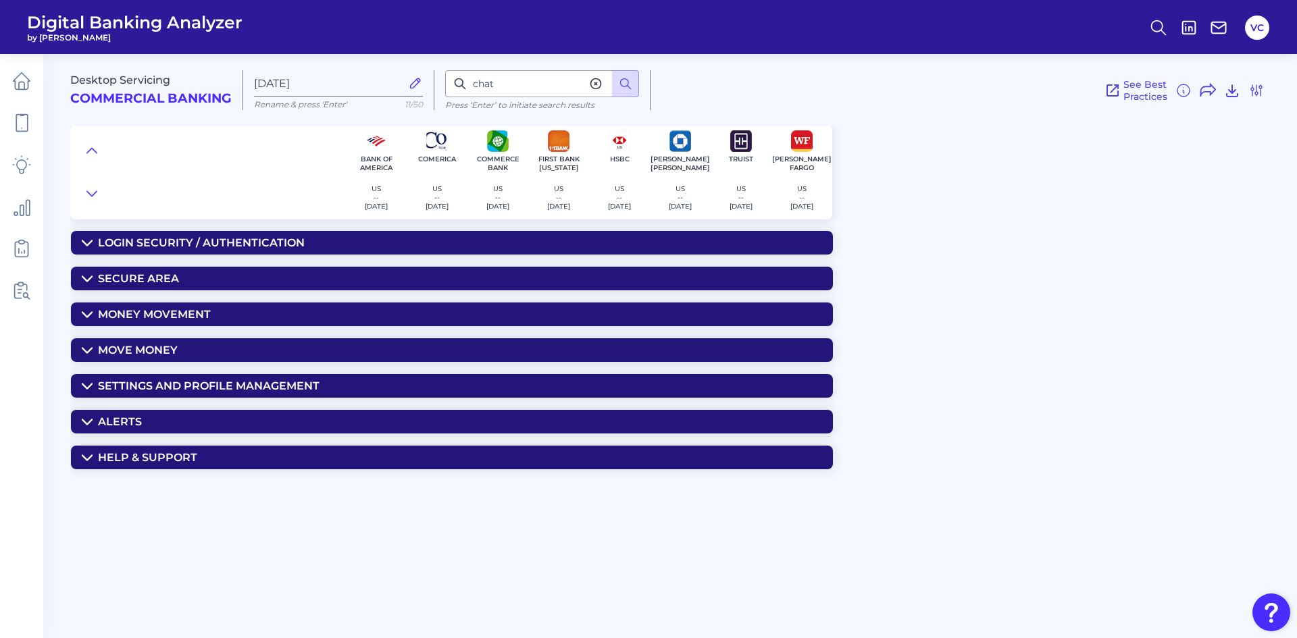
click at [189, 313] on div "Money Movement" at bounding box center [154, 314] width 113 height 13
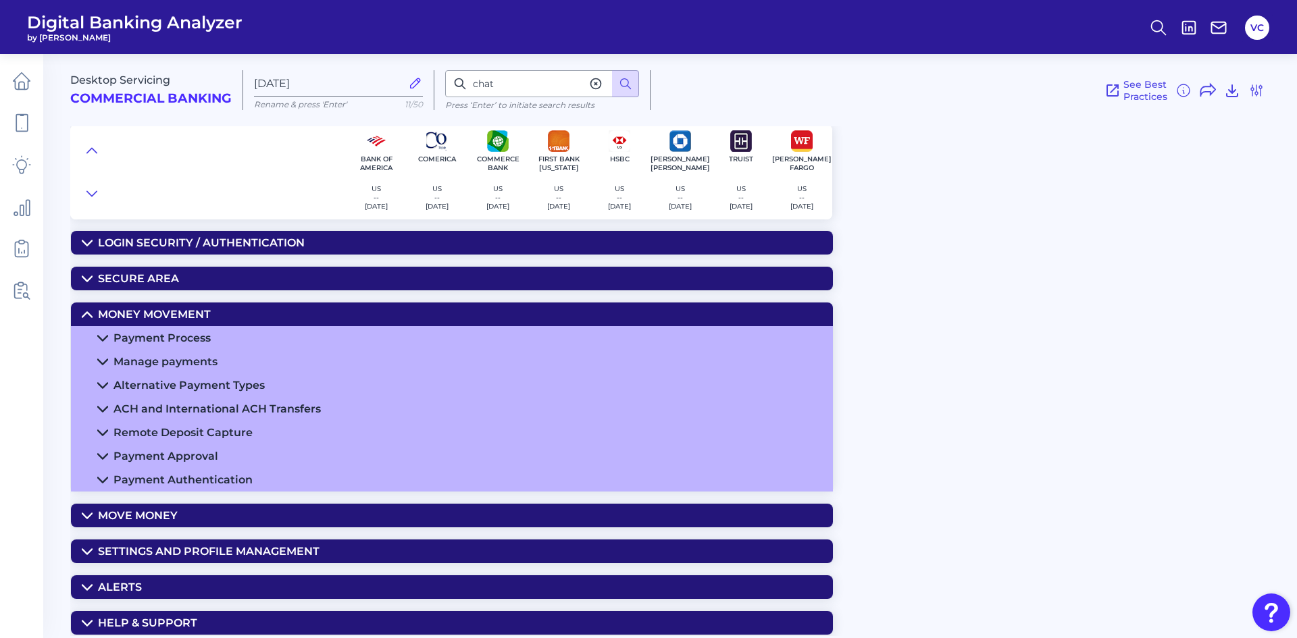
click at [178, 272] on summary "Secure Area" at bounding box center [452, 279] width 762 height 24
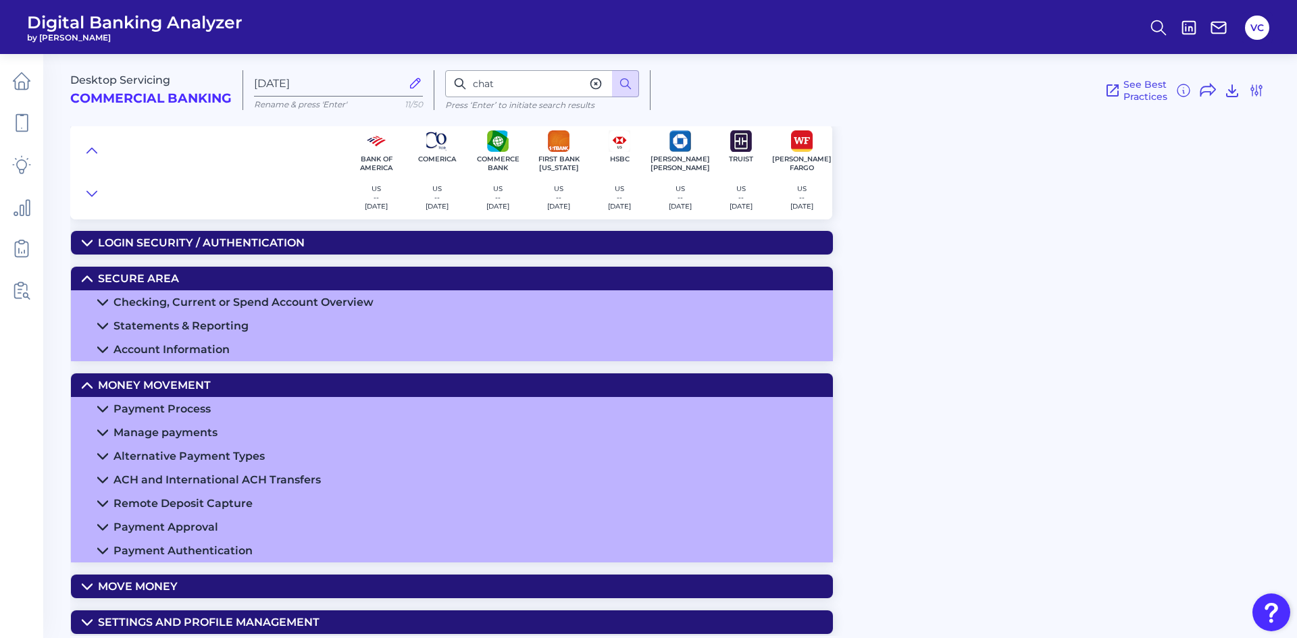
click at [189, 247] on div "Login Security / Authentication" at bounding box center [201, 242] width 207 height 13
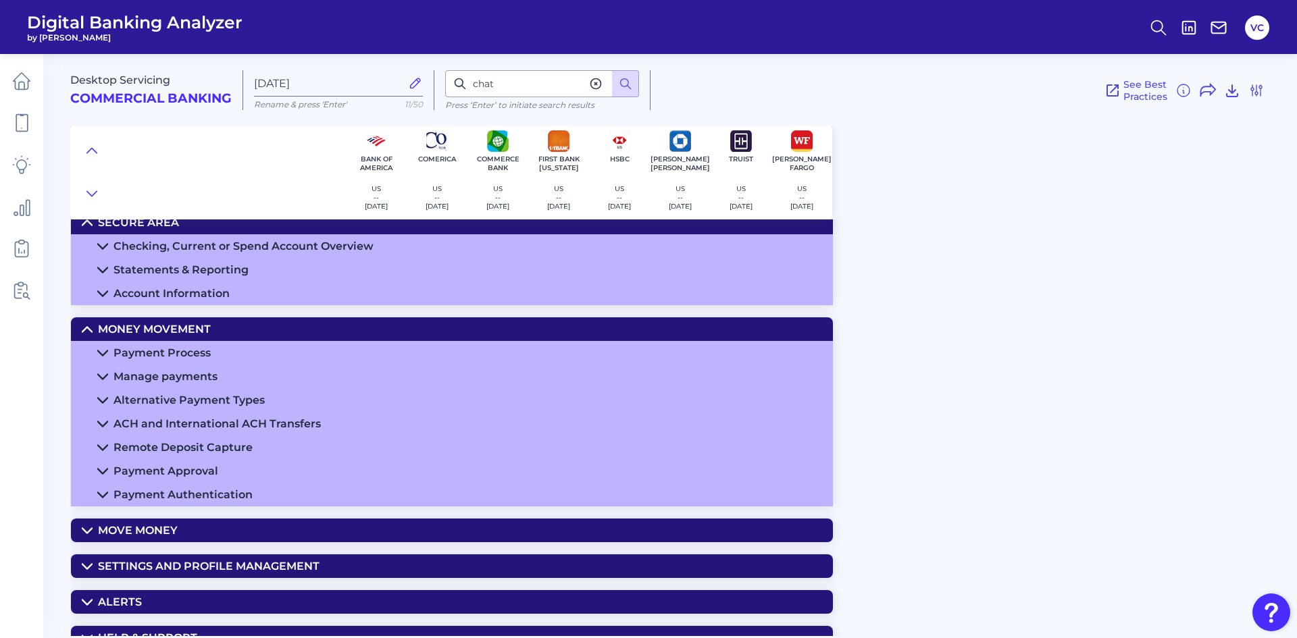
scroll to position [118, 0]
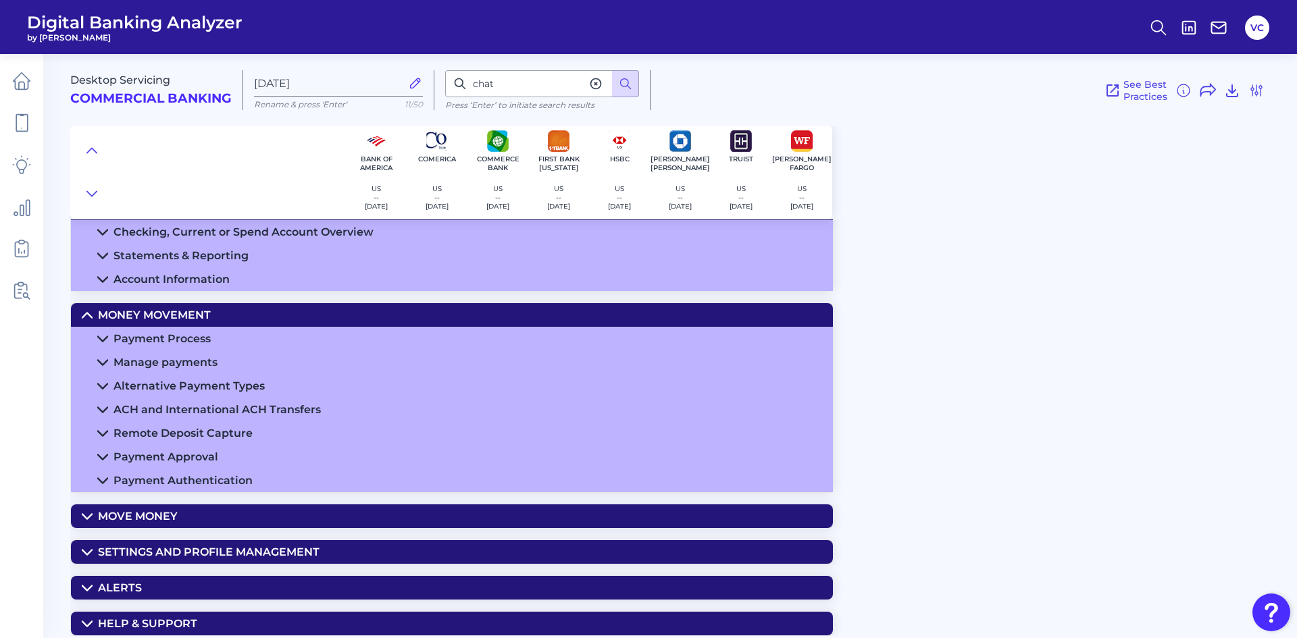
click at [162, 621] on div "Help & Support" at bounding box center [147, 623] width 99 height 13
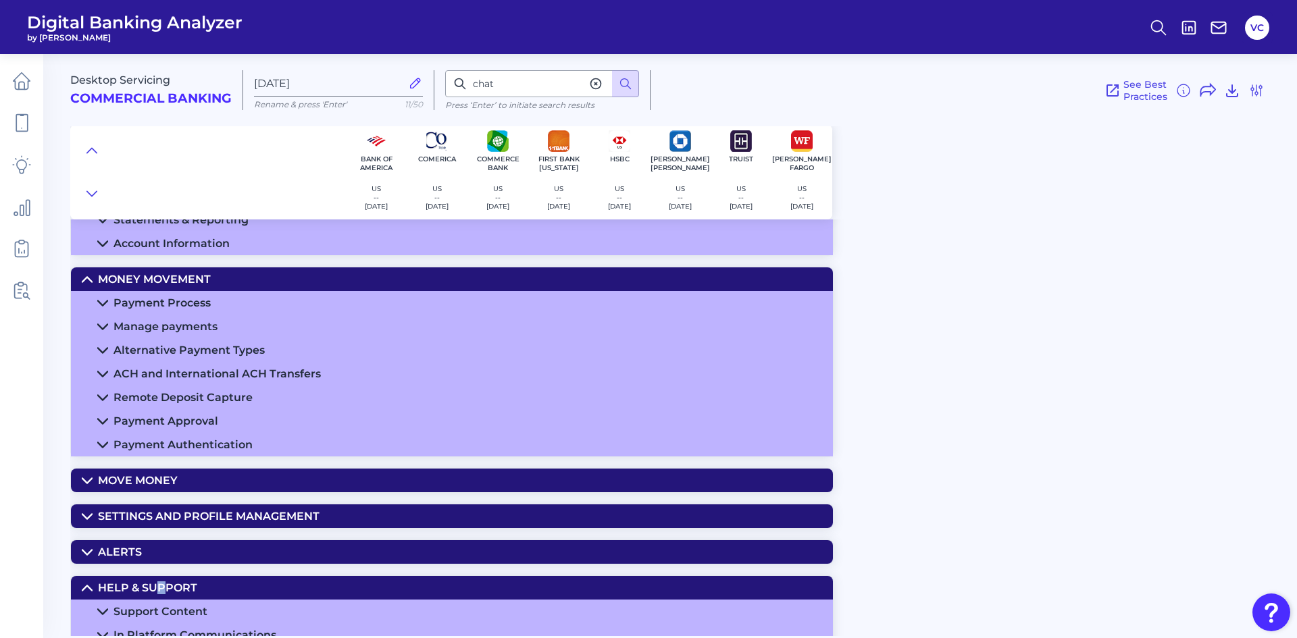
scroll to position [188, 0]
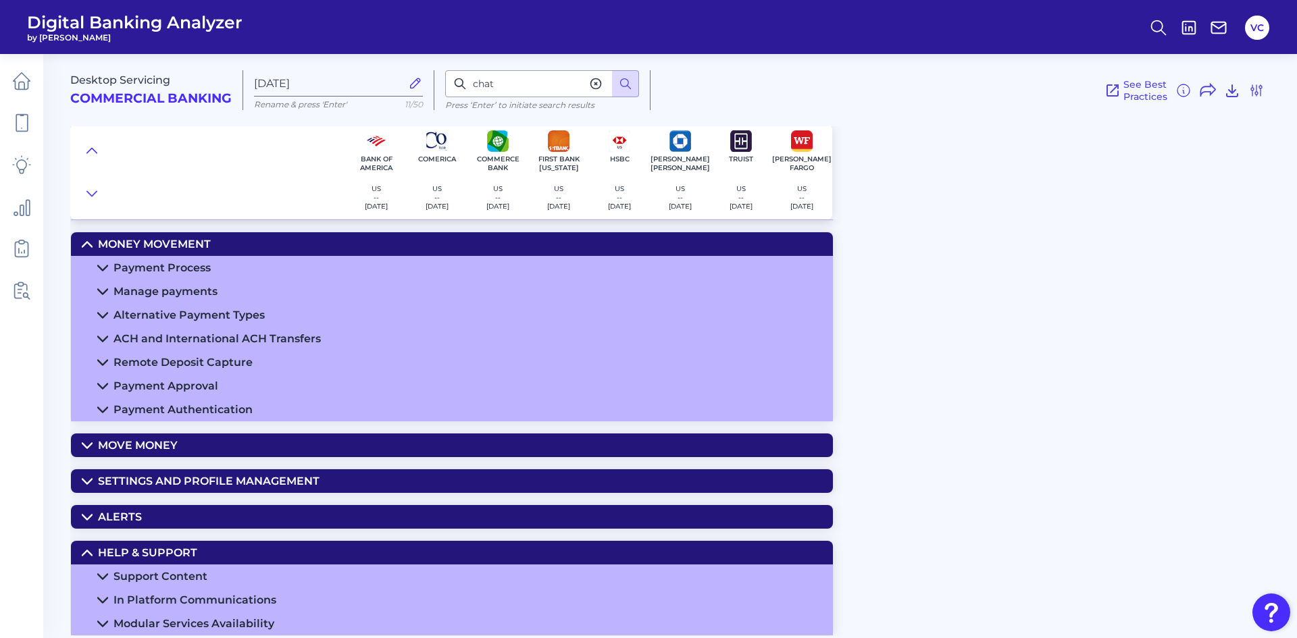
click at [194, 573] on div "Support Content" at bounding box center [160, 576] width 94 height 13
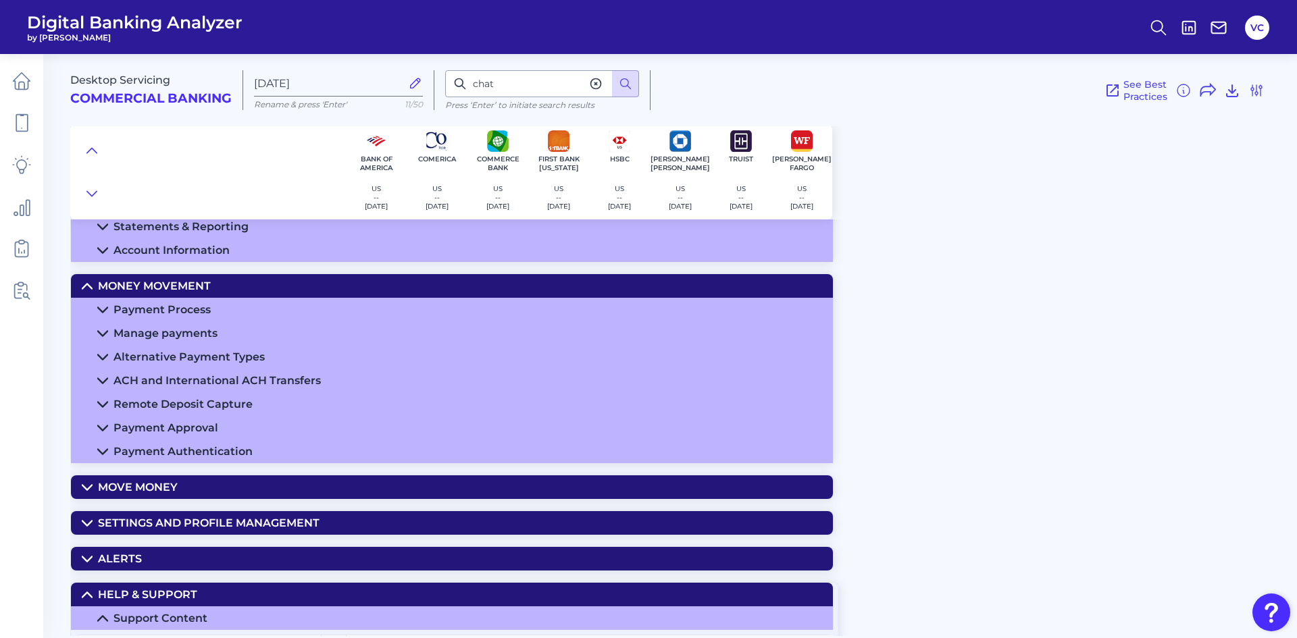
scroll to position [113, 0]
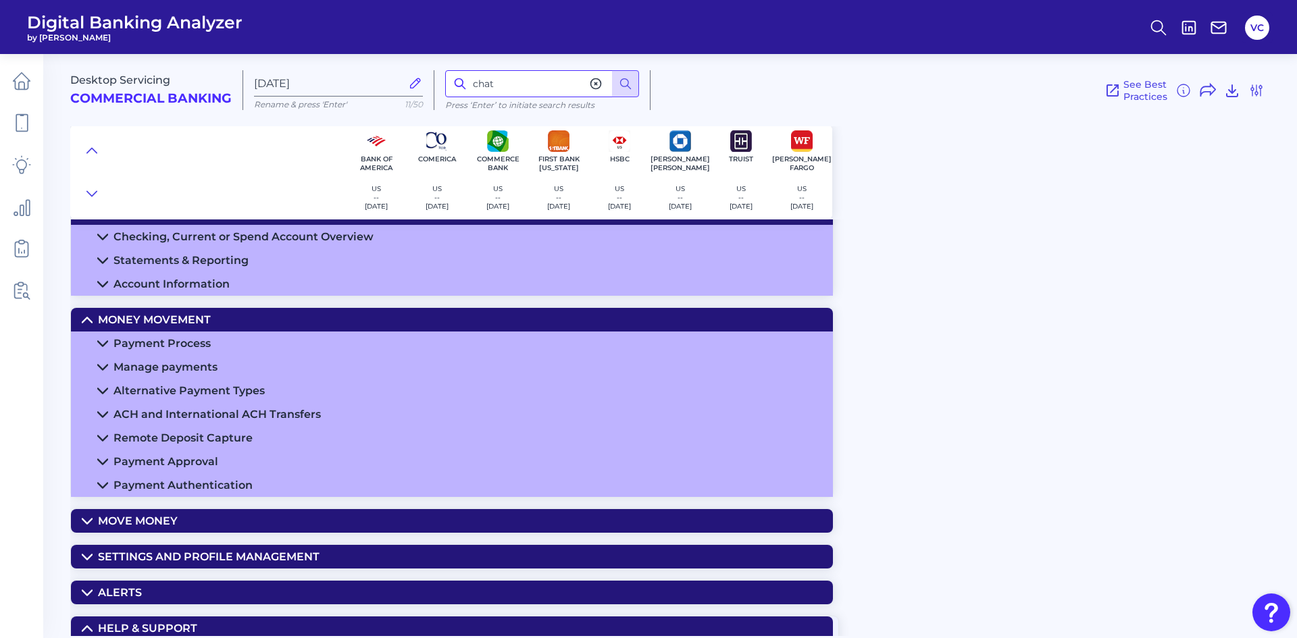
click at [521, 86] on input "chat" at bounding box center [542, 83] width 194 height 27
click at [623, 84] on icon at bounding box center [626, 84] width 14 height 14
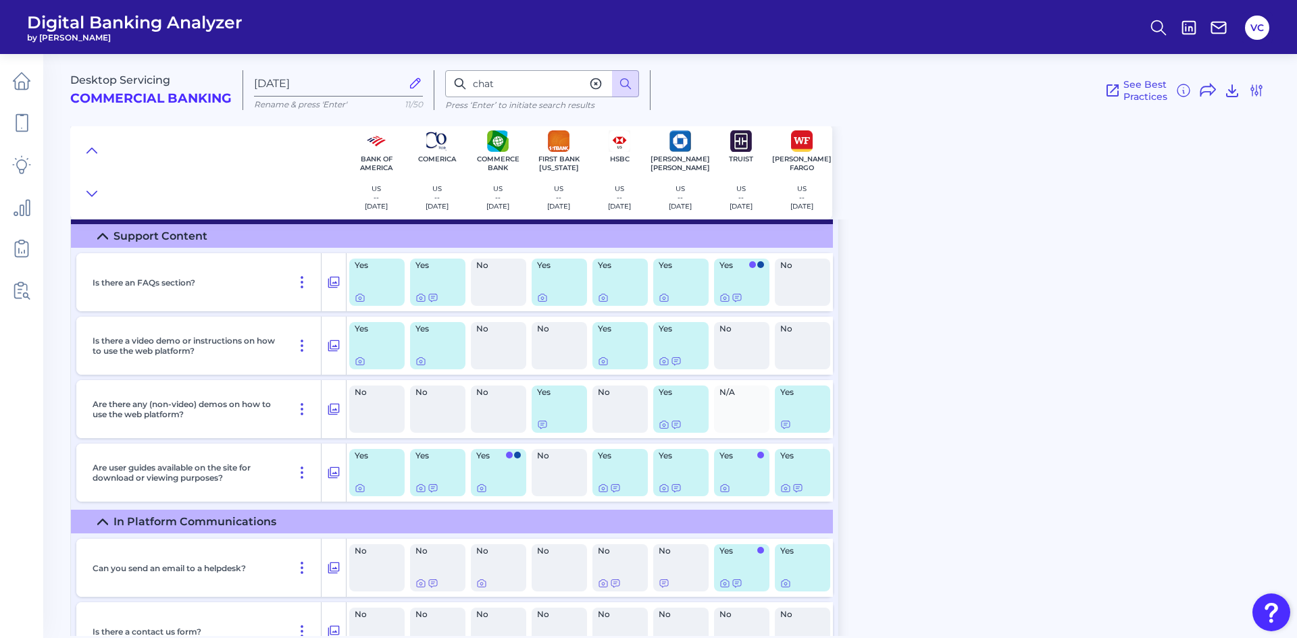
scroll to position [479, 0]
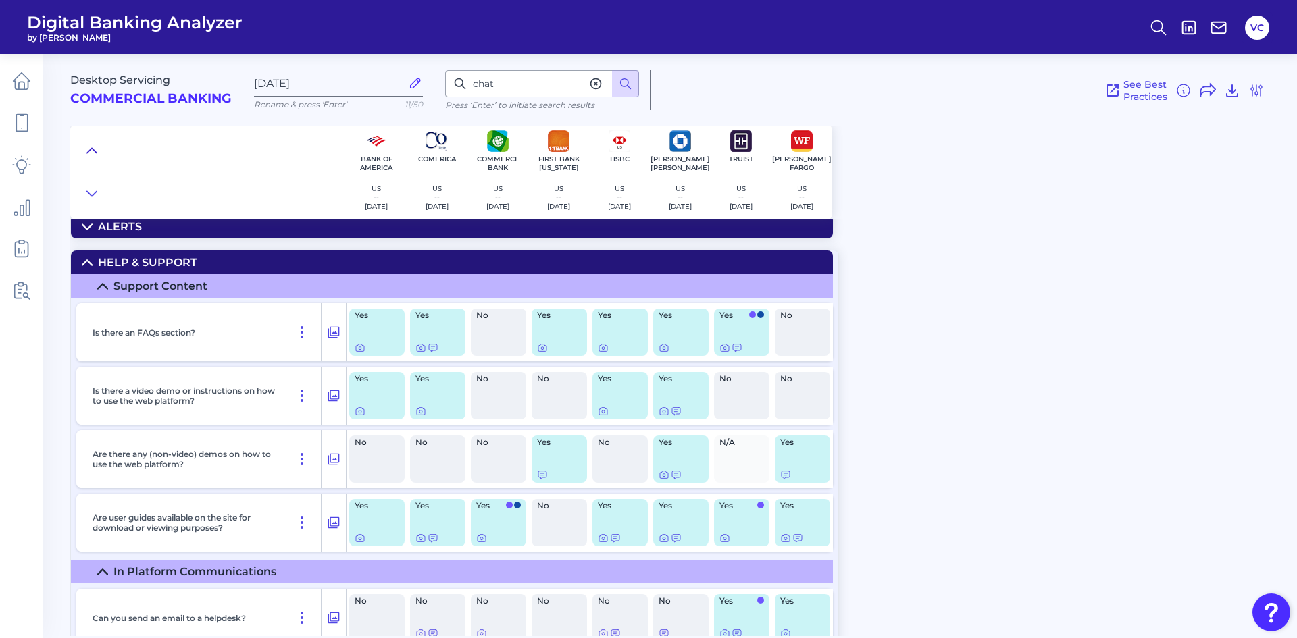
click at [89, 145] on icon at bounding box center [91, 151] width 11 height 14
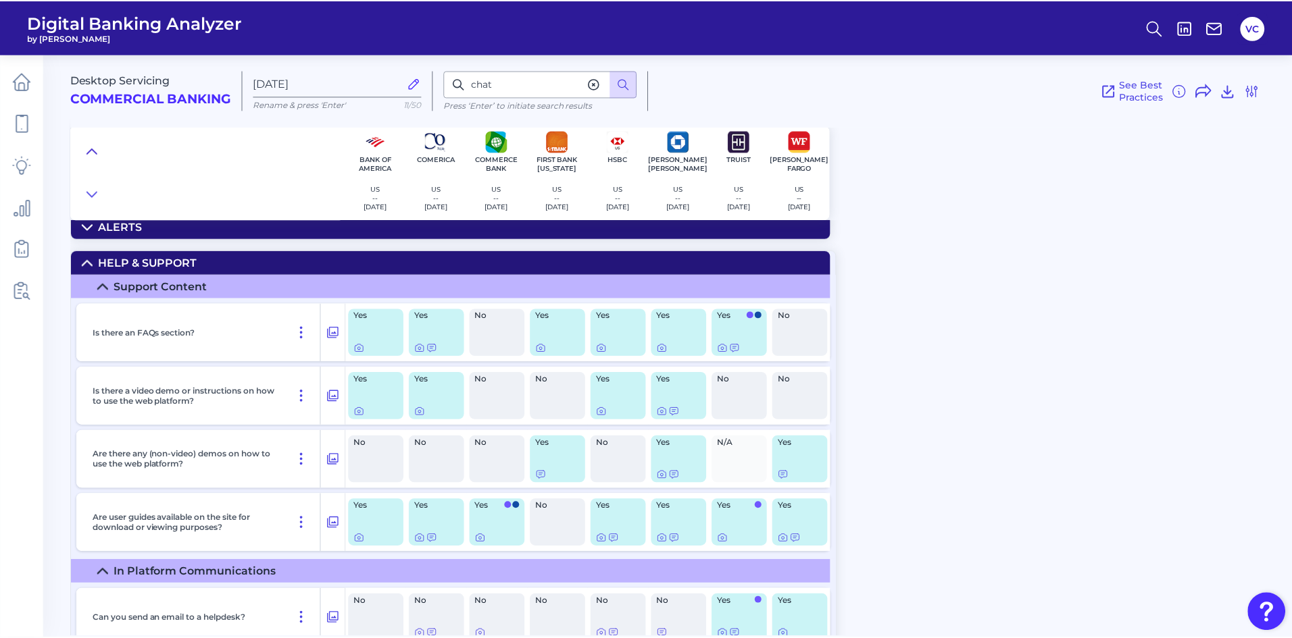
scroll to position [0, 0]
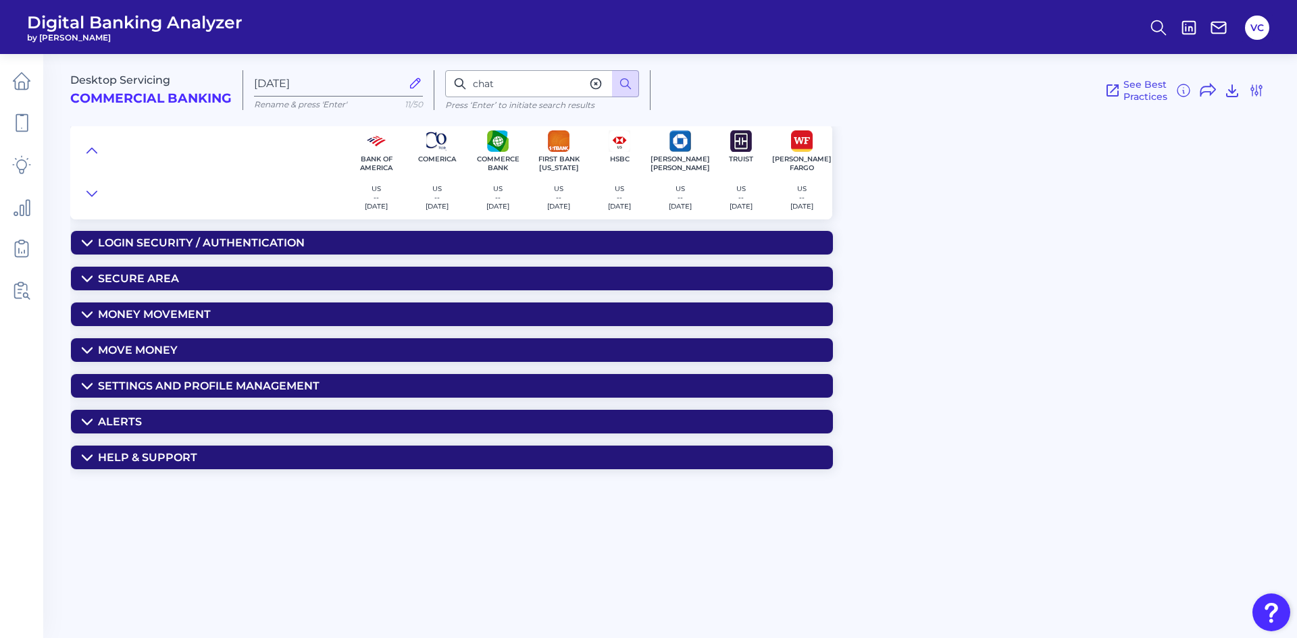
click at [184, 315] on div "Money Movement" at bounding box center [154, 314] width 113 height 13
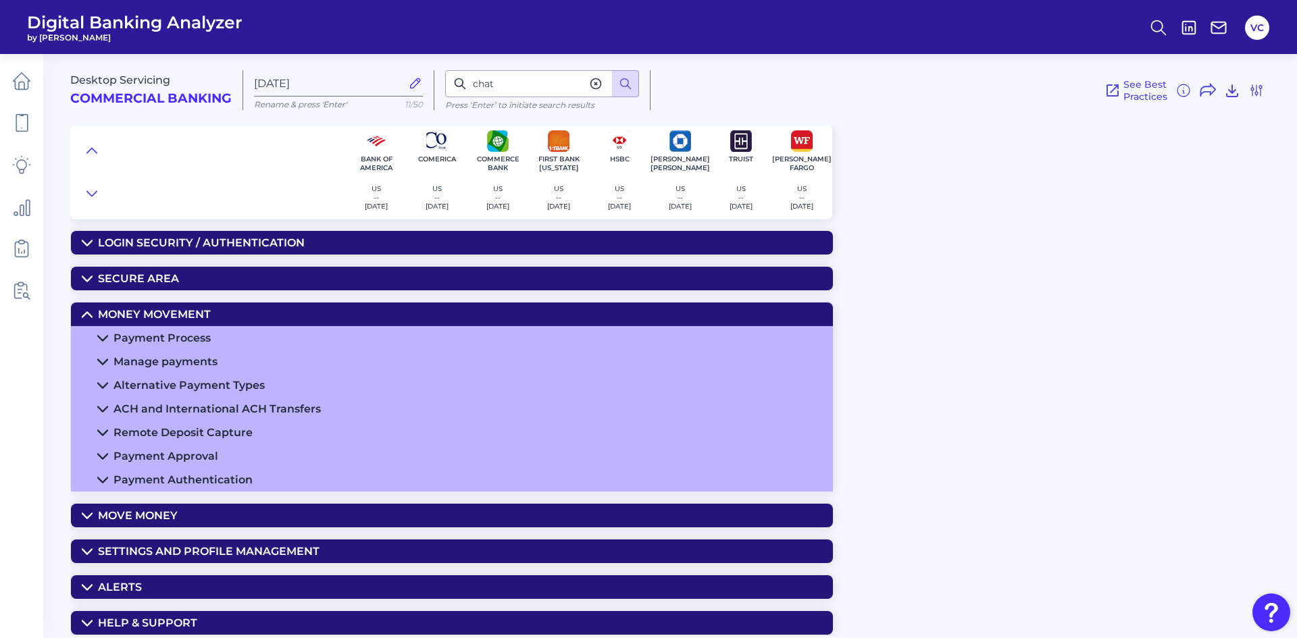
click at [176, 336] on div "Payment Process" at bounding box center [161, 338] width 97 height 13
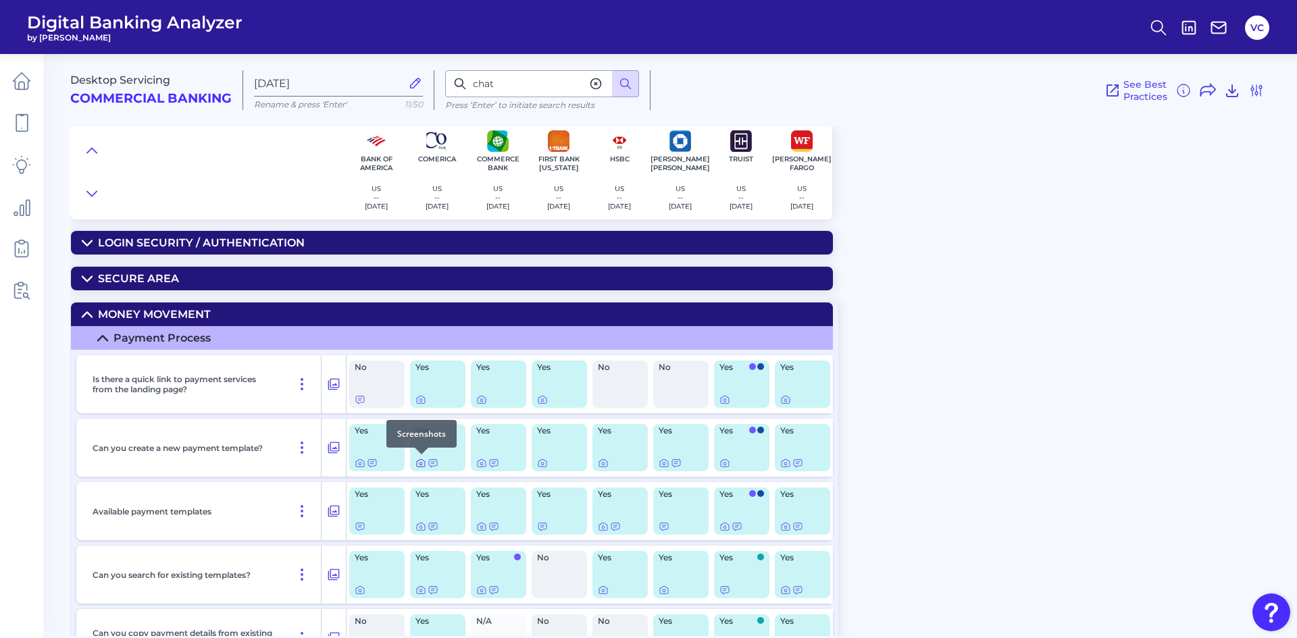
click at [419, 463] on icon at bounding box center [420, 464] width 3 height 3
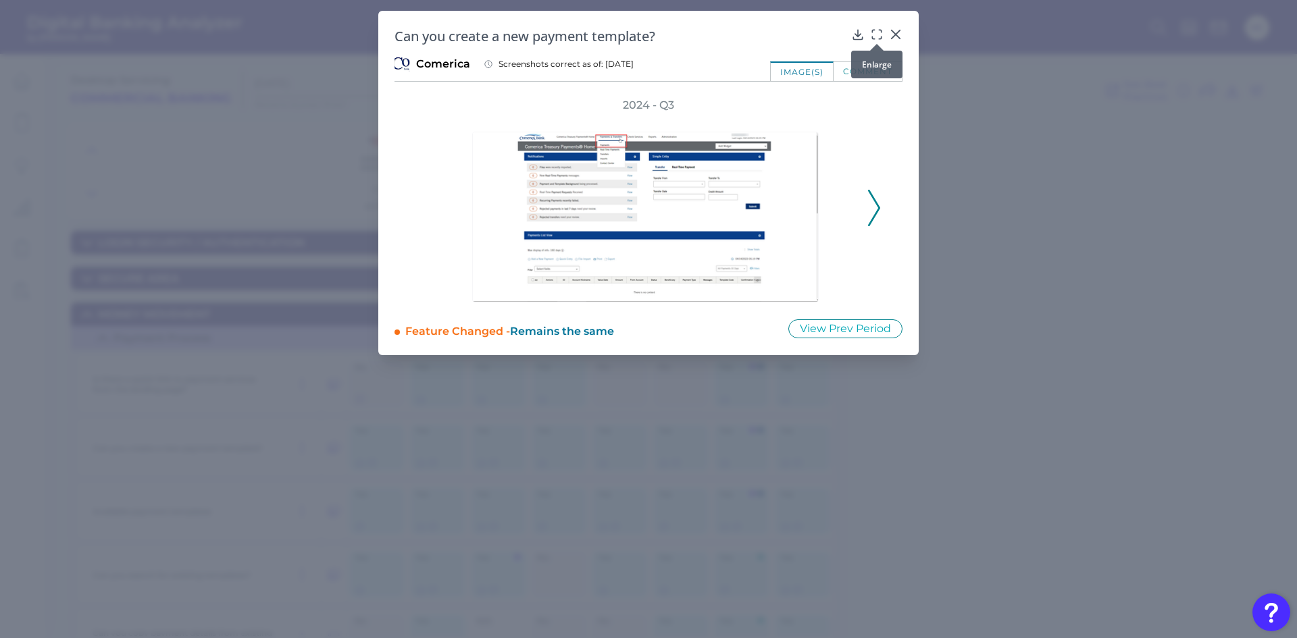
click at [876, 37] on div at bounding box center [877, 44] width 14 height 14
click at [877, 33] on icon at bounding box center [877, 35] width 14 height 14
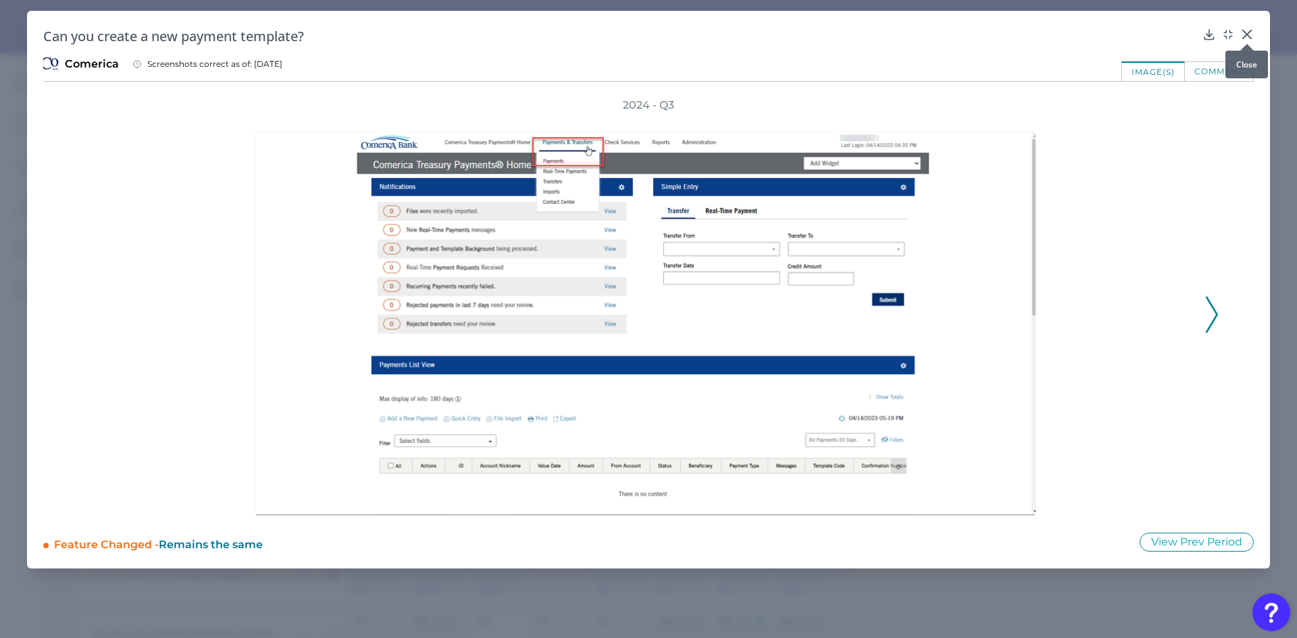
click at [1246, 32] on icon at bounding box center [1247, 35] width 14 height 14
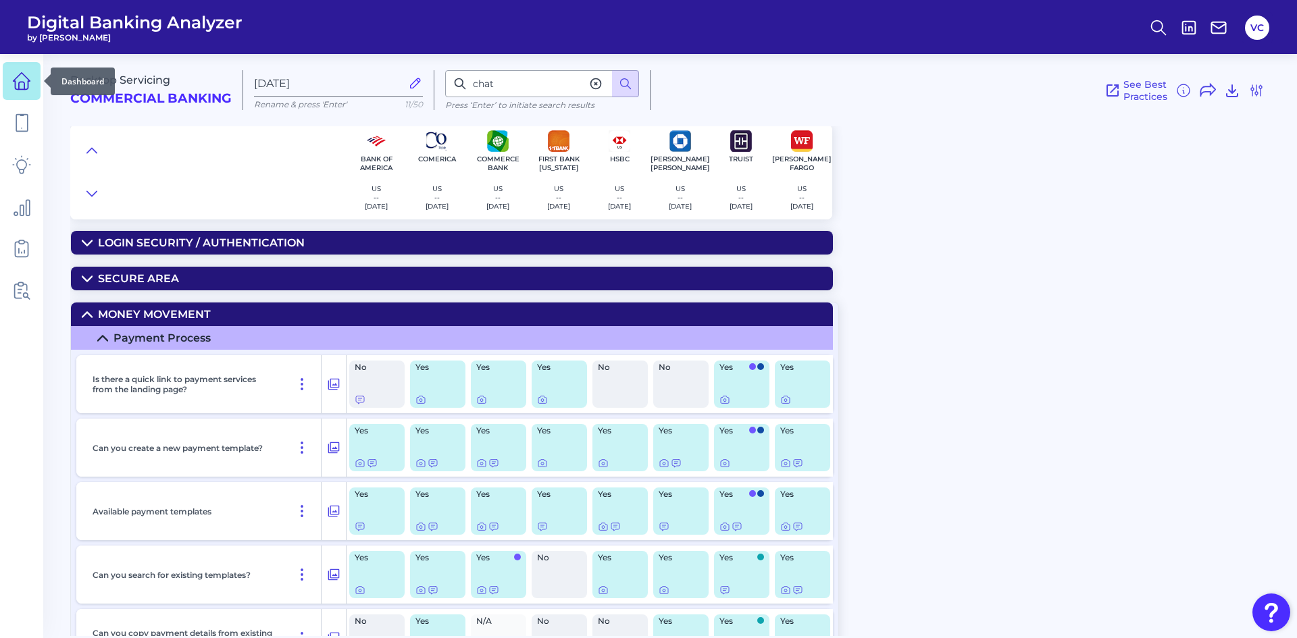
click at [27, 82] on icon at bounding box center [21, 81] width 19 height 19
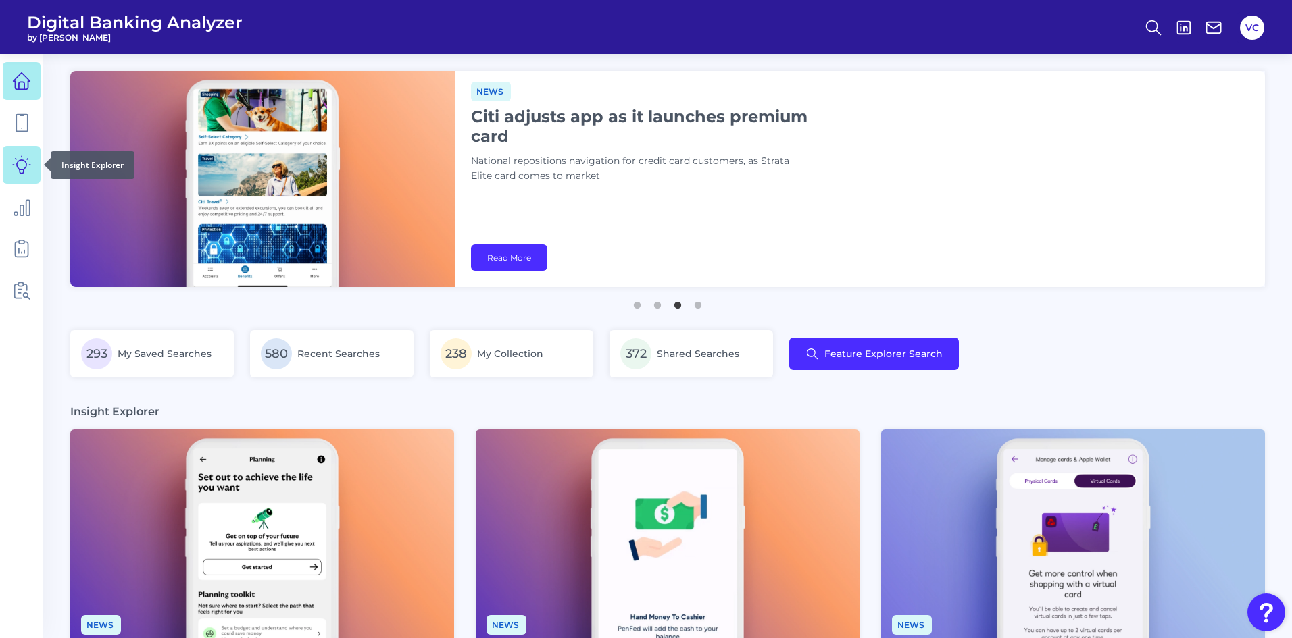
click at [22, 169] on icon at bounding box center [21, 164] width 19 height 19
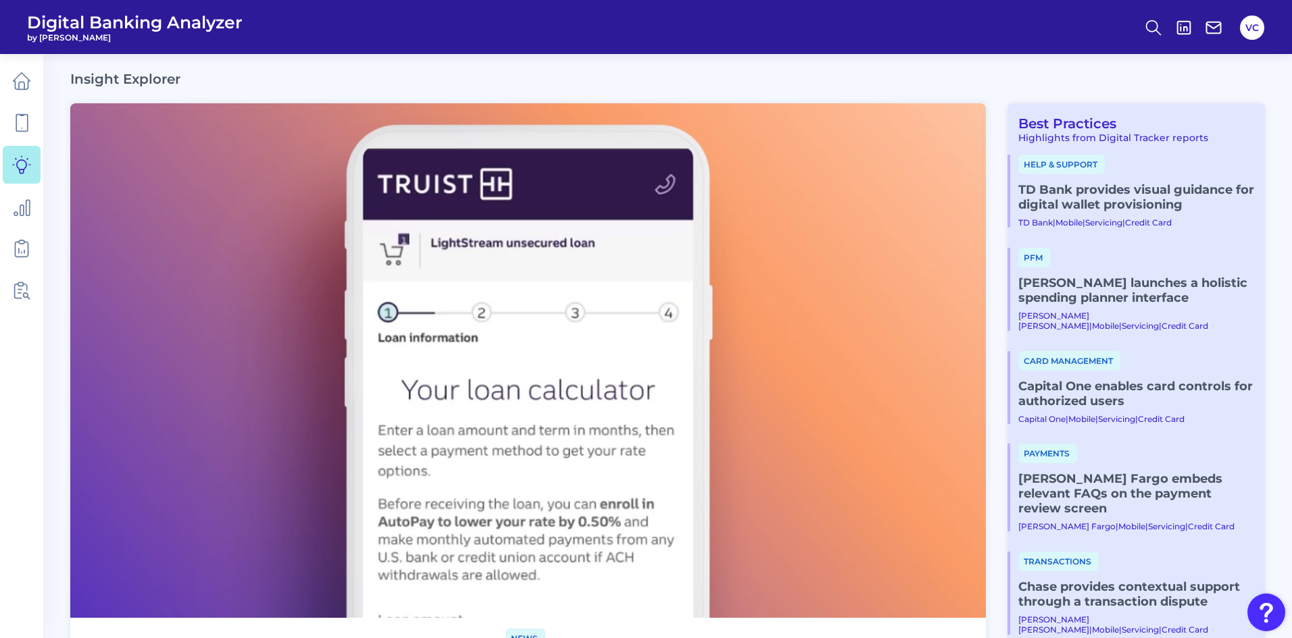
click at [1131, 396] on link "Capital One enables card controls for authorized users" at bounding box center [1136, 394] width 236 height 30
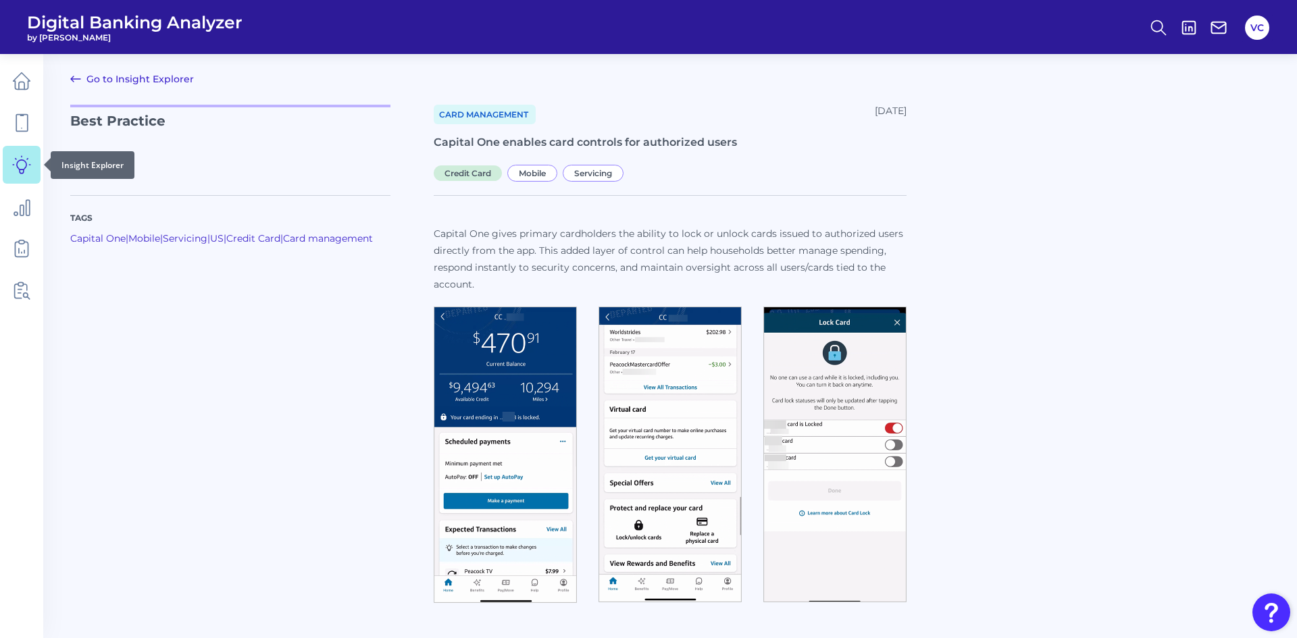
click at [19, 168] on icon at bounding box center [22, 165] width 18 height 18
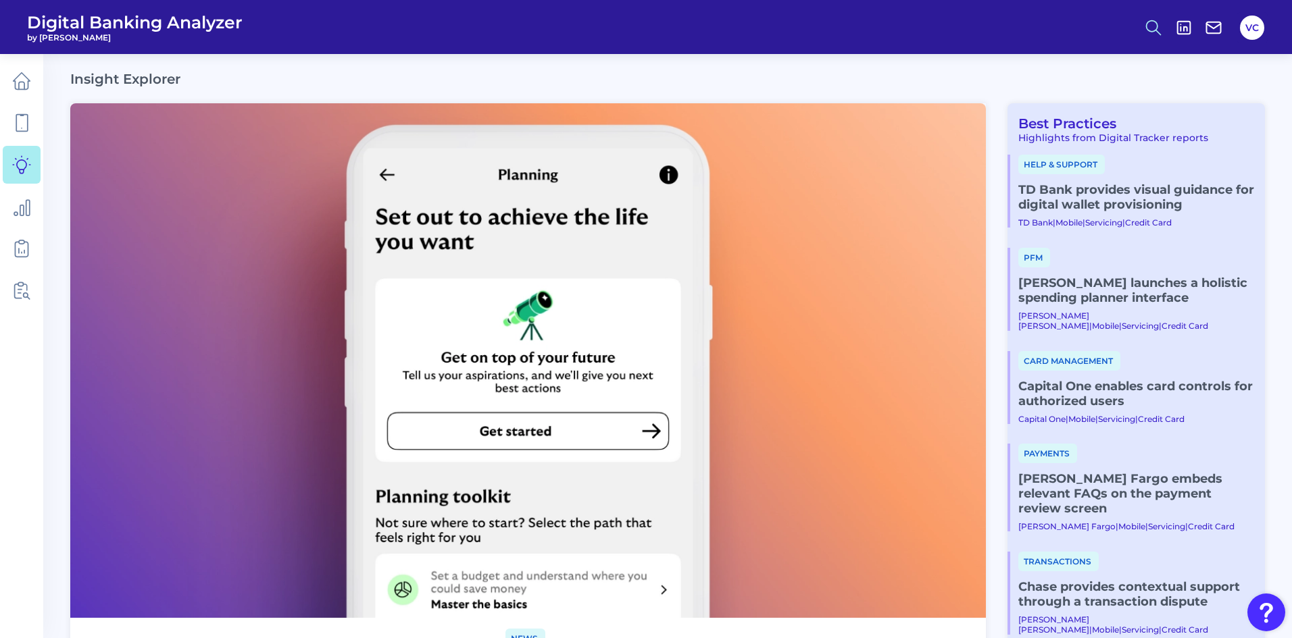
click at [1149, 27] on icon at bounding box center [1153, 27] width 19 height 19
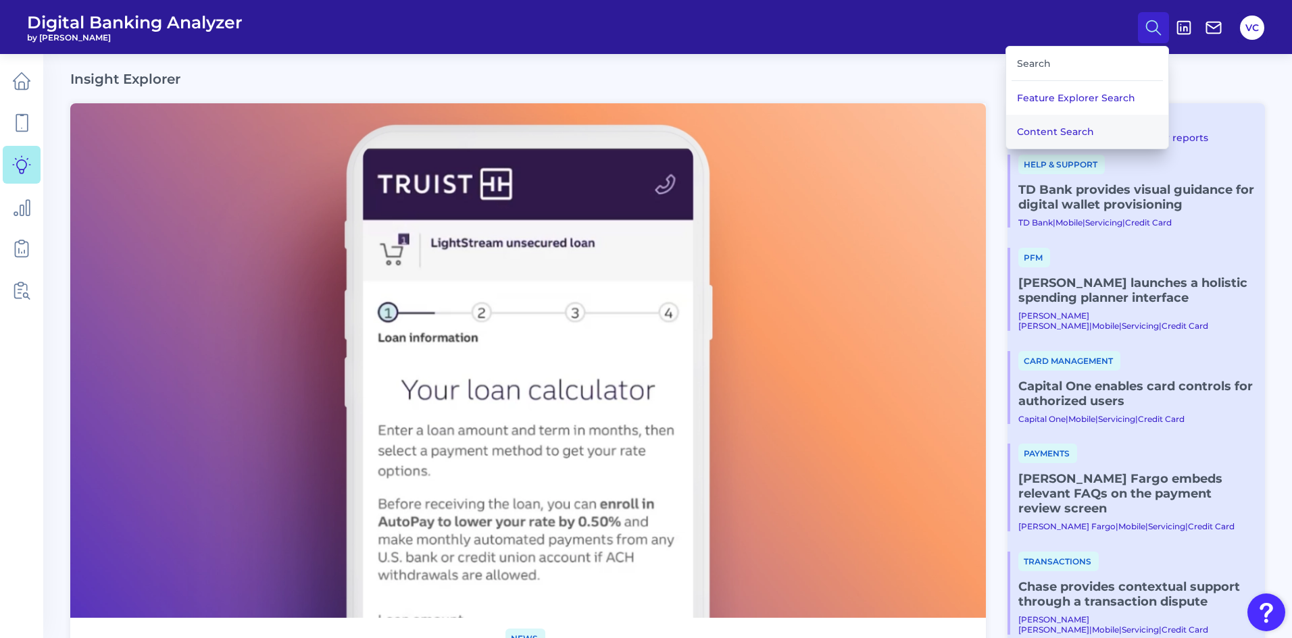
click at [1082, 132] on button "Content Search" at bounding box center [1087, 132] width 162 height 34
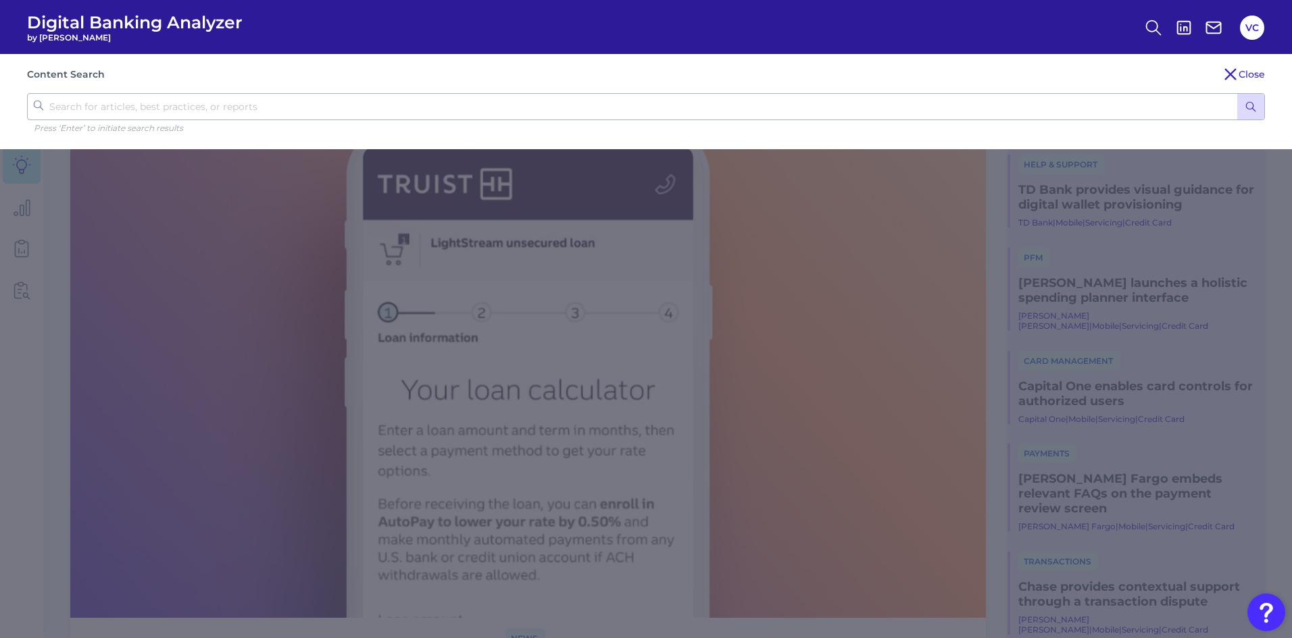
click at [228, 113] on input "text" at bounding box center [646, 106] width 1238 height 27
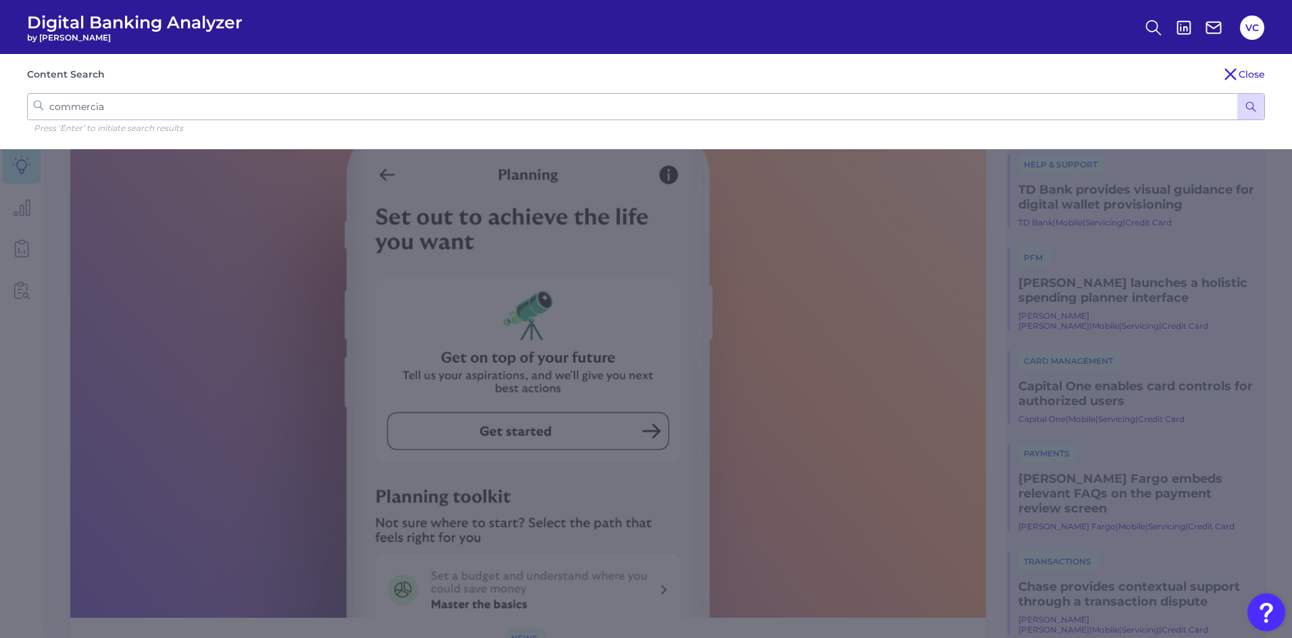
type input "commercial"
click button "submit" at bounding box center [1250, 107] width 27 height 26
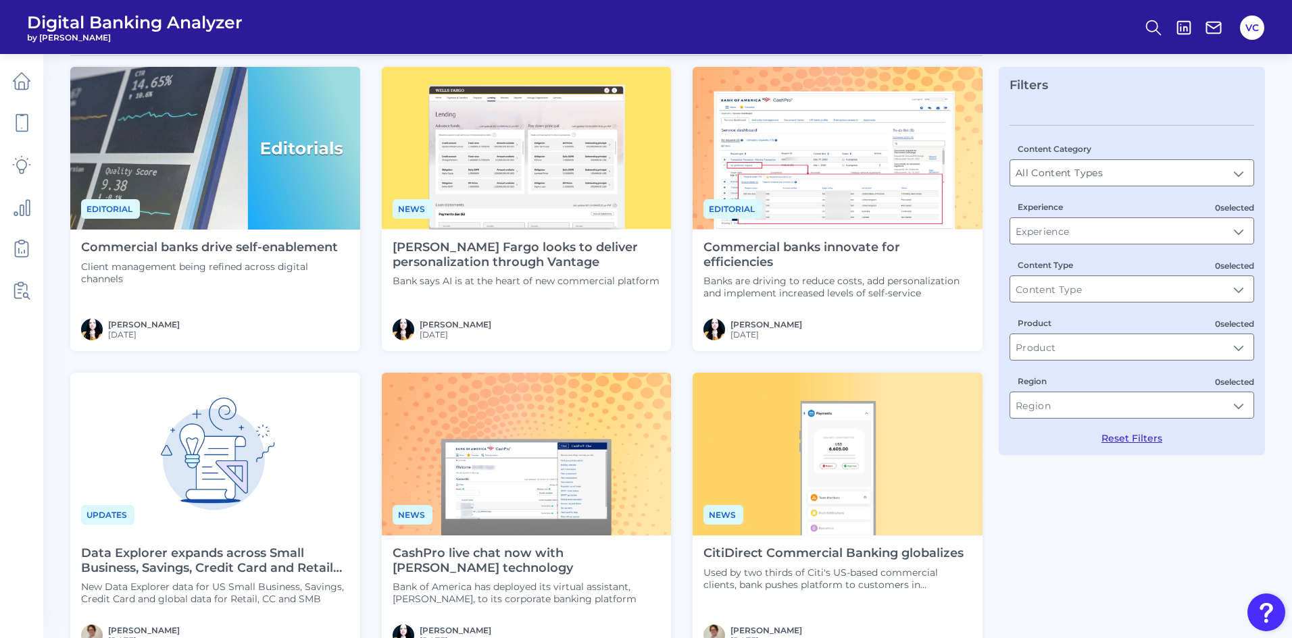
scroll to position [135, 0]
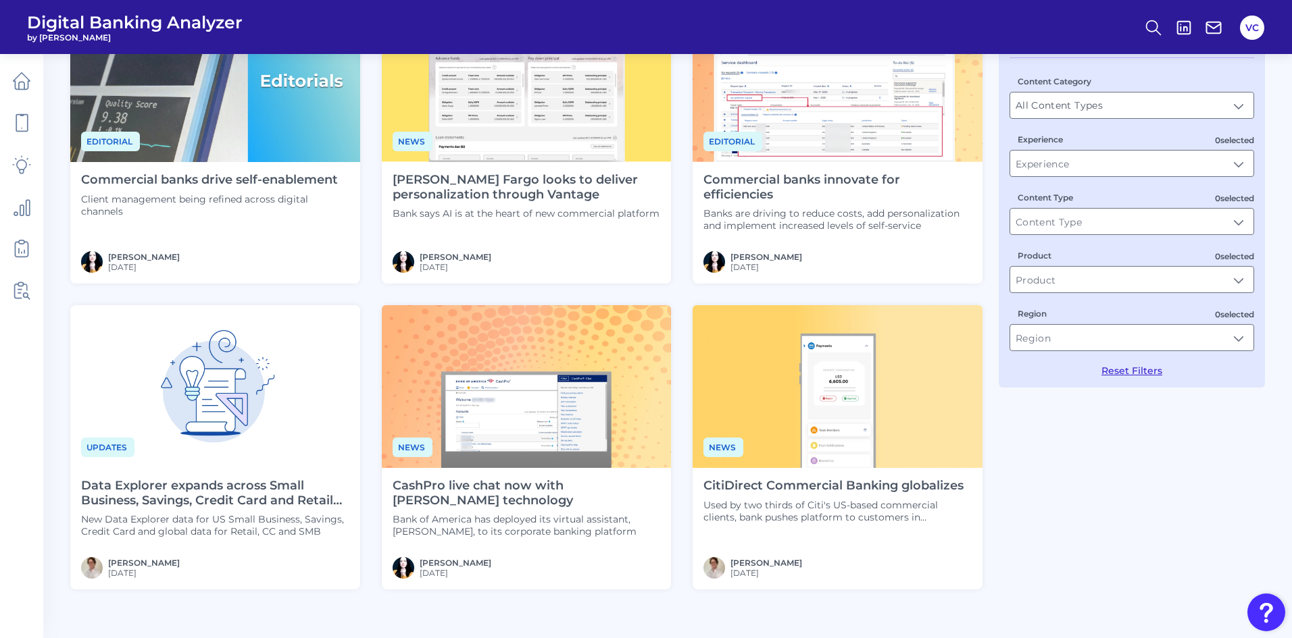
click at [532, 456] on img at bounding box center [527, 386] width 290 height 163
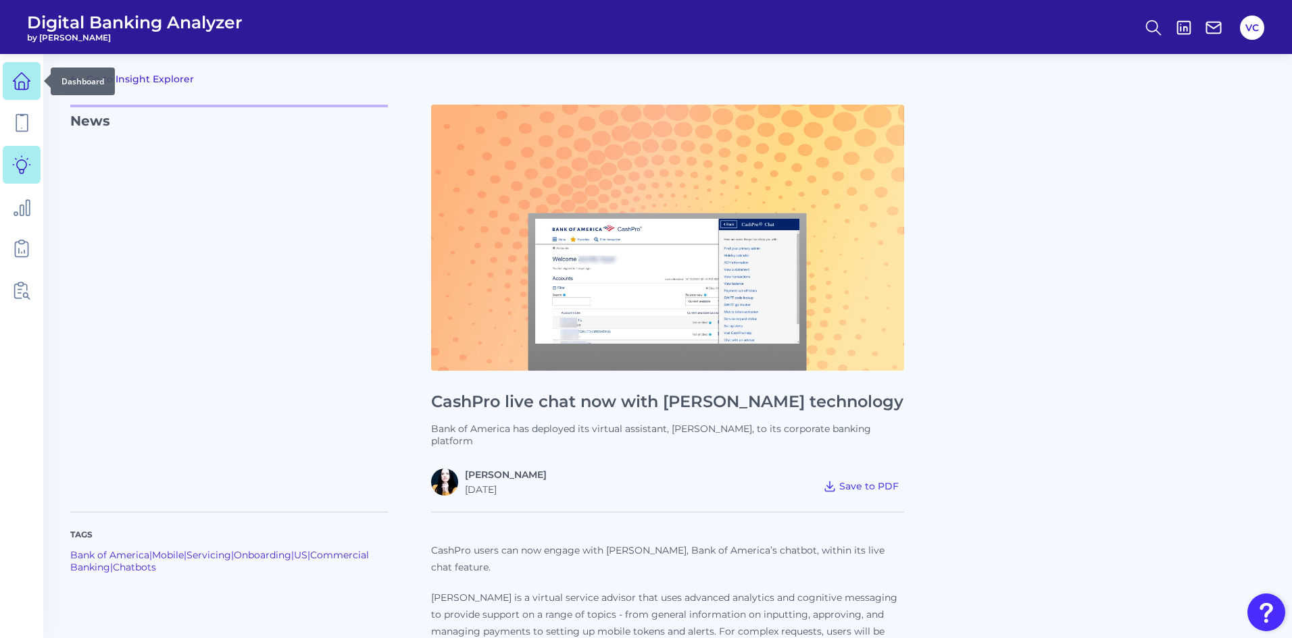
click at [26, 80] on icon at bounding box center [21, 81] width 19 height 19
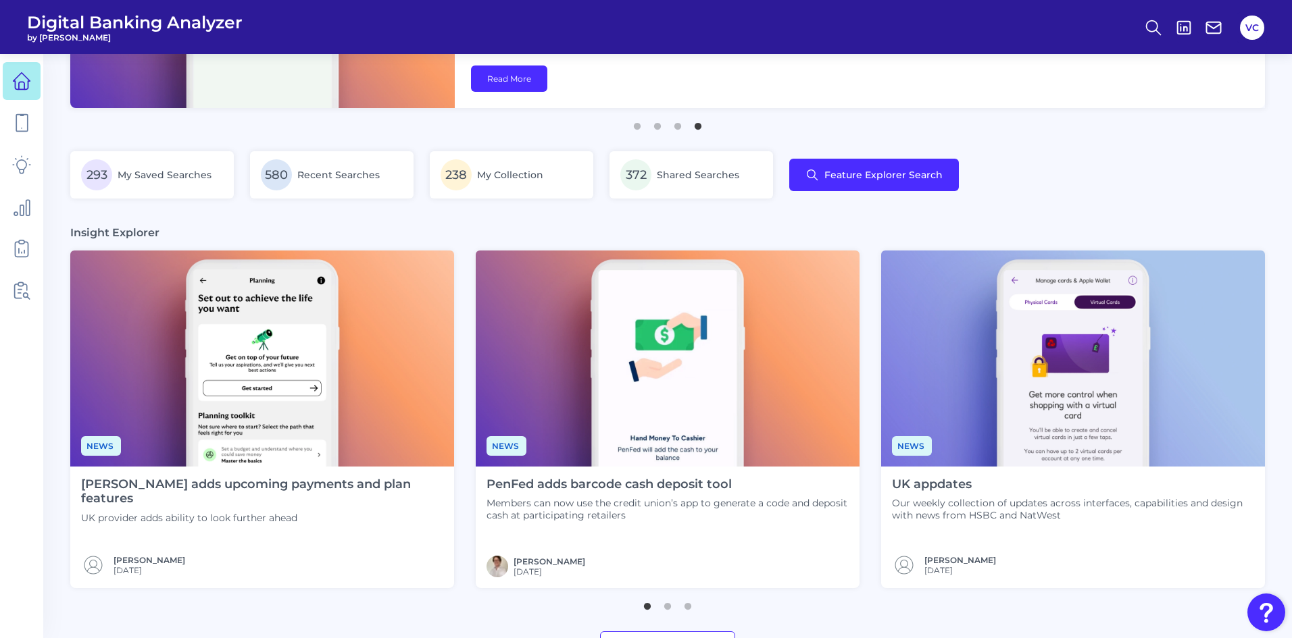
scroll to position [203, 0]
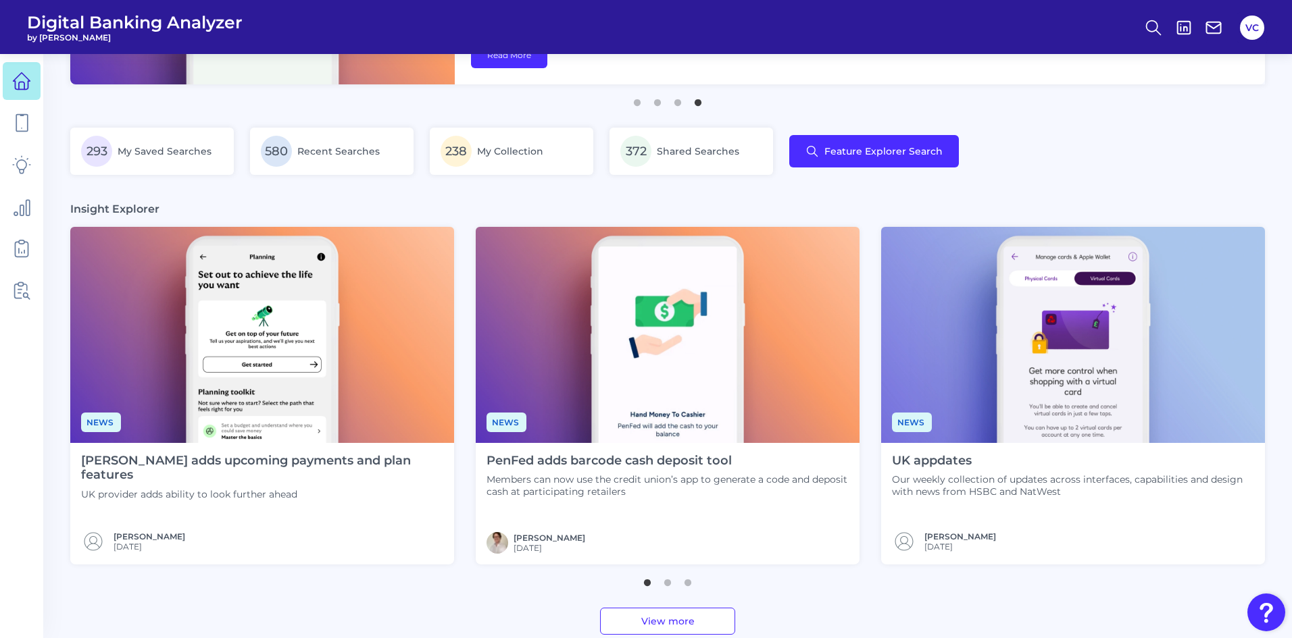
click at [607, 377] on img at bounding box center [668, 335] width 384 height 216
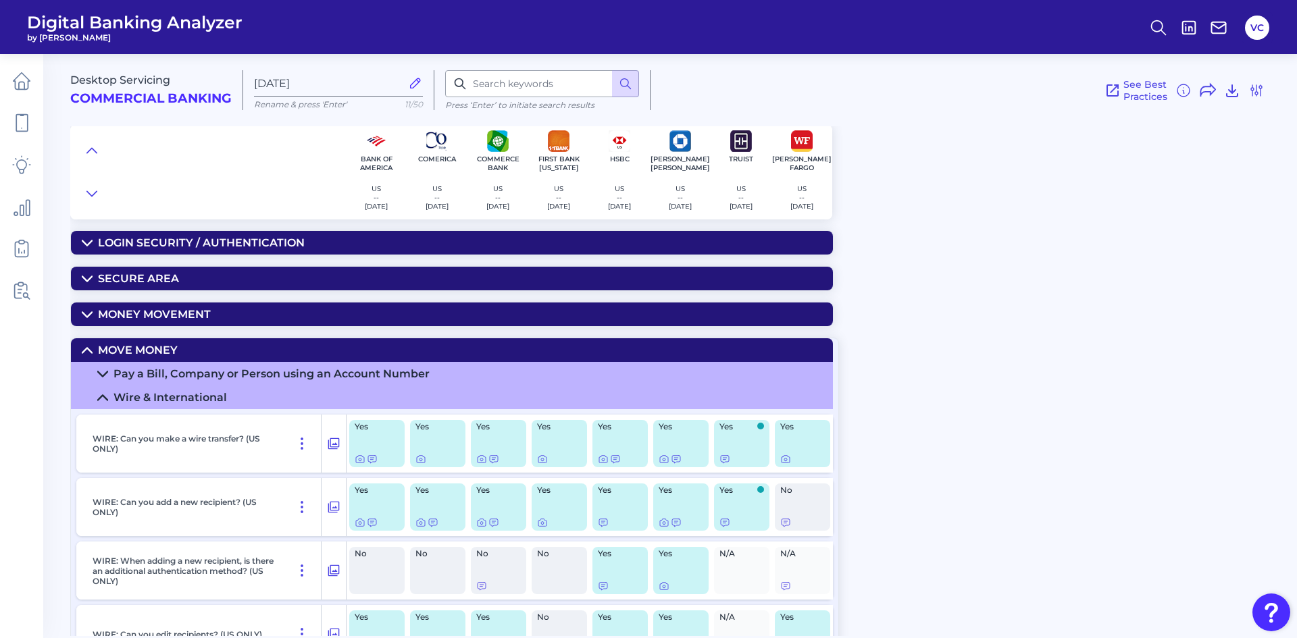
scroll to position [135, 0]
